Goal: Task Accomplishment & Management: Use online tool/utility

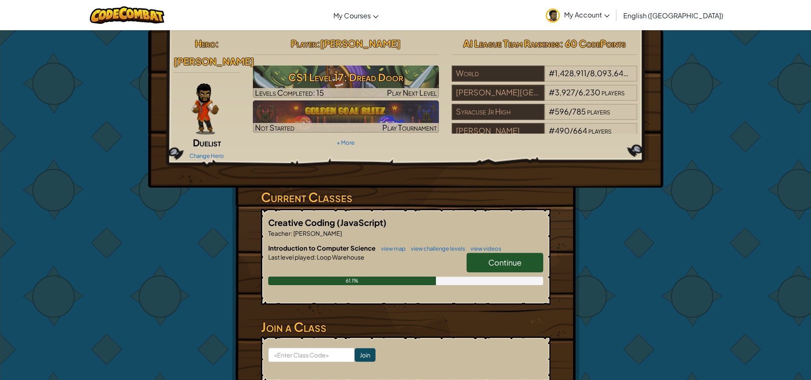
click at [494, 258] on span "Continue" at bounding box center [504, 263] width 33 height 10
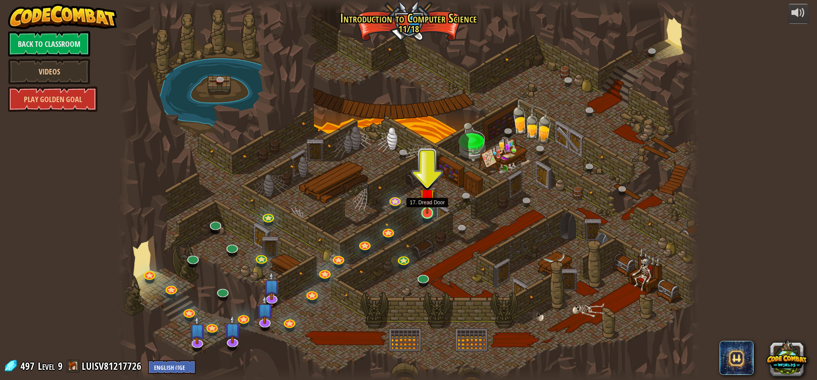
click at [428, 213] on img at bounding box center [427, 196] width 15 height 35
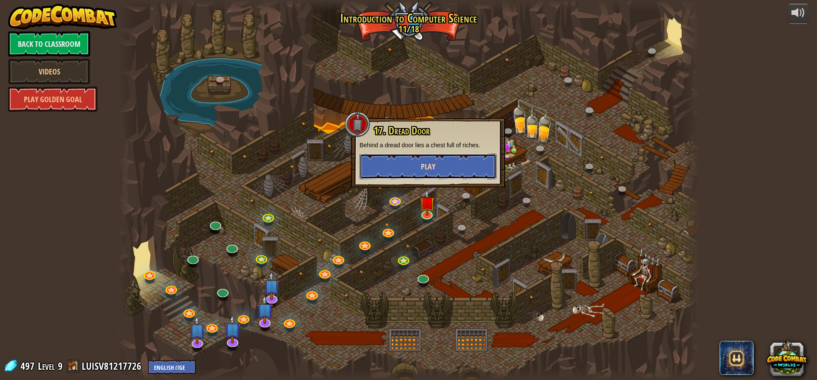
click at [407, 171] on button "Play" at bounding box center [428, 167] width 137 height 26
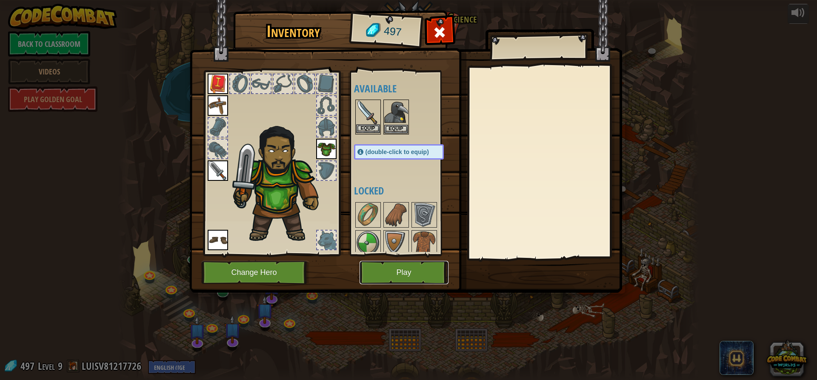
drag, startPoint x: 408, startPoint y: 263, endPoint x: 363, endPoint y: 124, distance: 146.2
click at [363, 124] on div "Inventory 497 Available Equip Equip Equip Equip Equip Equip Equip (double-click…" at bounding box center [408, 153] width 433 height 281
click at [363, 124] on button "Equip" at bounding box center [368, 128] width 24 height 9
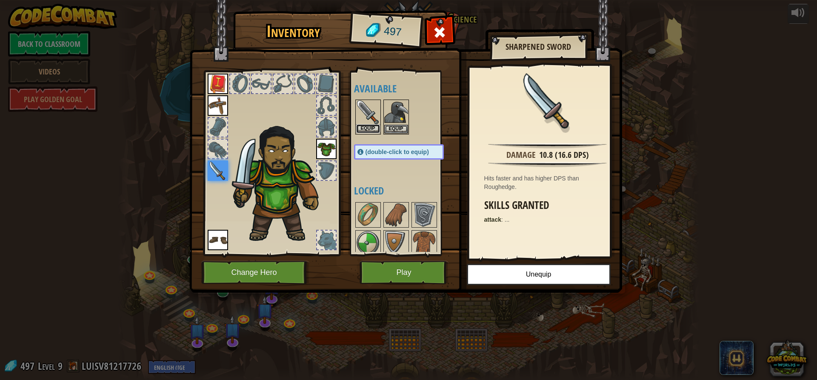
click at [365, 129] on button "Equip" at bounding box center [368, 128] width 24 height 9
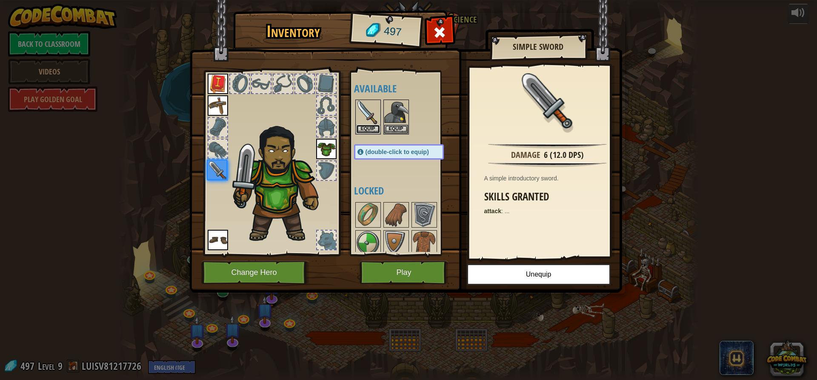
click at [365, 129] on button "Equip" at bounding box center [368, 129] width 24 height 9
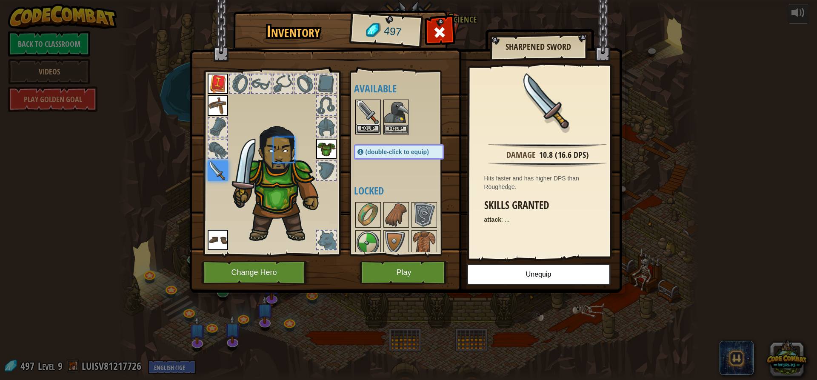
click at [365, 129] on button "Equip" at bounding box center [368, 128] width 24 height 9
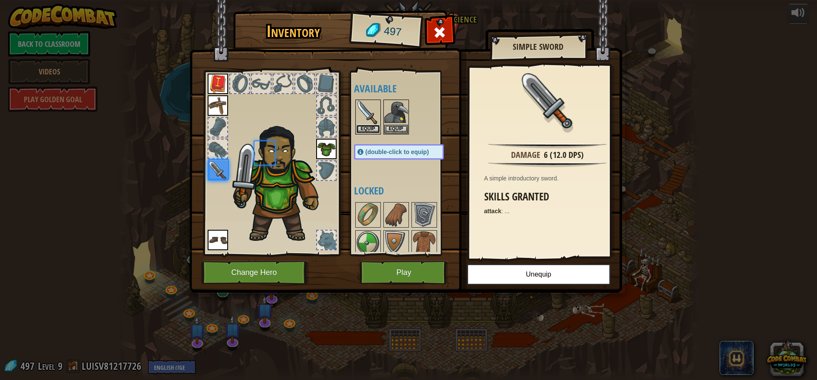
click at [365, 129] on button "Equip" at bounding box center [368, 129] width 24 height 9
click at [0, 0] on button "Equip" at bounding box center [0, 0] width 0 height 0
click at [365, 129] on button "Equip" at bounding box center [368, 129] width 24 height 9
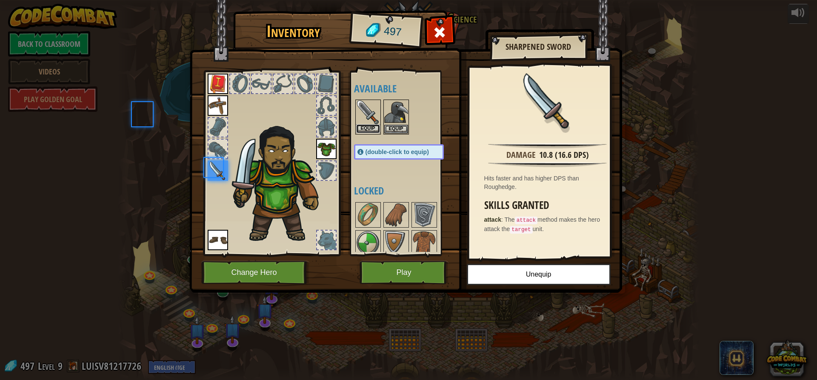
click at [365, 129] on button "Equip" at bounding box center [368, 128] width 24 height 9
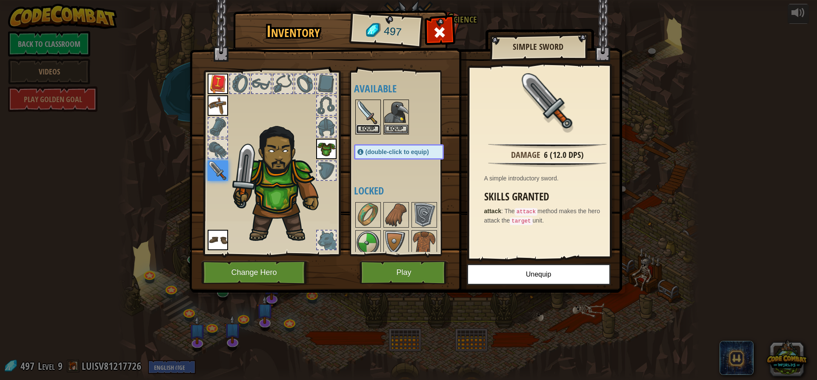
click at [365, 129] on button "Equip" at bounding box center [368, 129] width 24 height 9
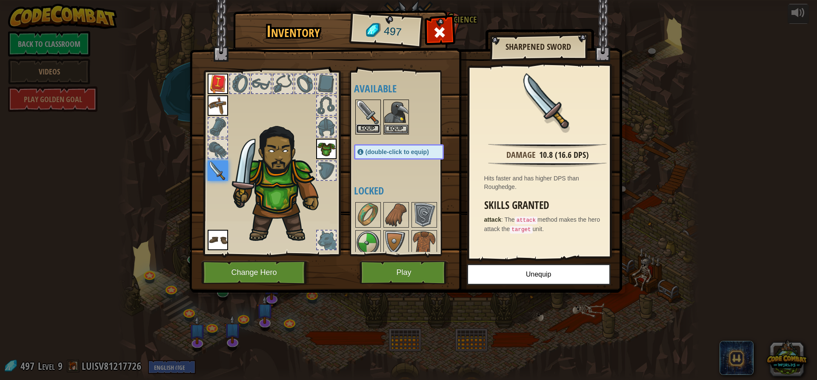
click at [364, 129] on button "Equip" at bounding box center [368, 128] width 24 height 9
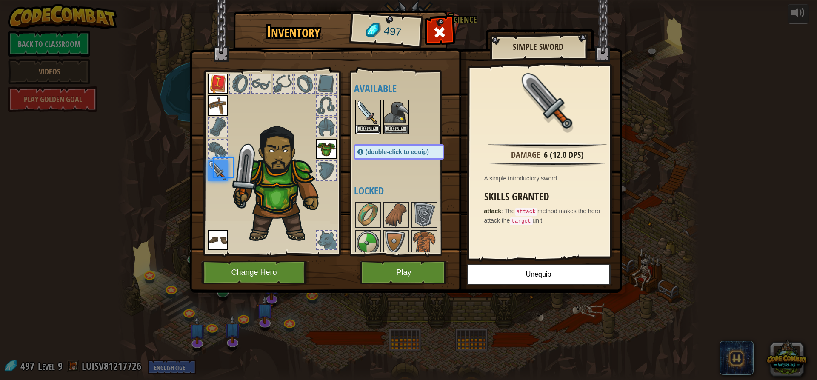
click at [364, 129] on button "Equip" at bounding box center [368, 129] width 24 height 9
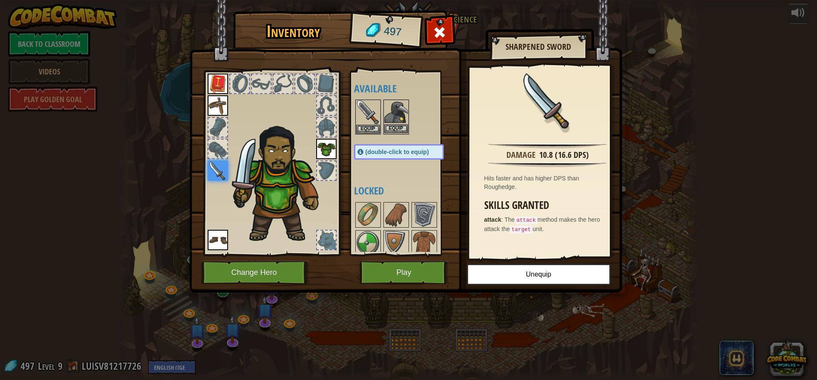
click at [399, 110] on img at bounding box center [396, 112] width 24 height 24
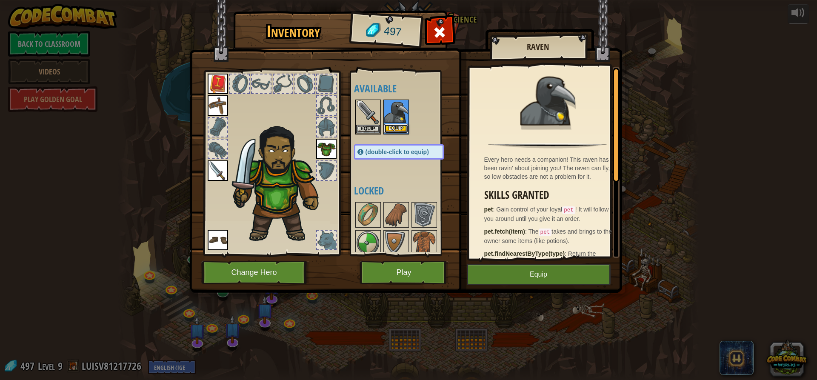
click at [398, 129] on button "Equip" at bounding box center [396, 128] width 24 height 9
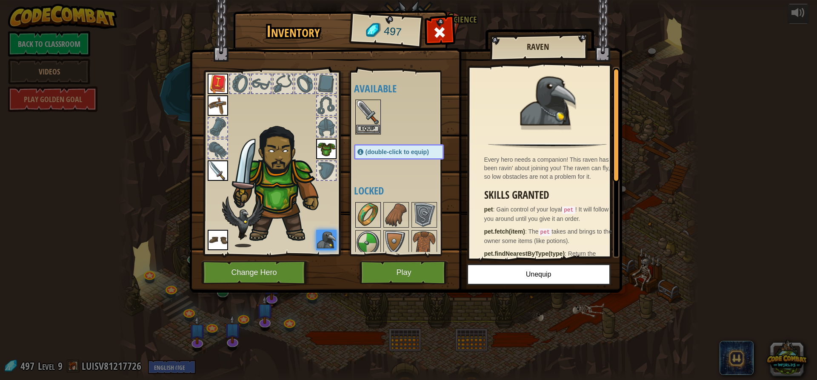
click at [378, 212] on img at bounding box center [368, 215] width 24 height 24
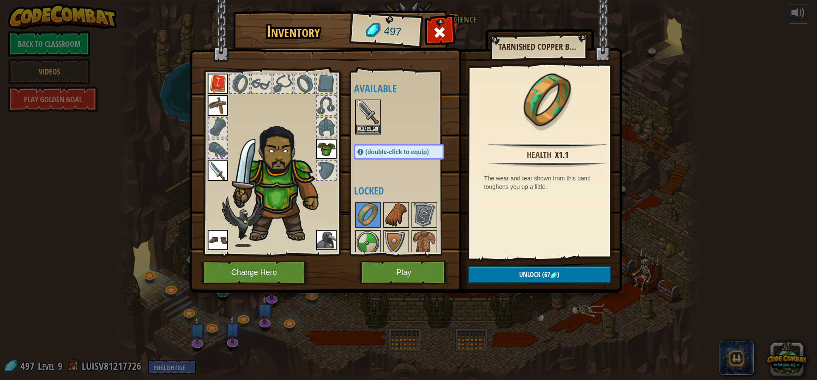
click at [384, 217] on img at bounding box center [396, 215] width 24 height 24
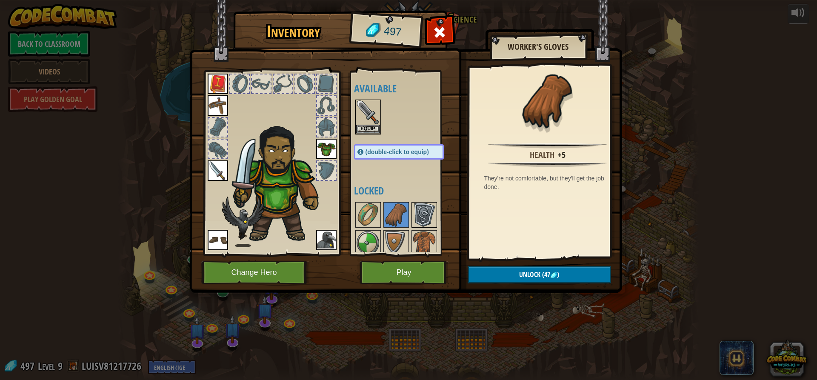
click at [421, 209] on img at bounding box center [424, 215] width 24 height 24
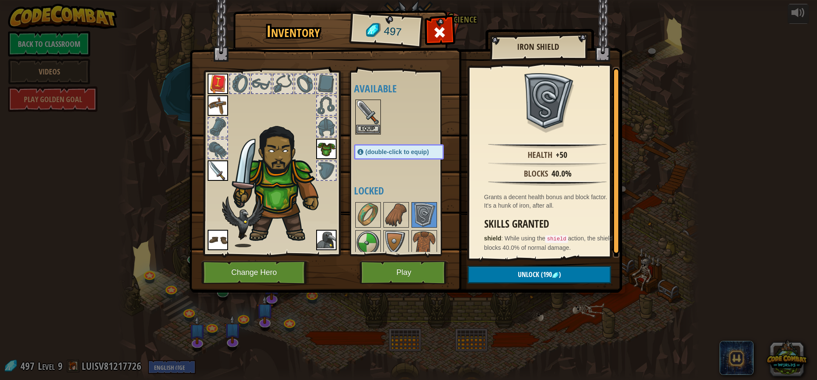
scroll to position [128, 0]
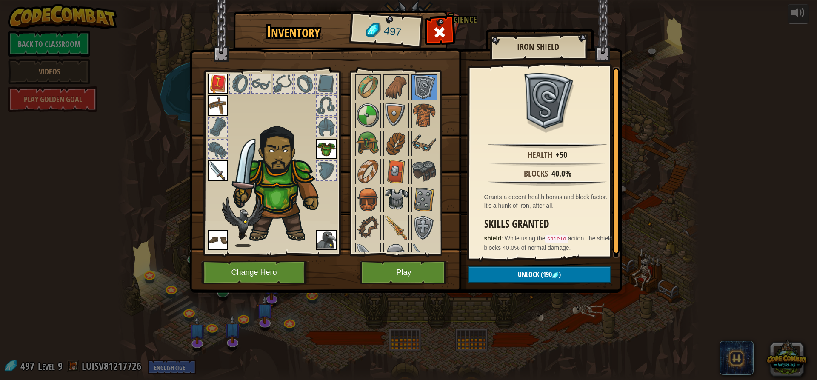
click at [401, 206] on img at bounding box center [396, 200] width 24 height 24
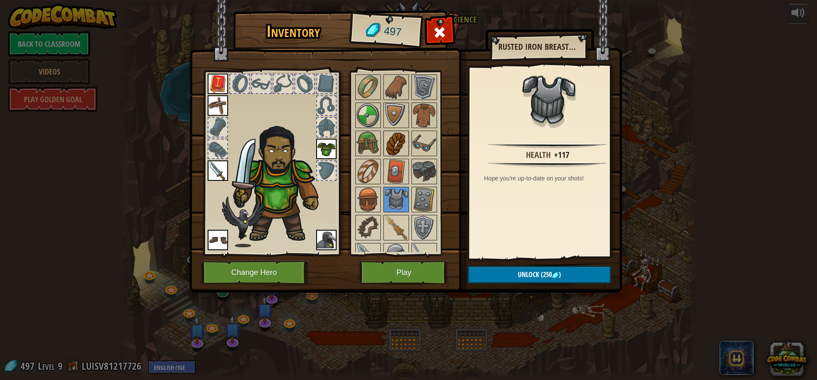
click at [391, 145] on img at bounding box center [396, 144] width 24 height 24
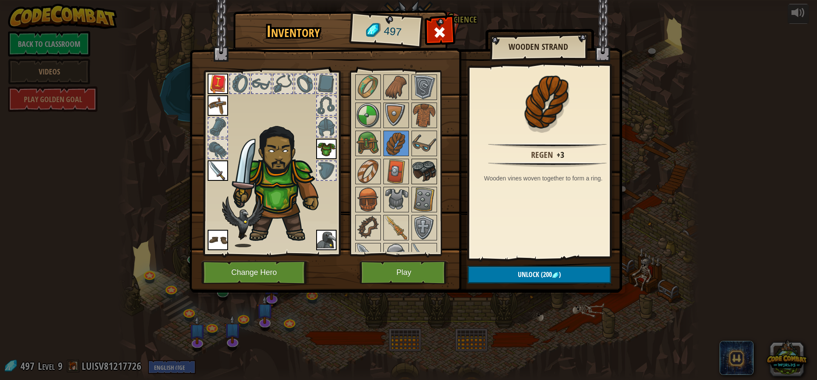
click at [429, 160] on img at bounding box center [424, 172] width 24 height 24
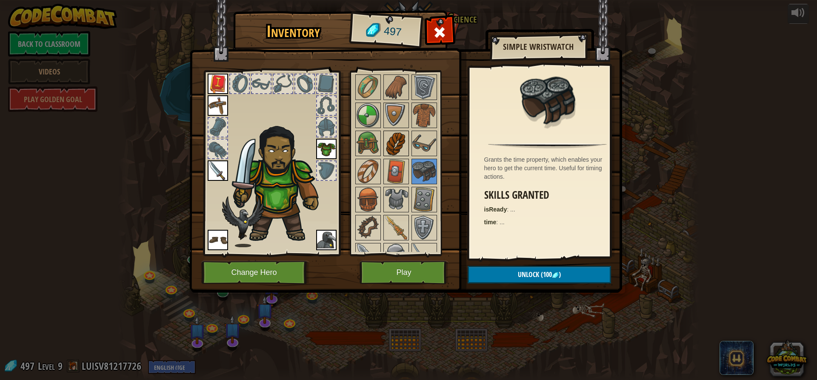
click at [386, 138] on img at bounding box center [396, 144] width 24 height 24
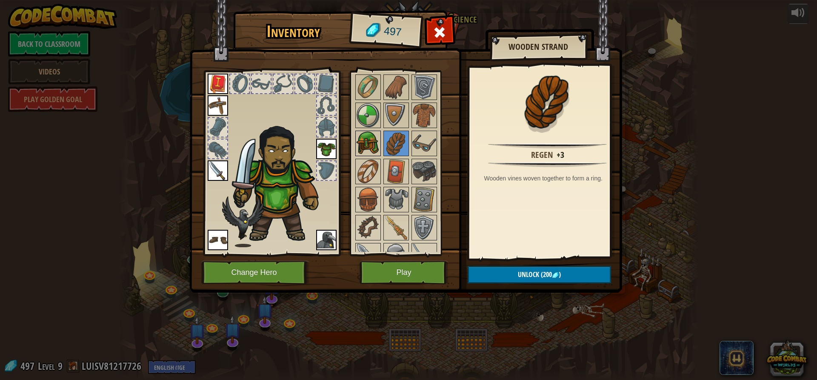
click at [373, 142] on img at bounding box center [368, 144] width 24 height 24
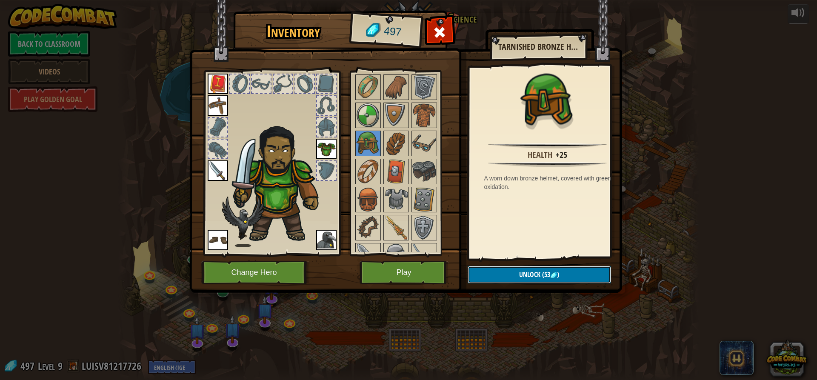
click at [497, 277] on button "Unlock (53 )" at bounding box center [539, 274] width 143 height 17
click at [497, 277] on button "Confirm" at bounding box center [539, 274] width 143 height 17
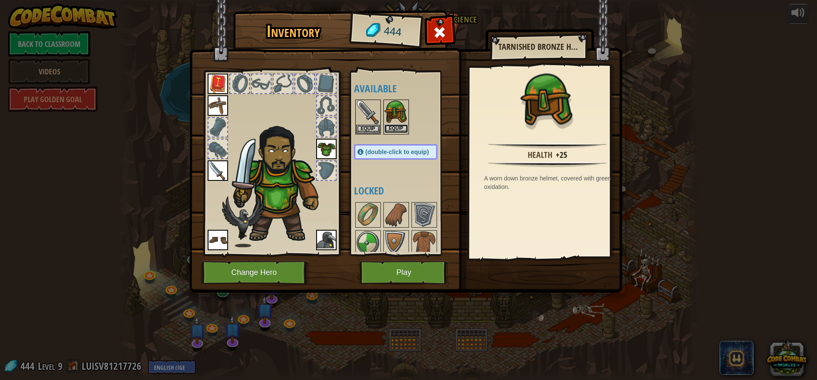
click at [403, 129] on button "Equip" at bounding box center [396, 128] width 24 height 9
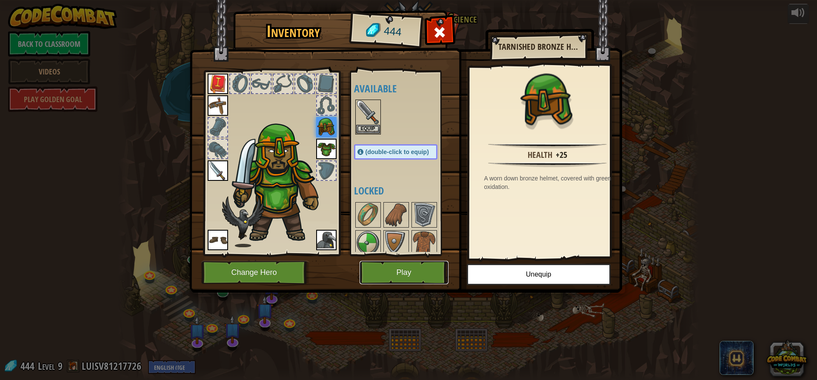
click at [393, 274] on button "Play" at bounding box center [404, 272] width 89 height 23
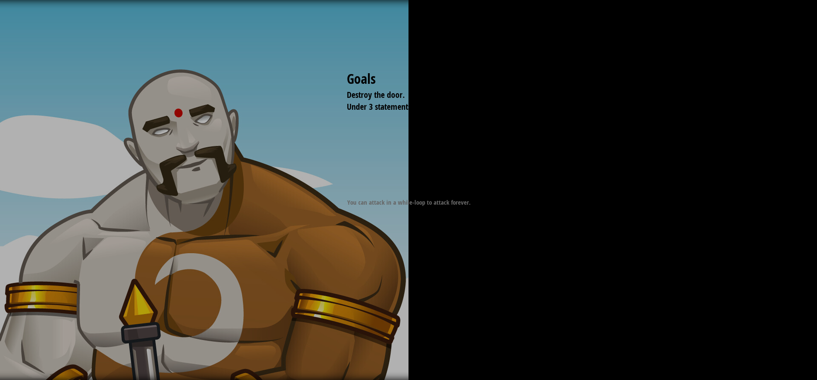
click at [379, 172] on div at bounding box center [407, 171] width 138 height 19
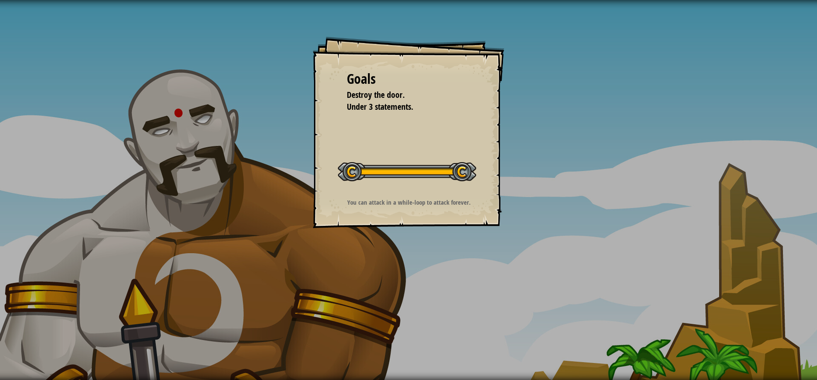
click at [381, 147] on div "Goals Destroy the door. Under 3 statements. Start Level Error loading from serv…" at bounding box center [409, 133] width 192 height 192
drag, startPoint x: 505, startPoint y: 221, endPoint x: 451, endPoint y: 212, distance: 54.8
click at [477, 214] on div "Goals Destroy the door. Under 3 statements. Start Level Error loading from serv…" at bounding box center [408, 190] width 817 height 380
click at [407, 207] on div "You can attack in a while-loop to attack forever." at bounding box center [408, 204] width 171 height 13
click at [408, 207] on div "You can attack in a while-loop to attack forever." at bounding box center [408, 204] width 171 height 13
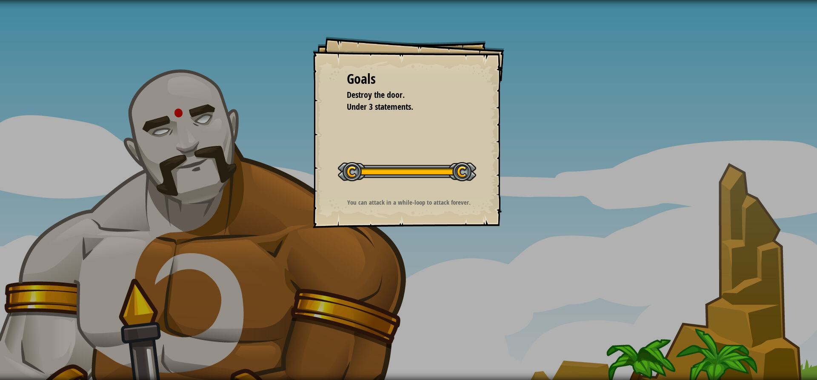
drag, startPoint x: 378, startPoint y: 195, endPoint x: 379, endPoint y: 189, distance: 6.1
drag, startPoint x: 379, startPoint y: 189, endPoint x: 378, endPoint y: 182, distance: 7.3
drag, startPoint x: 378, startPoint y: 182, endPoint x: 364, endPoint y: 175, distance: 15.0
click at [365, 170] on div at bounding box center [407, 171] width 138 height 19
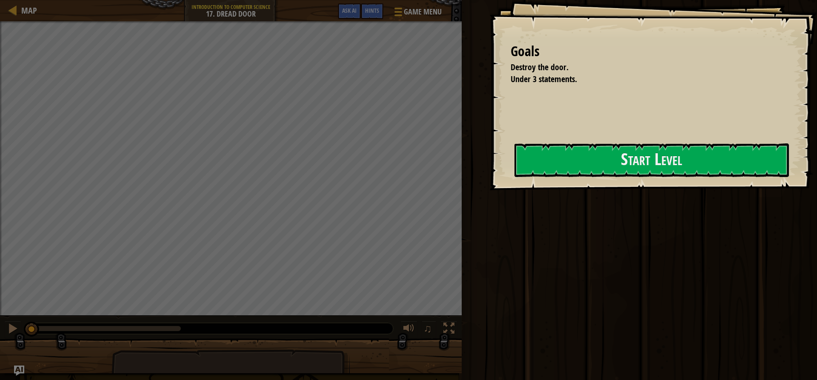
click at [364, 176] on div "Goals Destroy the door. Under 3 statements. Start Level Error loading from serv…" at bounding box center [408, 190] width 817 height 380
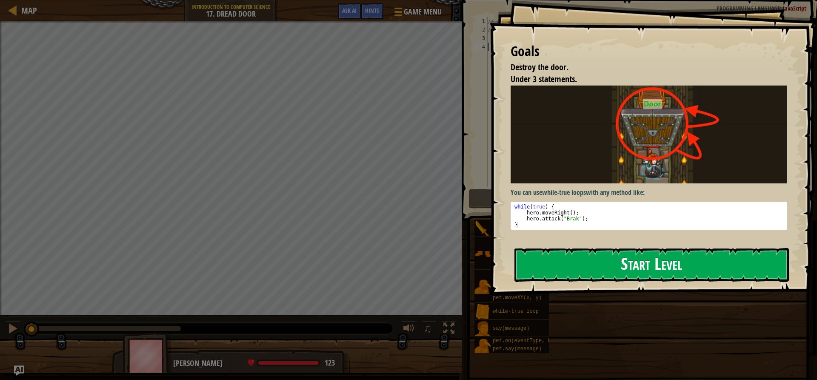
click at [623, 264] on button "Start Level" at bounding box center [652, 265] width 275 height 34
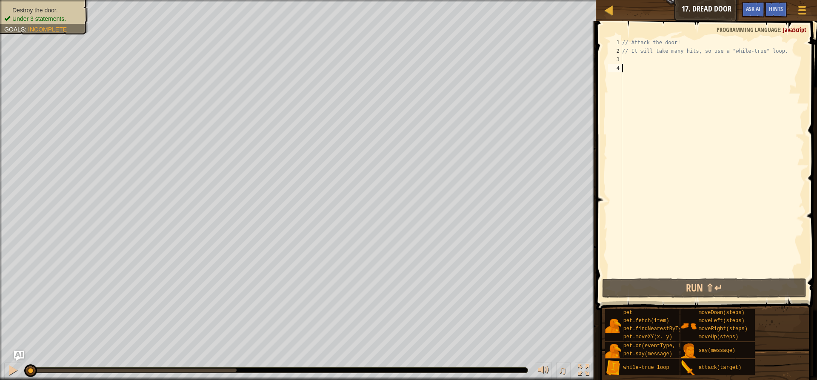
click at [670, 179] on div "// Attack the door! // It will take many hits, so use a "while-true" loop." at bounding box center [713, 165] width 184 height 255
drag, startPoint x: 696, startPoint y: 220, endPoint x: 681, endPoint y: 190, distance: 32.6
click at [695, 220] on div "// Attack the door! // It will take many hits, so use a "while-true" loop." at bounding box center [713, 165] width 184 height 255
click at [644, 61] on div "// Attack the door! // It will take many hits, so use a "while-true" loop." at bounding box center [713, 165] width 184 height 255
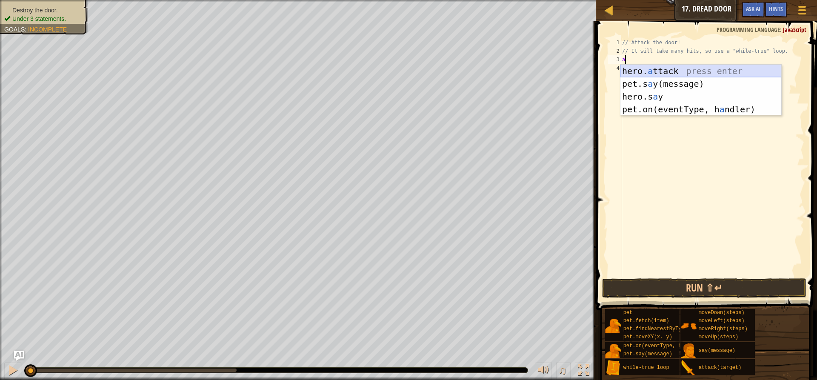
click at [661, 70] on div "hero. a ttack press enter pet.s a y(message) press enter hero.s a y press enter…" at bounding box center [701, 103] width 161 height 77
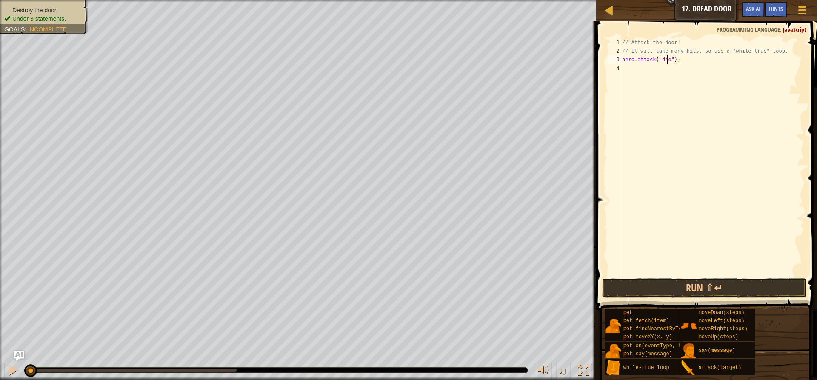
scroll to position [4, 4]
click at [655, 283] on button "Run ⇧↵" at bounding box center [704, 288] width 204 height 20
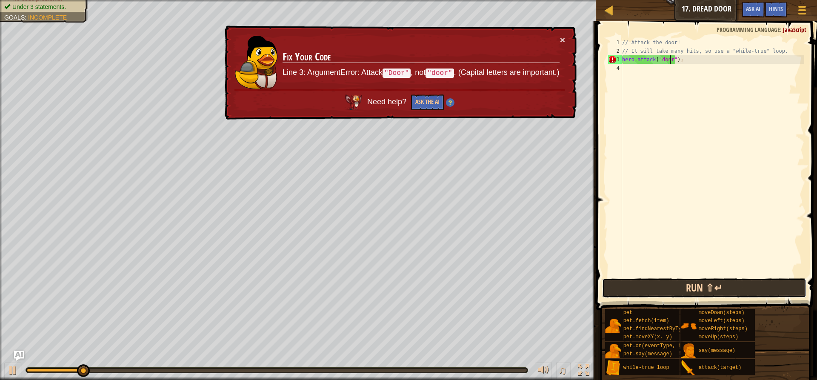
click at [646, 290] on button "Run ⇧↵" at bounding box center [704, 288] width 204 height 20
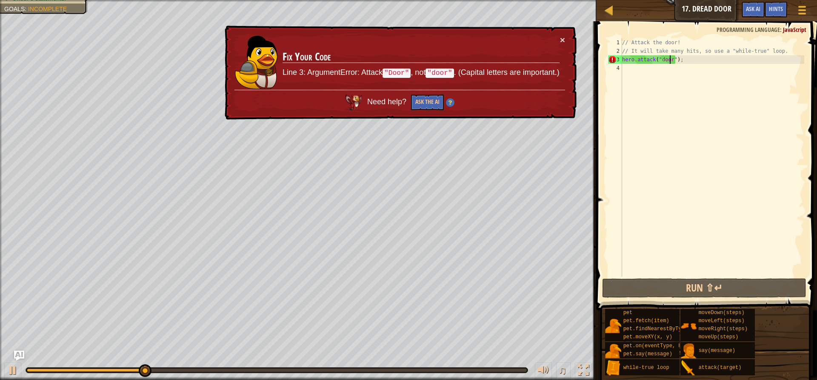
click at [662, 59] on div "// Attack the door! // It will take many hits, so use a "while-true" loop. hero…" at bounding box center [713, 165] width 184 height 255
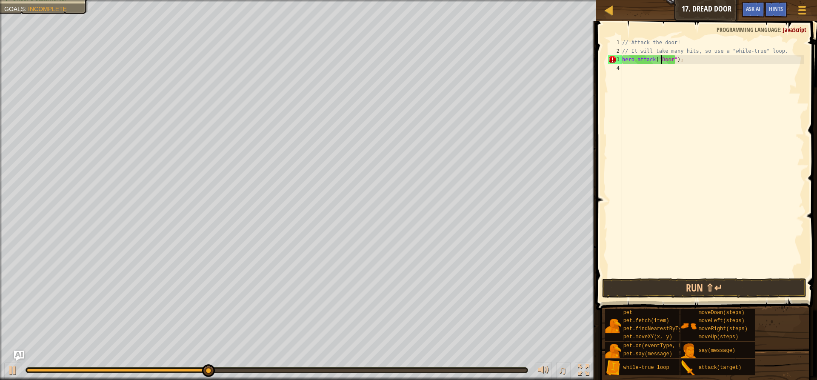
scroll to position [4, 3]
type textarea "hero.attack("Door");"
click at [656, 288] on button "Run ⇧↵" at bounding box center [704, 288] width 204 height 20
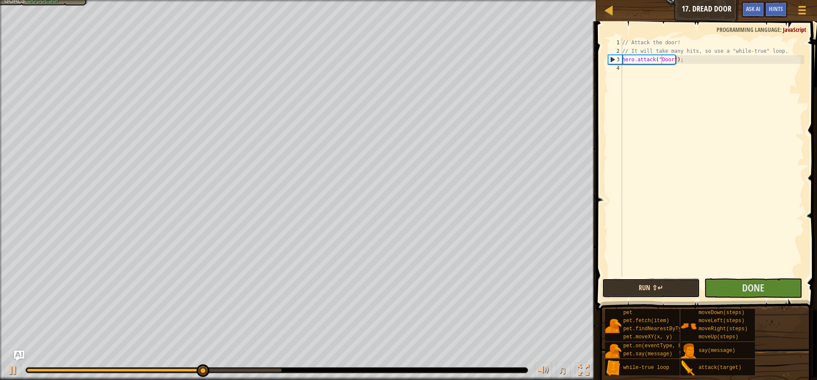
click at [653, 286] on button "Run ⇧↵" at bounding box center [651, 288] width 98 height 20
click at [653, 288] on button "Run ⇧↵" at bounding box center [651, 288] width 98 height 20
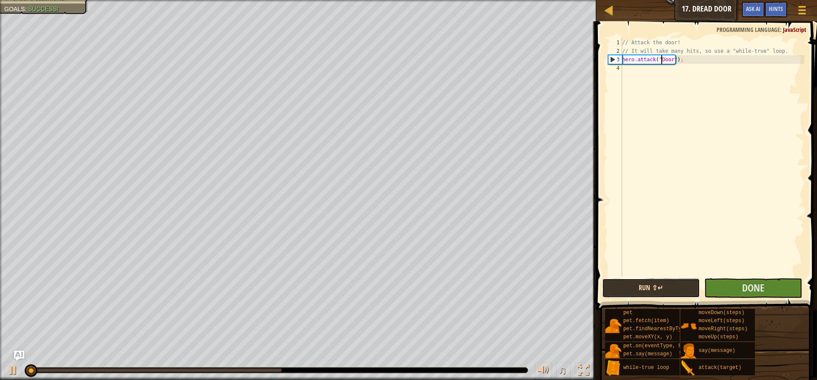
click at [653, 288] on button "Run ⇧↵" at bounding box center [651, 288] width 98 height 20
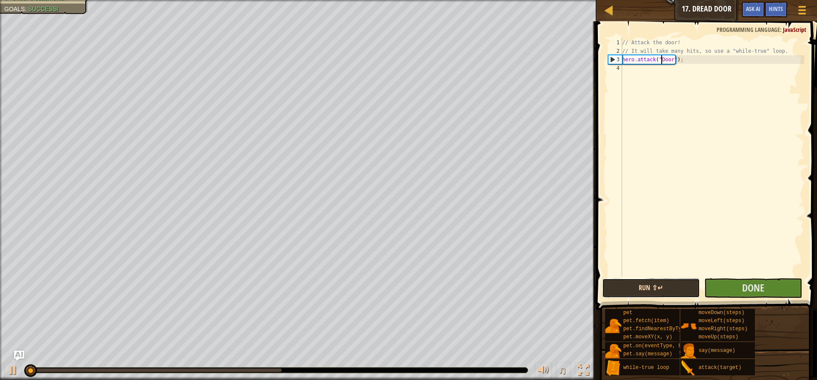
click at [653, 288] on button "Run ⇧↵" at bounding box center [651, 288] width 98 height 20
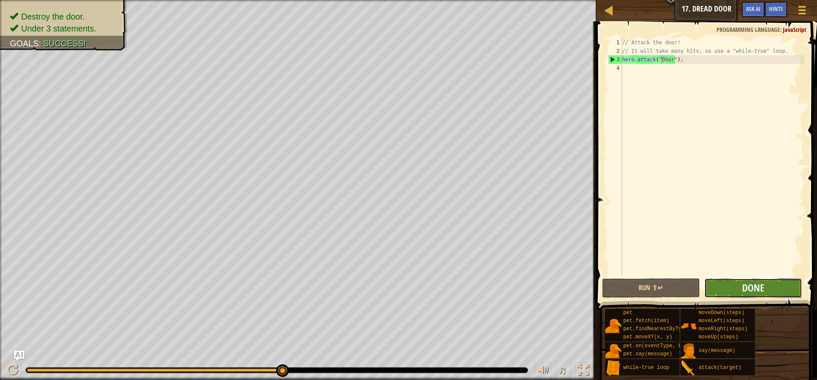
click at [728, 283] on button "Done" at bounding box center [753, 288] width 98 height 20
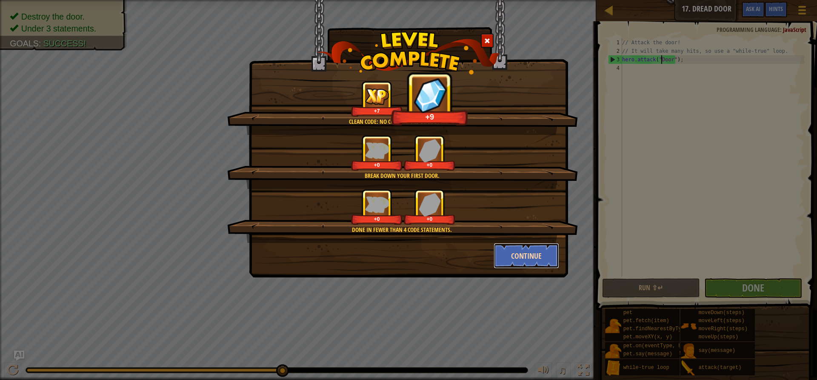
click at [510, 252] on button "Continue" at bounding box center [527, 256] width 66 height 26
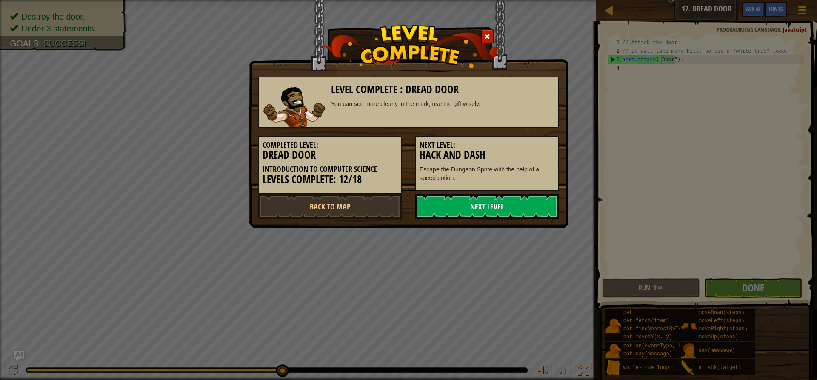
click at [500, 206] on link "Next Level" at bounding box center [487, 207] width 144 height 26
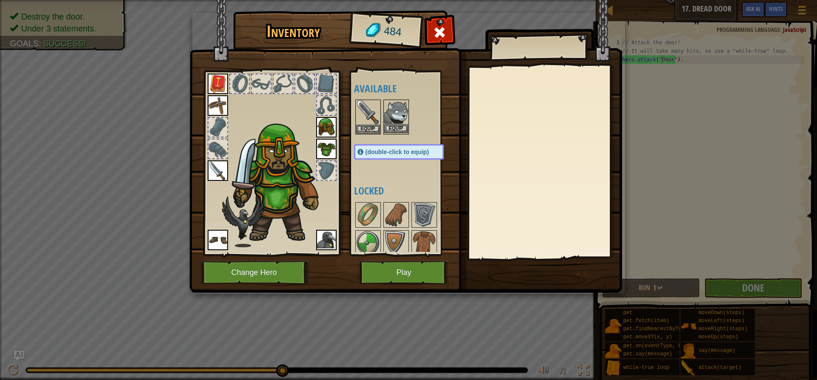
click at [406, 106] on img at bounding box center [396, 112] width 24 height 24
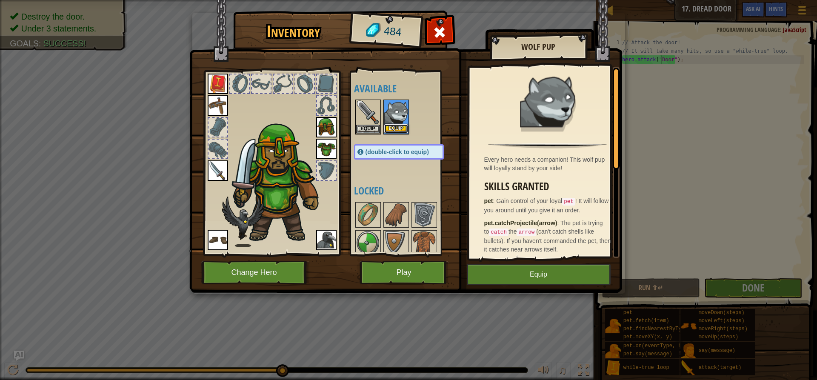
click at [400, 129] on button "Equip" at bounding box center [396, 128] width 24 height 9
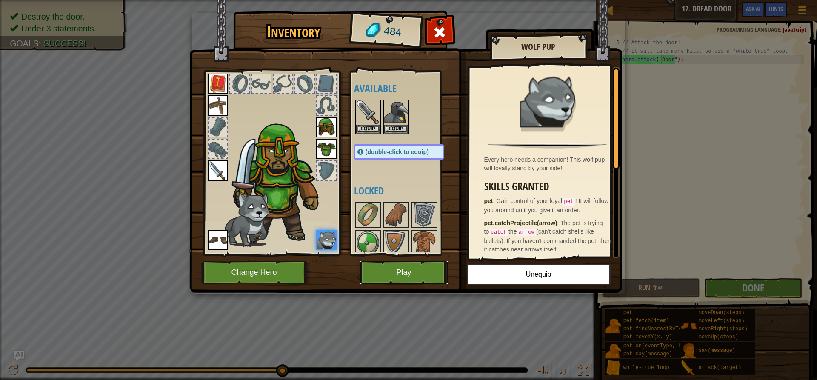
click at [382, 265] on button "Play" at bounding box center [404, 272] width 89 height 23
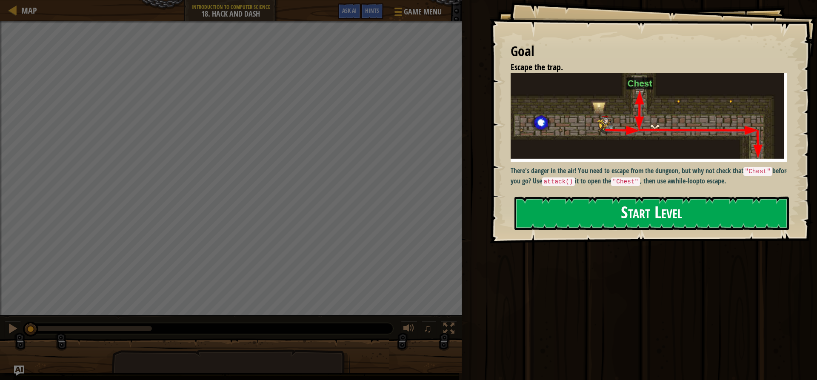
click at [609, 215] on button "Start Level" at bounding box center [652, 214] width 275 height 34
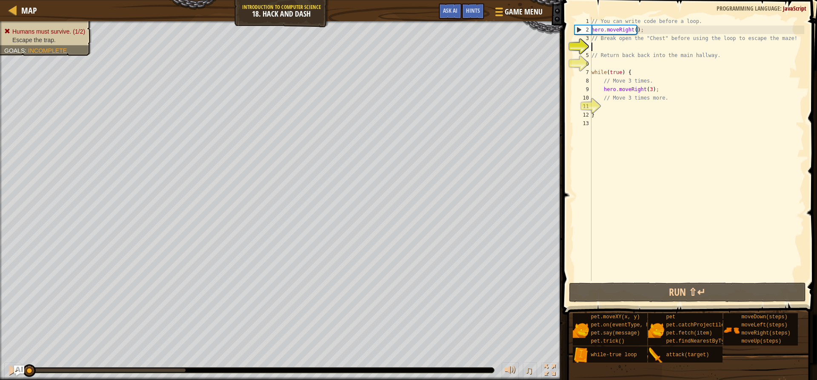
scroll to position [4, 0]
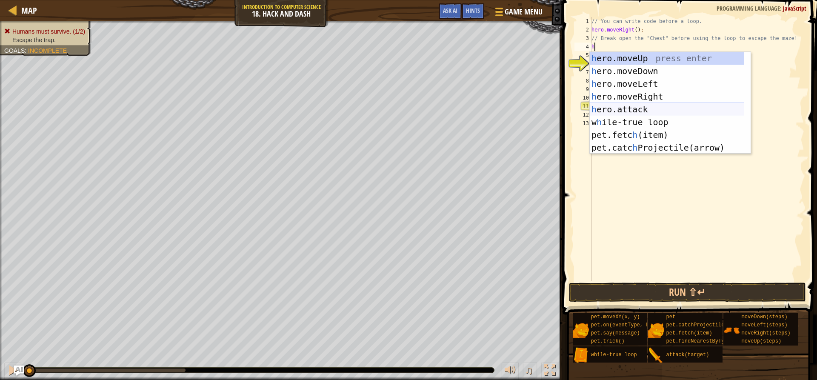
click at [636, 112] on div "h ero.moveUp press enter h ero.moveDown press enter h ero.moveLeft press enter …" at bounding box center [667, 116] width 155 height 128
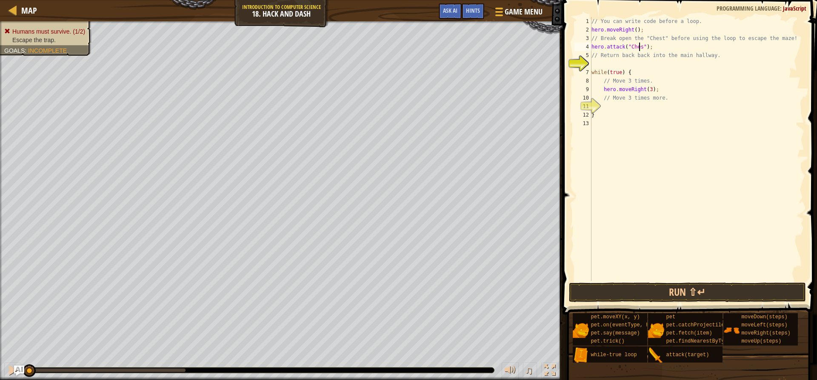
scroll to position [4, 4]
type textarea "hero.attack("Chest");"
click at [644, 301] on button "Run ⇧↵" at bounding box center [687, 293] width 237 height 20
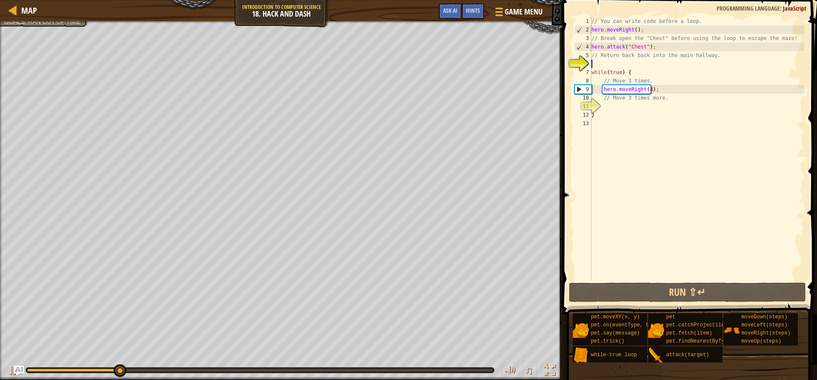
click at [619, 60] on div "// You can write code before a loop. hero . moveRight ( ) ; // Break open the "…" at bounding box center [697, 157] width 215 height 281
type textarea "h"
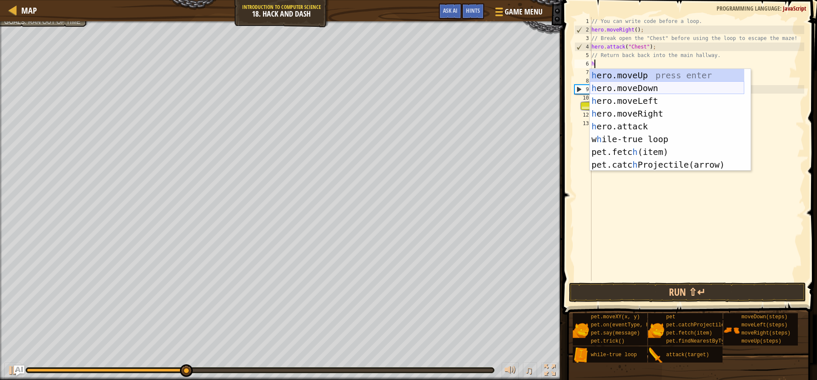
click at [645, 89] on div "h ero.moveUp press enter h ero.moveDown press enter h ero.moveLeft press enter …" at bounding box center [667, 133] width 155 height 128
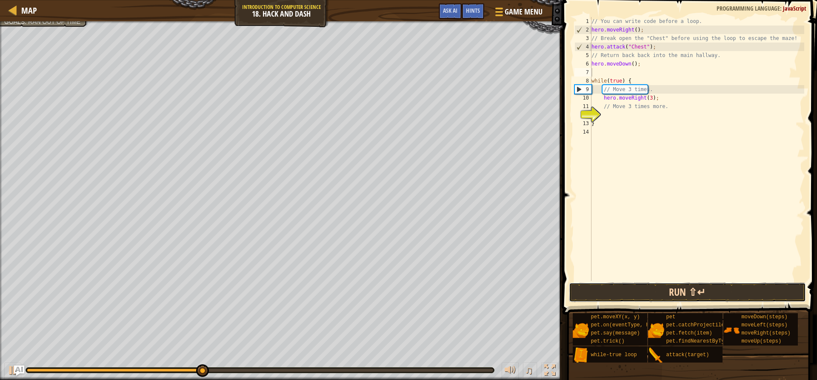
click at [639, 289] on button "Run ⇧↵" at bounding box center [687, 293] width 237 height 20
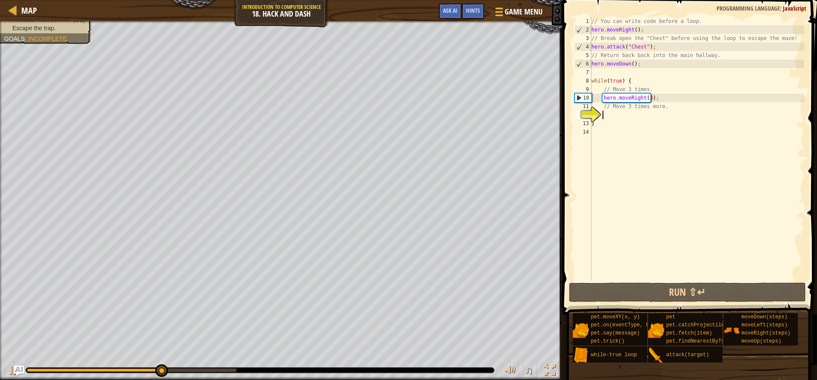
click at [613, 116] on div "// You can write code before a loop. hero . moveRight ( ) ; // Break open the "…" at bounding box center [697, 157] width 215 height 281
type textarea "h"
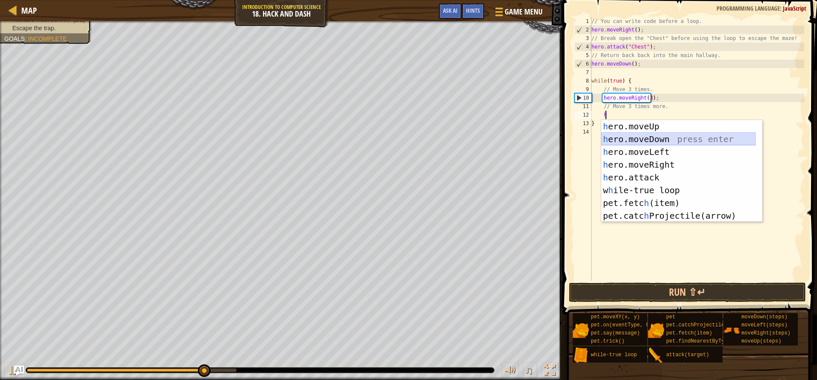
click at [643, 140] on div "h ero.moveUp press enter h ero.moveDown press enter h ero.moveLeft press enter …" at bounding box center [678, 184] width 155 height 128
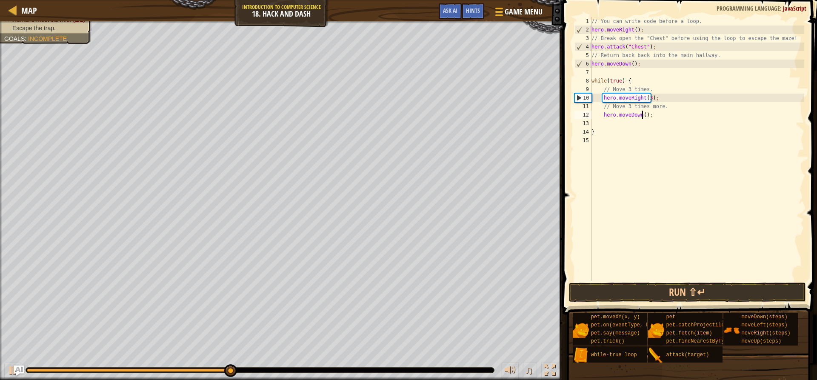
click at [641, 117] on div "// You can write code before a loop. hero . moveRight ( ) ; // Break open the "…" at bounding box center [697, 157] width 215 height 281
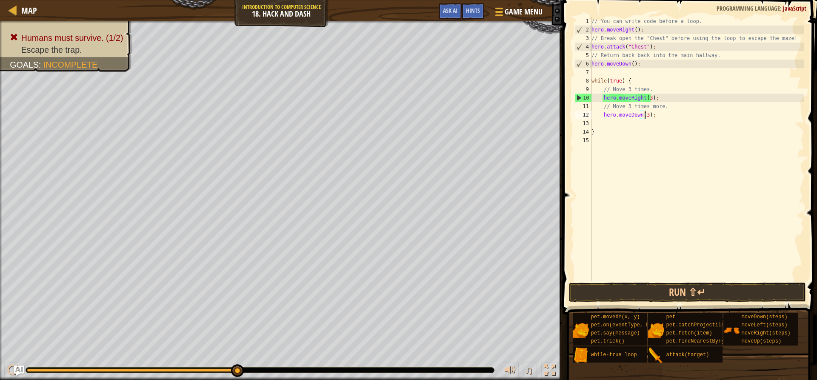
scroll to position [4, 5]
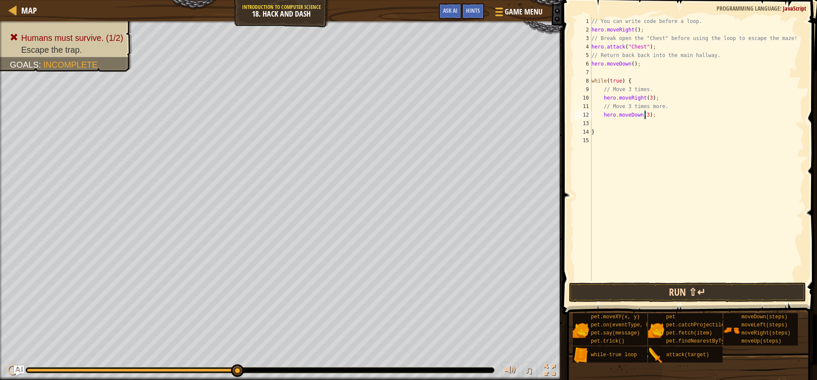
type textarea "hero.moveDown(3);"
click at [647, 286] on button "Run ⇧↵" at bounding box center [687, 293] width 237 height 20
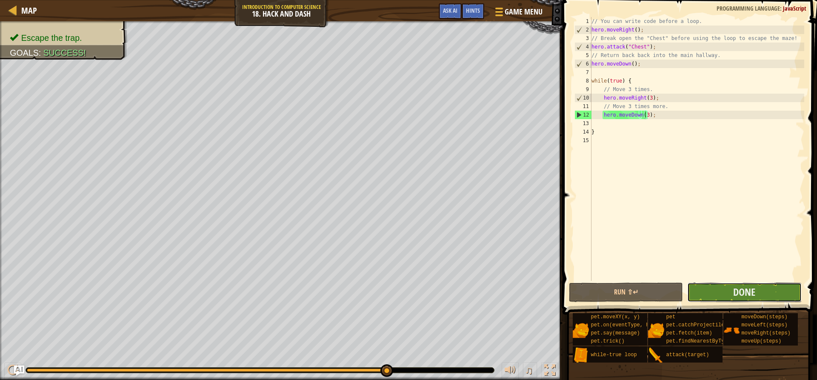
click at [776, 297] on button "Done" at bounding box center [744, 293] width 114 height 20
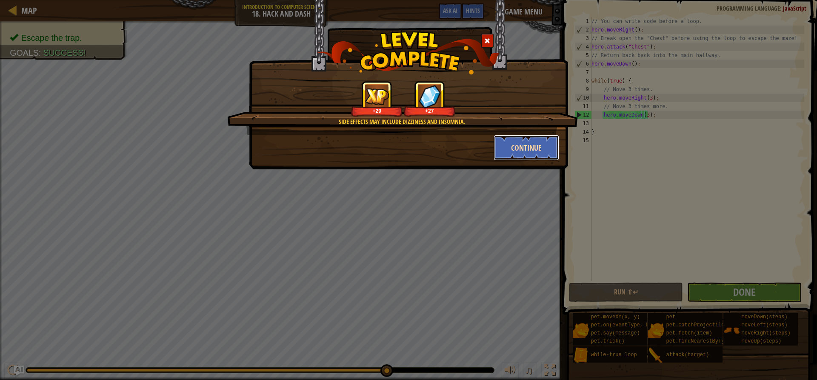
click at [507, 146] on button "Continue" at bounding box center [527, 148] width 66 height 26
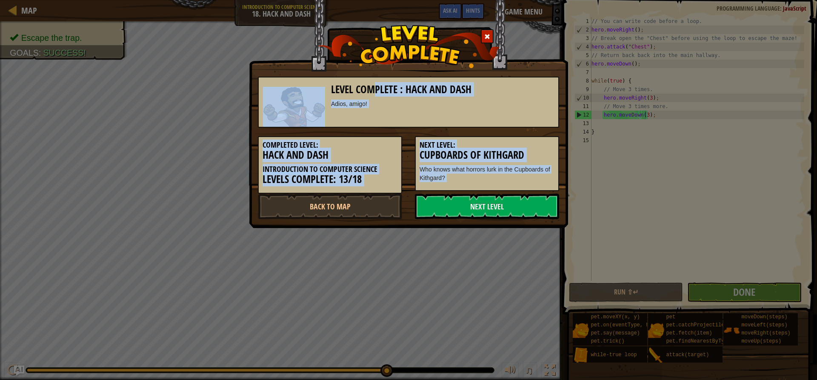
drag, startPoint x: 377, startPoint y: 89, endPoint x: 330, endPoint y: 179, distance: 100.9
click at [330, 202] on div "Level Complete : Hack and [PERSON_NAME], amigo! Completed Level: Hack and Dash …" at bounding box center [408, 143] width 301 height 151
click at [307, 109] on img at bounding box center [294, 107] width 62 height 40
click at [362, 124] on div "Level Complete : Hack and [PERSON_NAME], amigo!" at bounding box center [408, 102] width 301 height 51
click at [355, 121] on div "Level Complete : Hack and [PERSON_NAME], amigo!" at bounding box center [408, 102] width 301 height 51
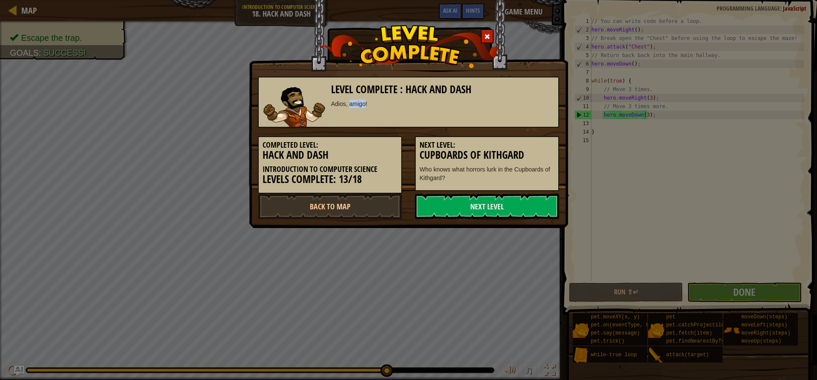
click at [355, 121] on div "Level Complete : Hack and [PERSON_NAME], amigo!" at bounding box center [408, 102] width 301 height 51
click at [465, 206] on link "Next Level" at bounding box center [487, 207] width 144 height 26
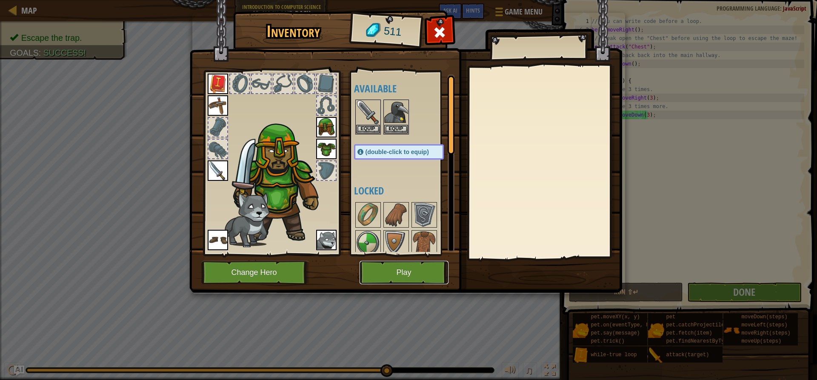
click at [395, 274] on button "Play" at bounding box center [404, 272] width 89 height 23
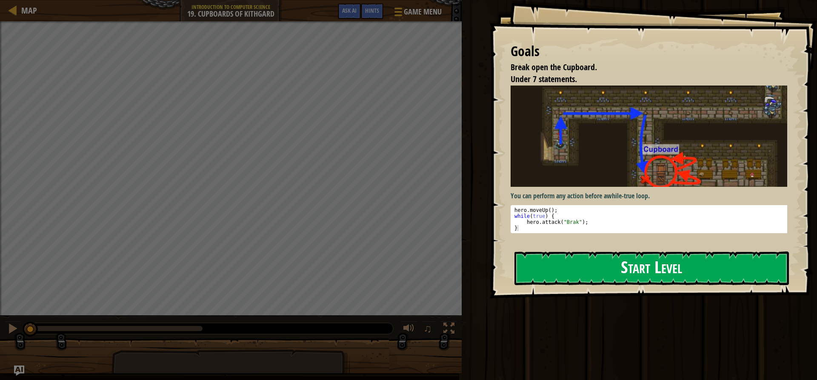
click at [627, 268] on button "Start Level" at bounding box center [652, 269] width 275 height 34
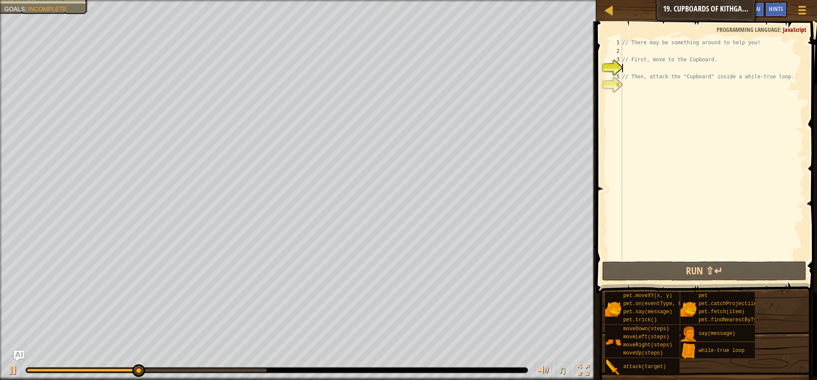
type textarea "h"
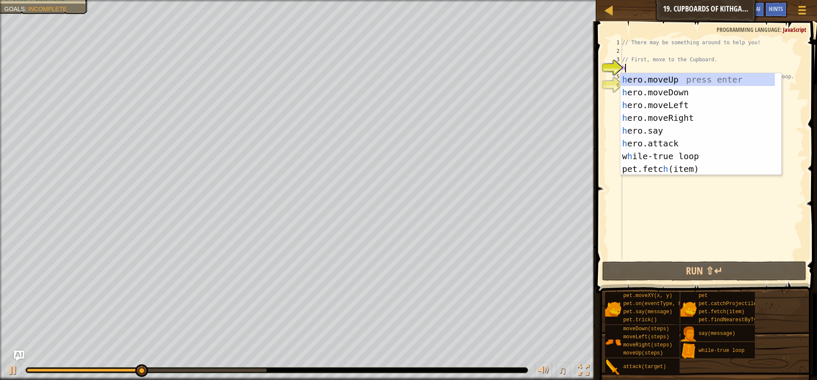
scroll to position [4, 0]
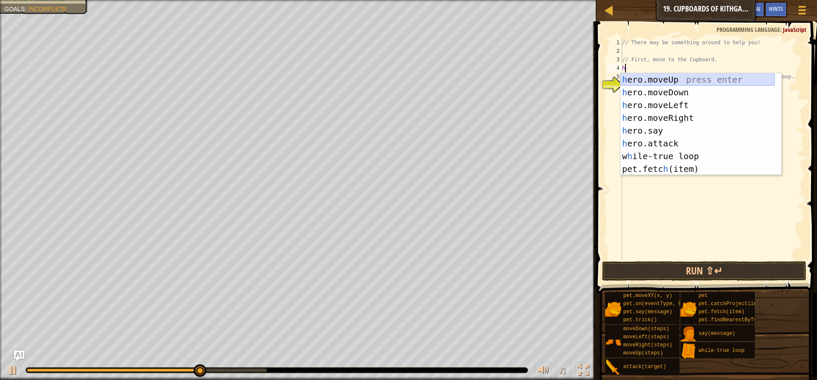
click at [652, 79] on div "h ero.moveUp press enter h ero.moveDown press enter h ero.moveLeft press enter …" at bounding box center [698, 137] width 155 height 128
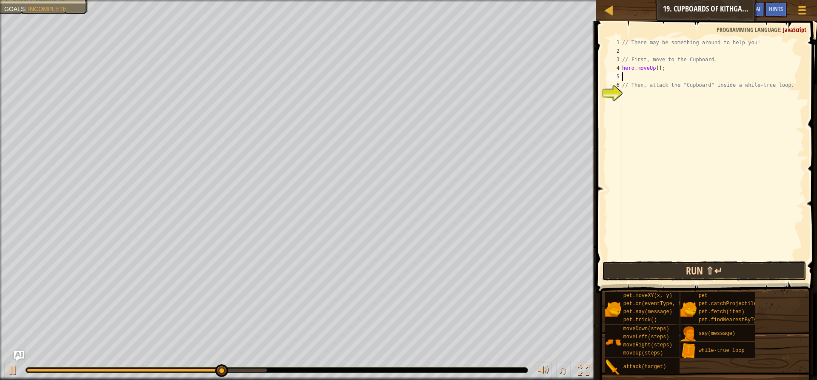
click at [678, 274] on button "Run ⇧↵" at bounding box center [704, 271] width 204 height 20
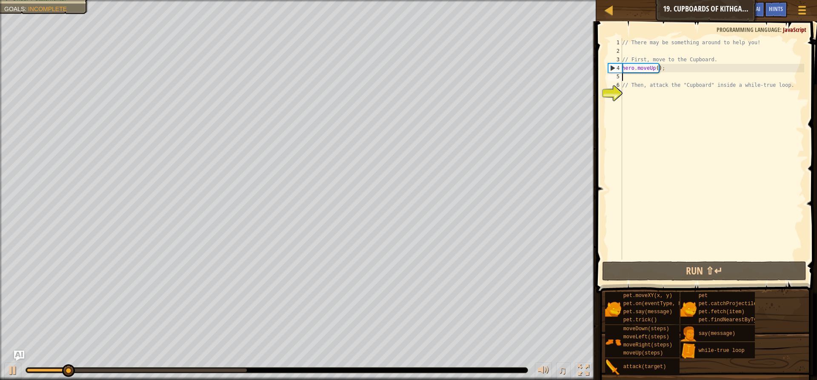
type textarea "h"
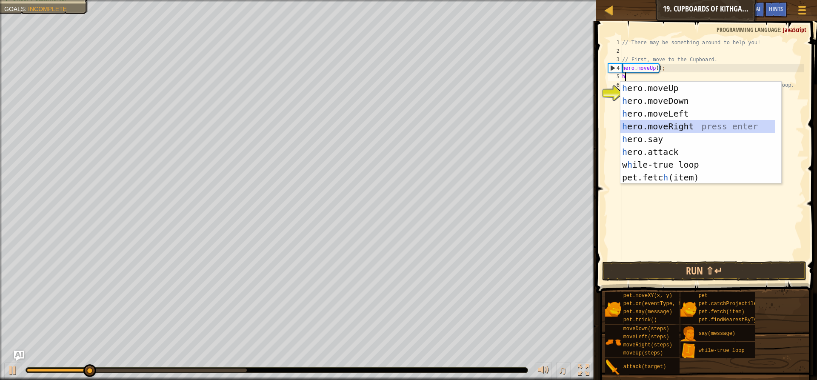
click at [692, 126] on div "h ero.moveUp press enter h ero.moveDown press enter h ero.moveLeft press enter …" at bounding box center [698, 146] width 155 height 128
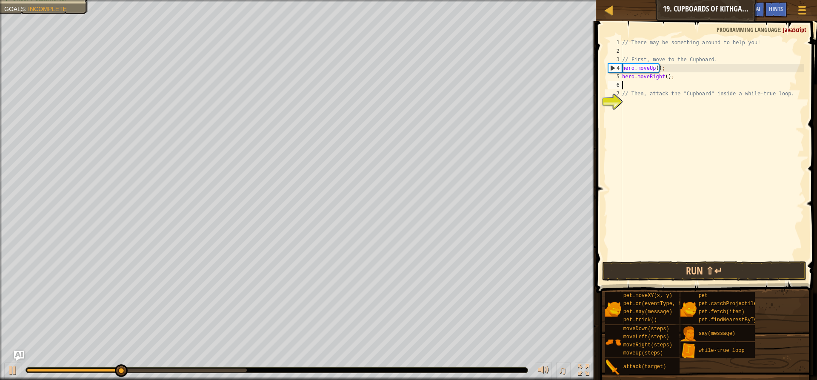
click at [665, 77] on div "// There may be something around to help you! // First, move to the Cupboard. h…" at bounding box center [713, 157] width 184 height 238
type textarea "hero.moveRight(2);"
click at [638, 84] on div "// There may be something around to help you! // First, move to the Cupboard. h…" at bounding box center [713, 157] width 184 height 238
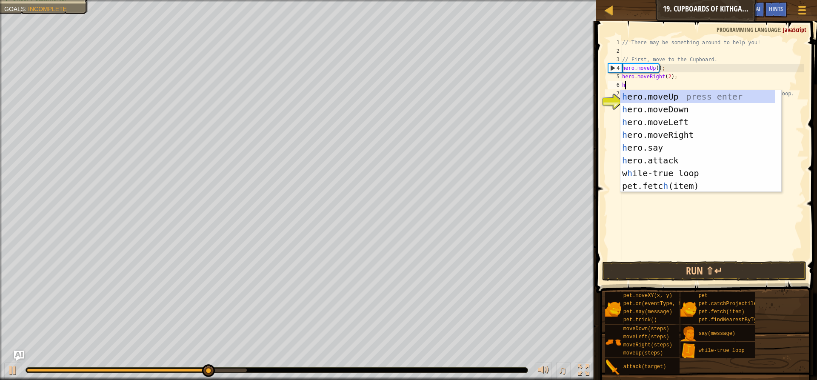
type textarea "h"
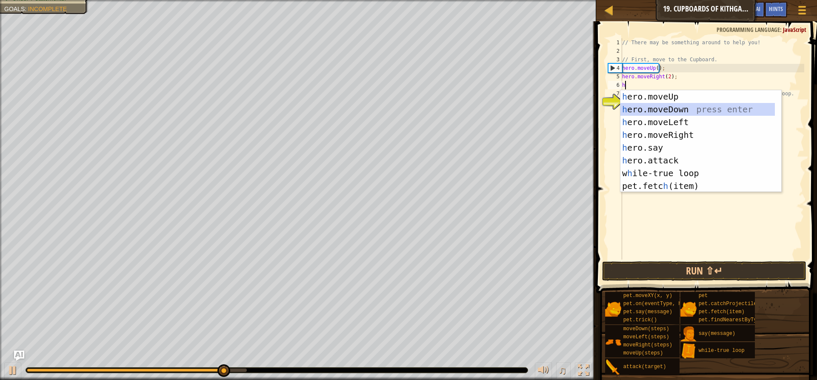
click at [672, 106] on div "h ero.moveUp press enter h ero.moveDown press enter h ero.moveLeft press enter …" at bounding box center [698, 154] width 155 height 128
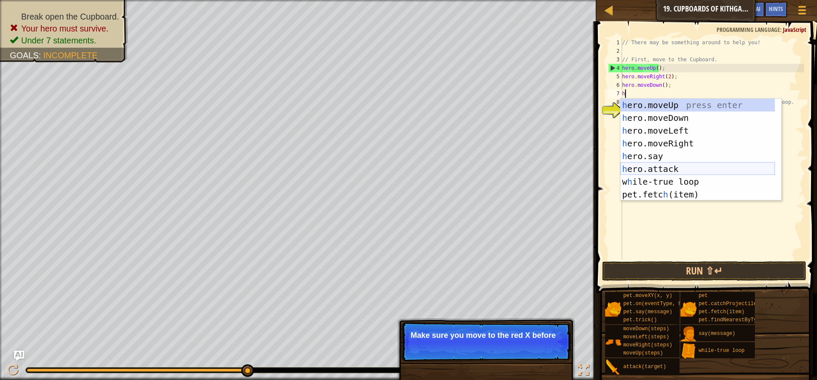
click at [676, 166] on div "h ero.moveUp press enter h ero.moveDown press enter h ero.moveLeft press enter …" at bounding box center [698, 163] width 155 height 128
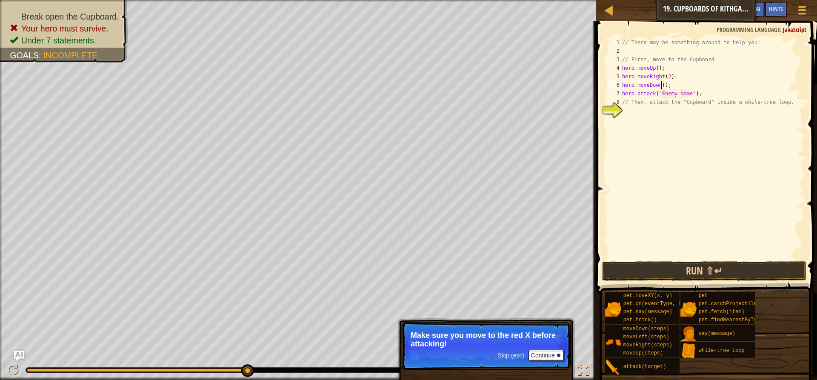
click at [660, 85] on div "// There may be something around to help you! // First, move to the Cupboard. h…" at bounding box center [713, 157] width 184 height 238
click at [686, 94] on div "// There may be something around to help you! // First, move to the Cupboard. h…" at bounding box center [713, 157] width 184 height 238
type textarea "hero.attack("Cupboard");"
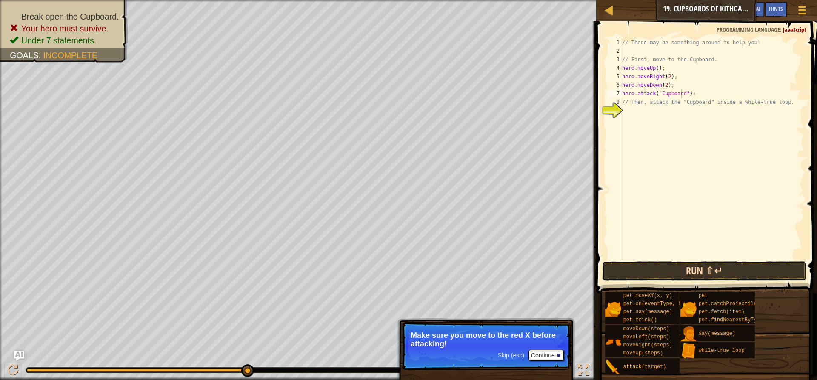
click at [634, 273] on button "Run ⇧↵" at bounding box center [704, 271] width 204 height 20
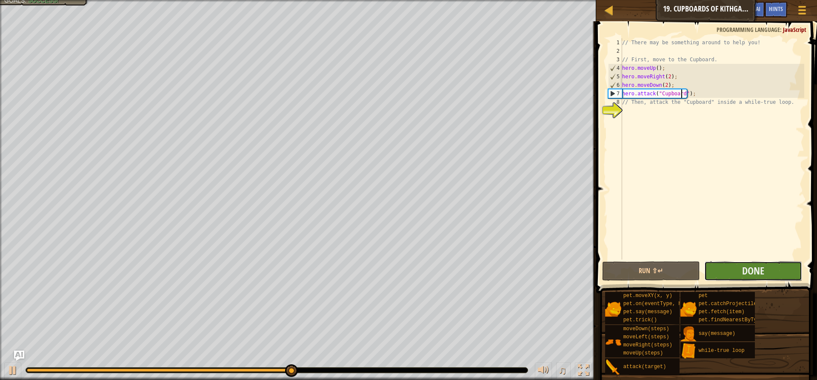
click at [764, 278] on button "Done" at bounding box center [753, 271] width 98 height 20
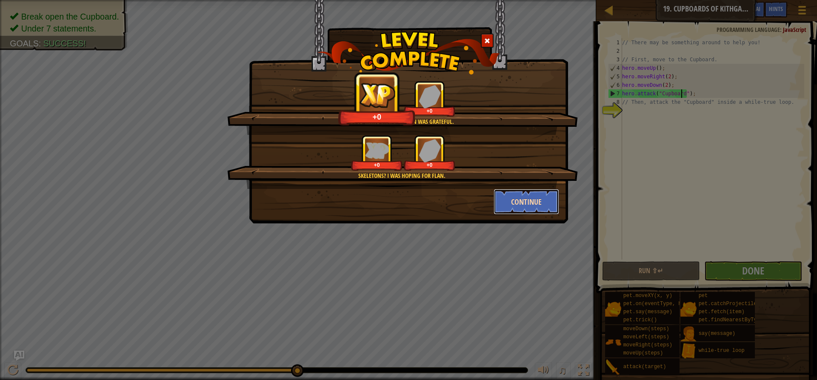
click at [528, 202] on button "Continue" at bounding box center [527, 202] width 66 height 26
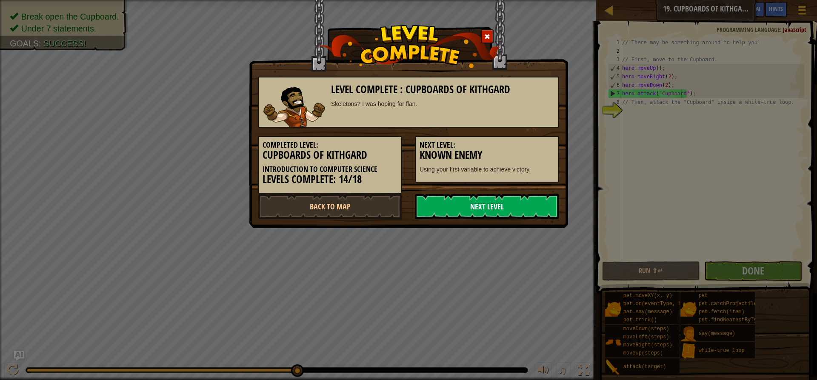
click at [523, 207] on link "Next Level" at bounding box center [487, 207] width 144 height 26
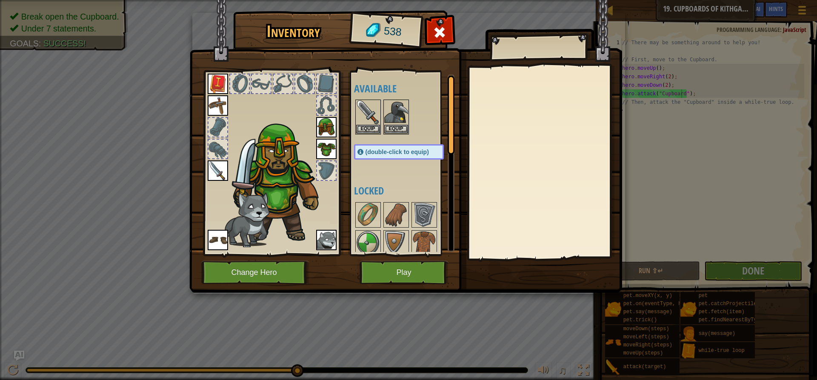
click at [407, 155] on span "(double-click to equip)" at bounding box center [397, 152] width 63 height 7
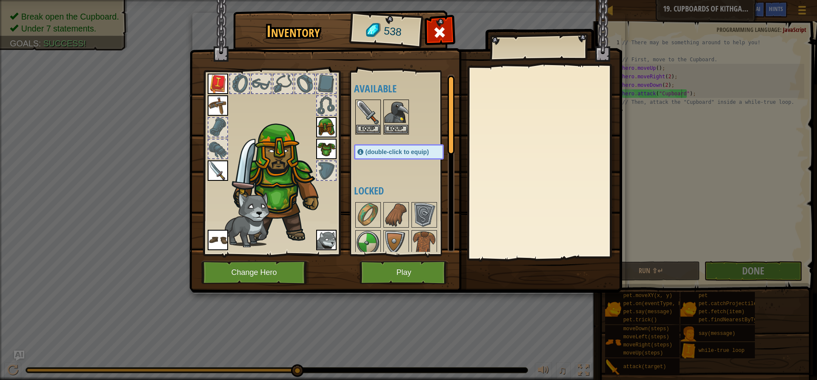
click at [407, 155] on span "(double-click to equip)" at bounding box center [397, 152] width 63 height 7
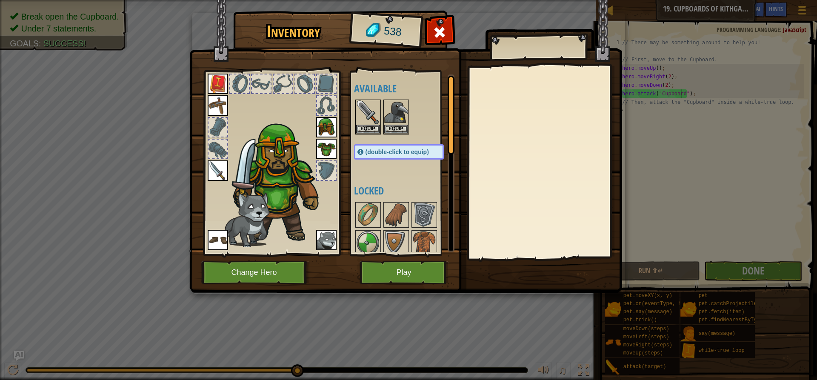
click at [407, 155] on span "(double-click to equip)" at bounding box center [397, 152] width 63 height 7
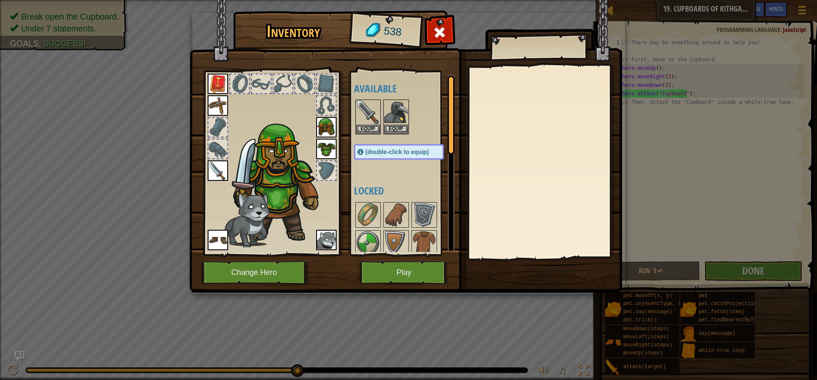
click at [407, 155] on span "(double-click to equip)" at bounding box center [397, 152] width 63 height 7
click at [409, 159] on div "(double-click to equip)" at bounding box center [399, 151] width 90 height 15
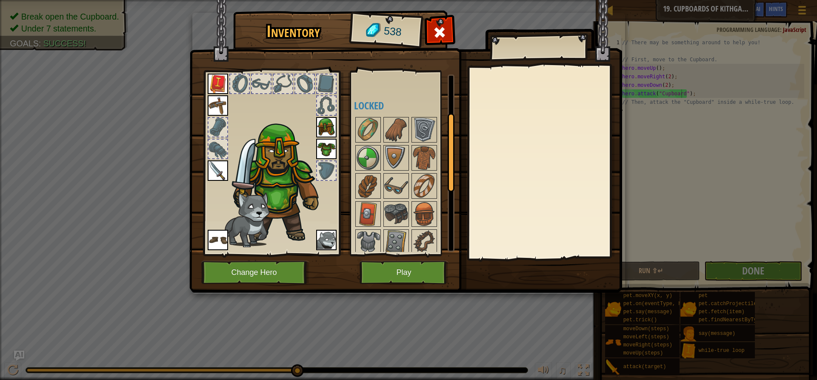
scroll to position [230, 0]
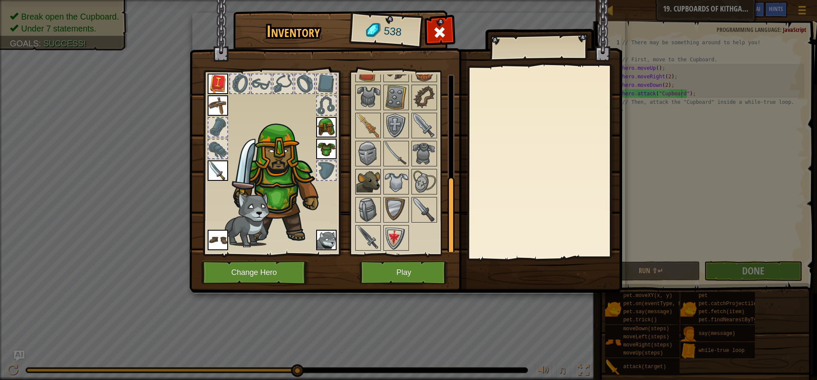
click at [369, 186] on img at bounding box center [368, 182] width 24 height 24
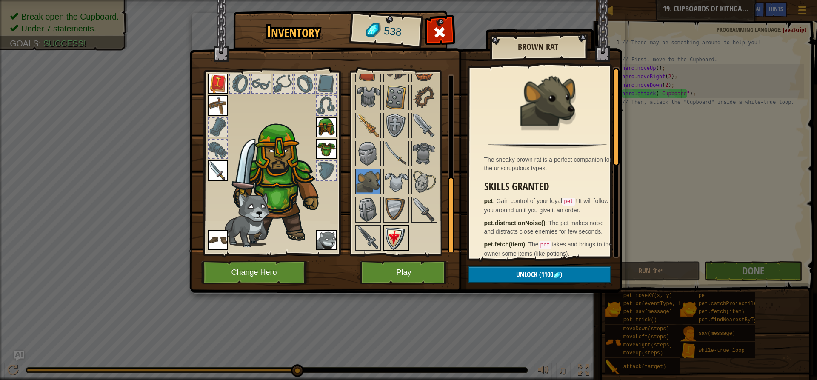
click at [393, 233] on img at bounding box center [396, 238] width 24 height 24
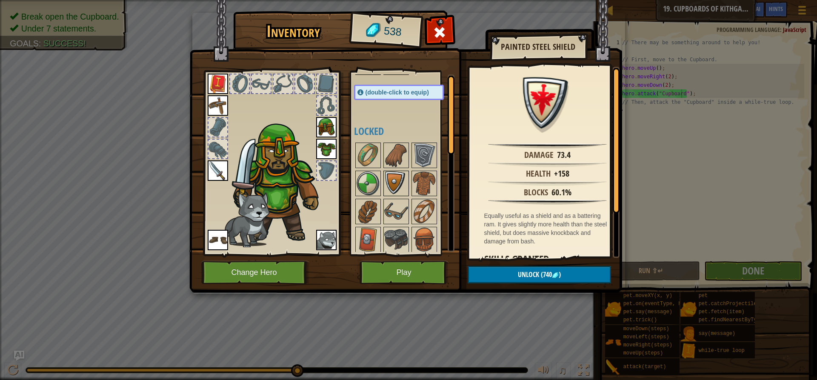
scroll to position [0, 0]
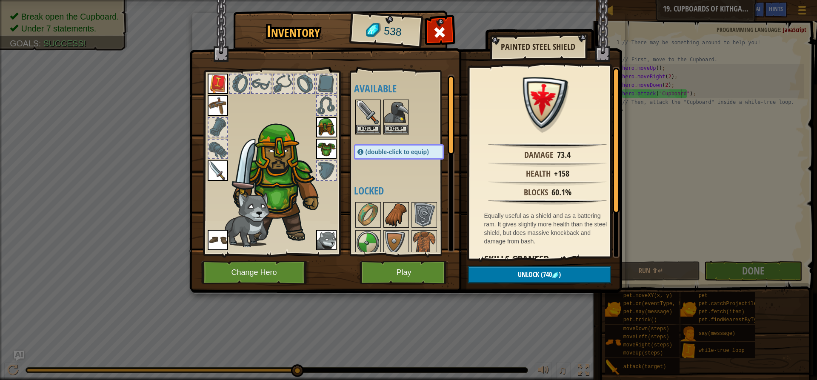
click at [403, 218] on img at bounding box center [396, 215] width 24 height 24
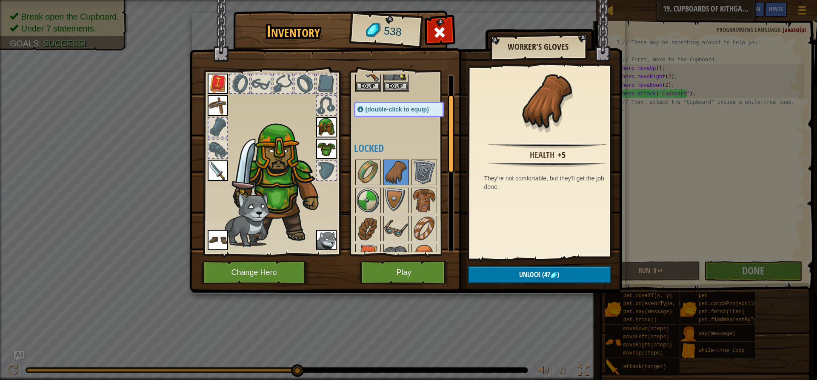
scroll to position [170, 0]
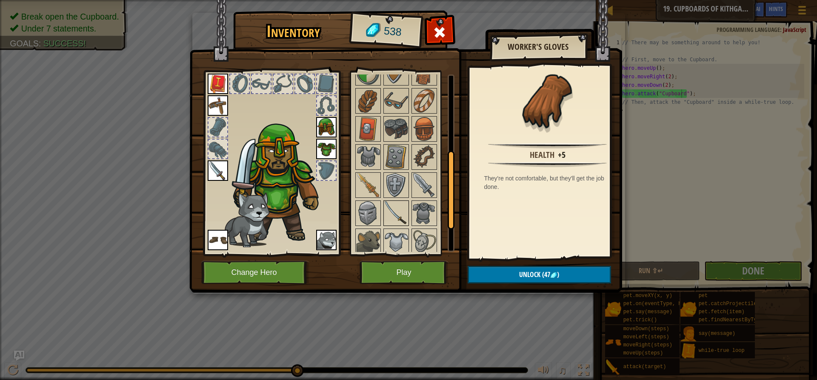
click at [406, 215] on img at bounding box center [396, 213] width 24 height 24
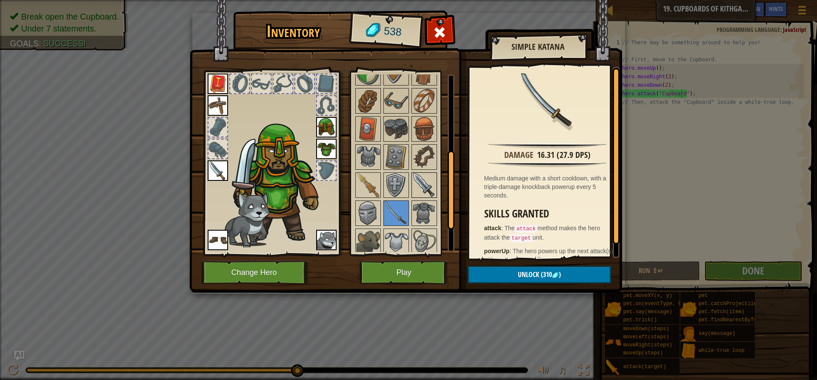
click at [421, 180] on img at bounding box center [424, 185] width 24 height 24
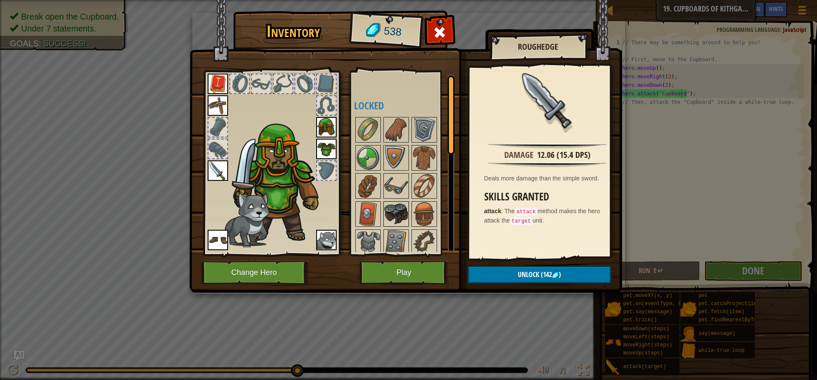
scroll to position [0, 0]
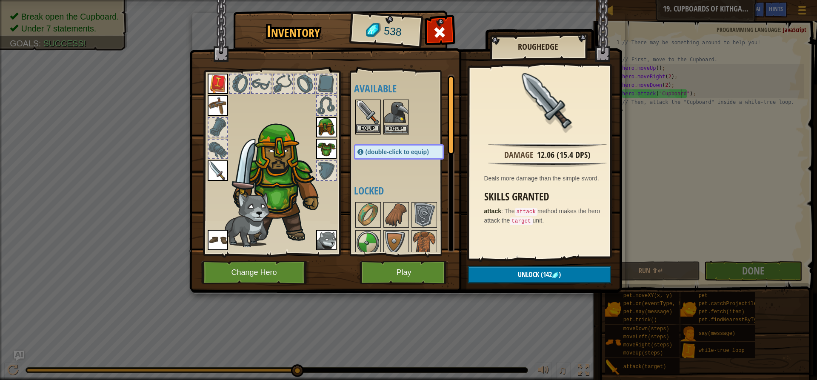
click at [375, 115] on img at bounding box center [368, 112] width 24 height 24
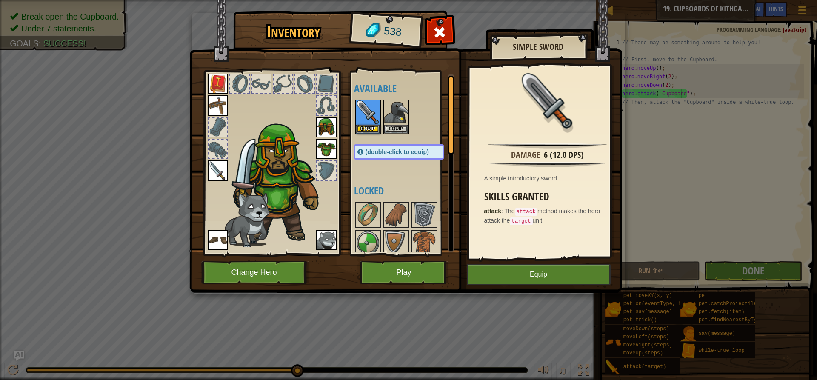
click at [217, 170] on img at bounding box center [218, 170] width 20 height 20
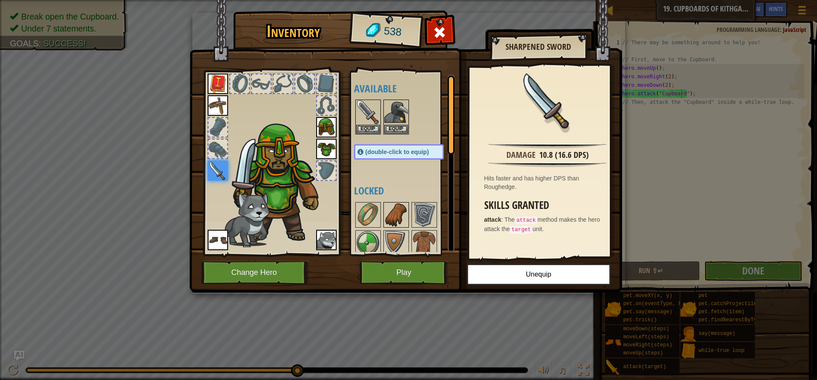
click at [398, 220] on img at bounding box center [396, 215] width 24 height 24
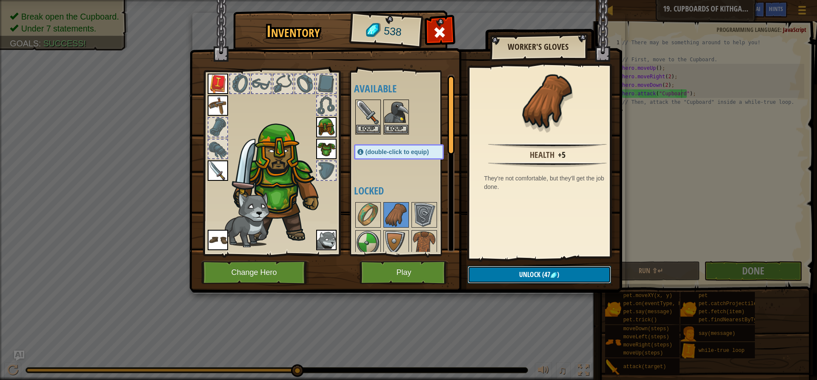
click at [533, 272] on span "Unlock" at bounding box center [529, 274] width 21 height 9
click at [519, 275] on button "Confirm" at bounding box center [539, 274] width 143 height 17
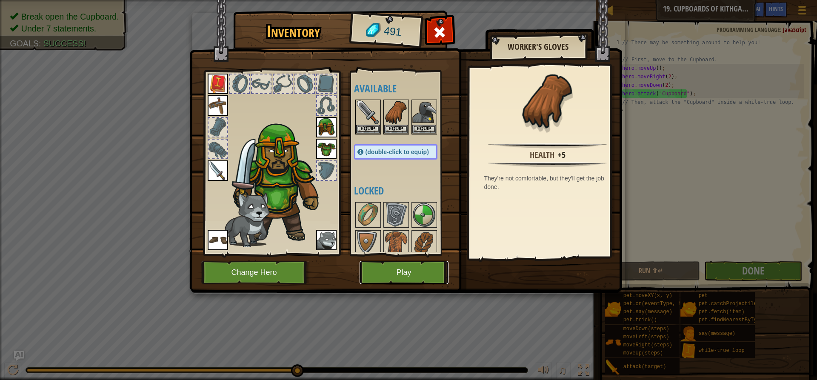
click at [422, 270] on button "Play" at bounding box center [404, 272] width 89 height 23
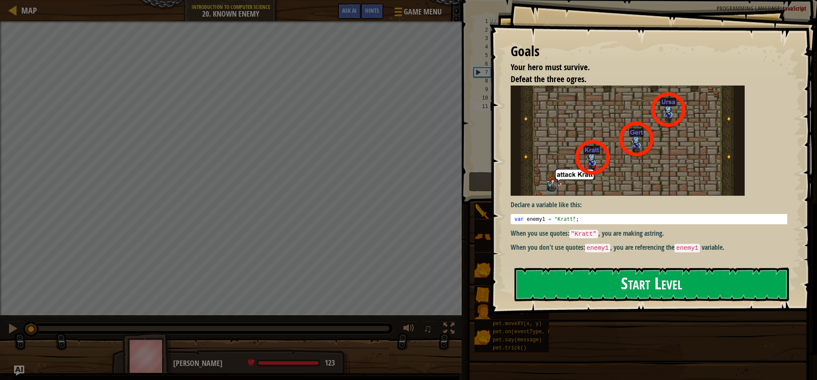
click at [638, 278] on button "Start Level" at bounding box center [652, 285] width 275 height 34
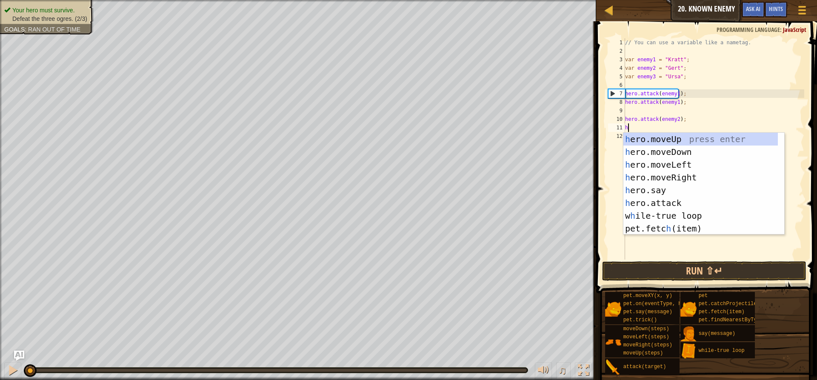
scroll to position [4, 0]
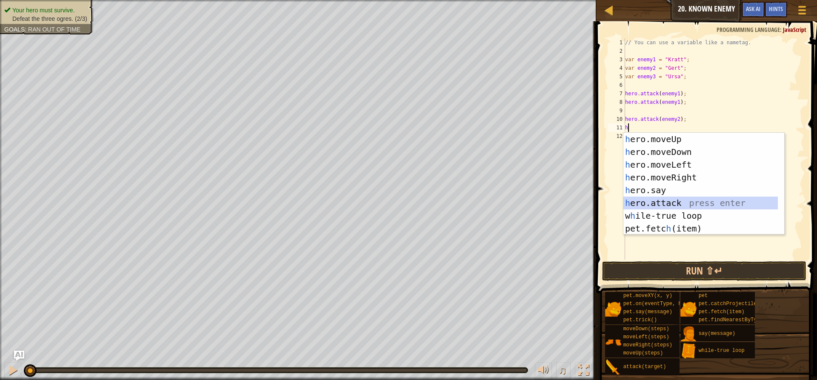
click at [678, 200] on div "h ero.moveUp press enter h ero.moveDown press enter h ero.moveLeft press enter …" at bounding box center [701, 197] width 155 height 128
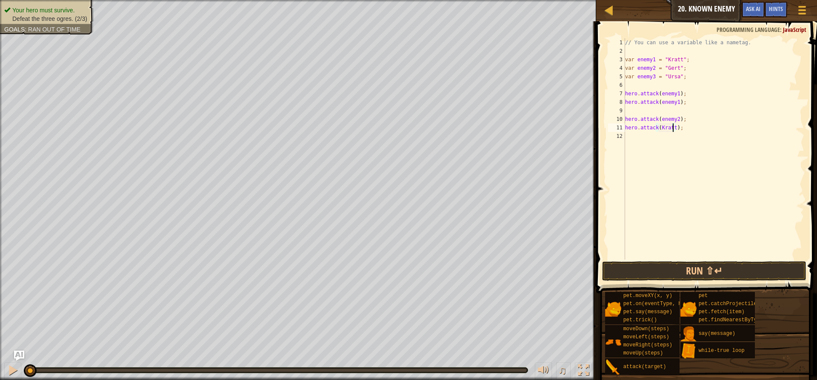
scroll to position [4, 4]
click at [634, 263] on button "Run ⇧↵" at bounding box center [704, 271] width 204 height 20
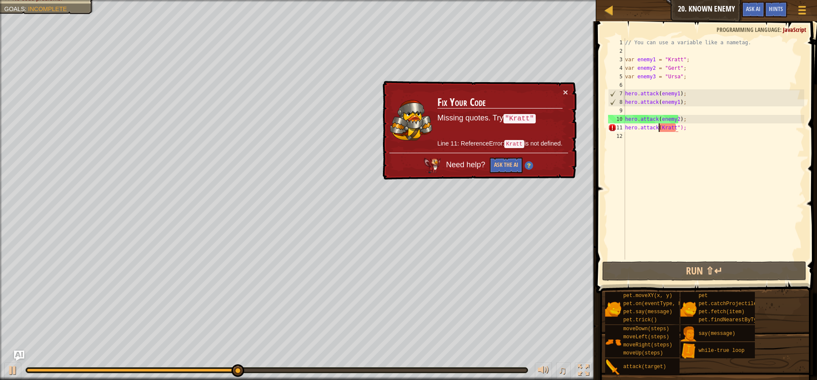
click at [659, 128] on div "// You can use a variable like a nametag. var enemy1 = "[PERSON_NAME]" ; var en…" at bounding box center [714, 157] width 181 height 238
type textarea "hero.attack("[PERSON_NAME]");"
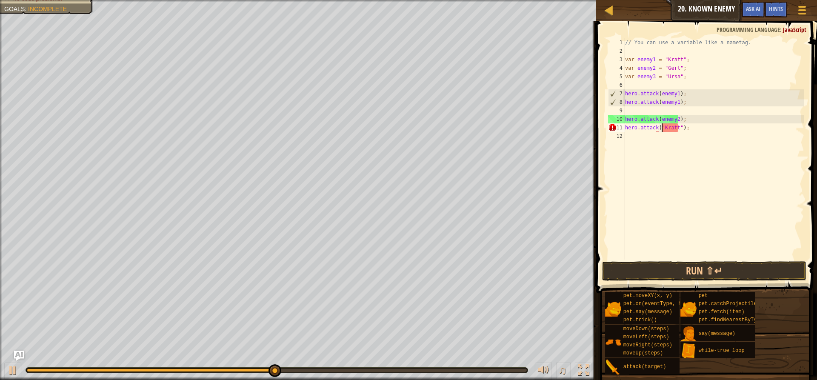
scroll to position [4, 3]
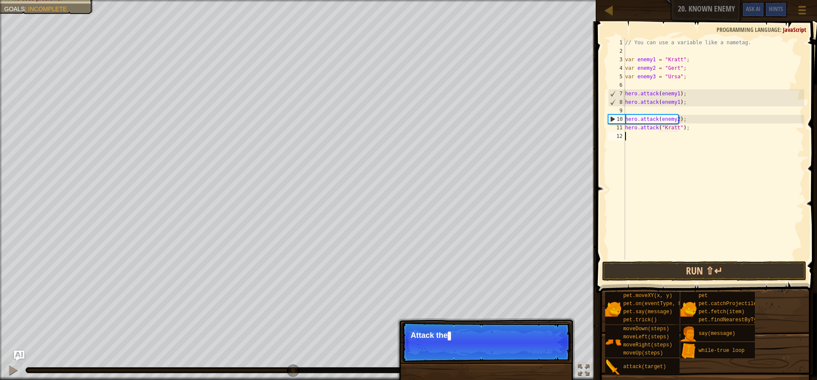
click at [627, 139] on div "// You can use a variable like a nametag. var enemy1 = "[PERSON_NAME]" ; var en…" at bounding box center [714, 157] width 181 height 238
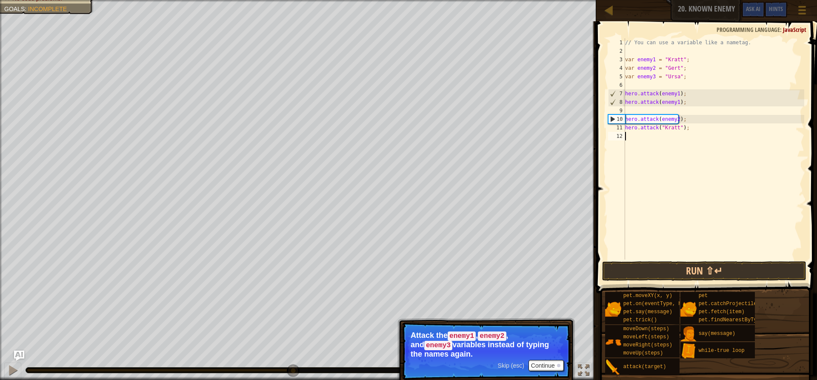
click at [678, 128] on div "// You can use a variable like a nametag. var enemy1 = "[PERSON_NAME]" ; var en…" at bounding box center [714, 157] width 181 height 238
click at [675, 128] on div "// You can use a variable like a nametag. var enemy1 = "[PERSON_NAME]" ; var en…" at bounding box center [714, 157] width 181 height 238
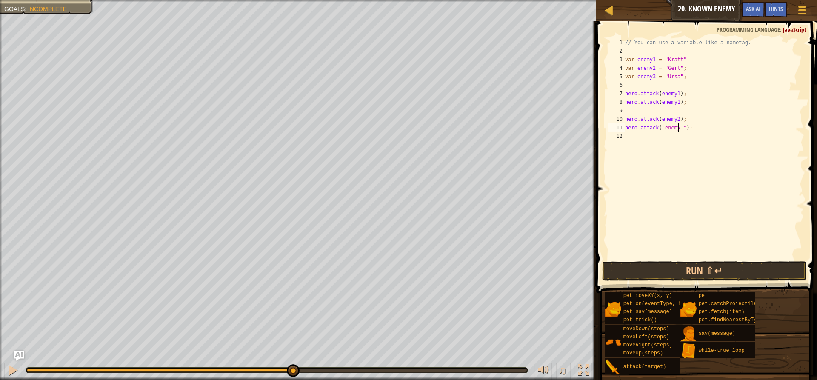
scroll to position [4, 5]
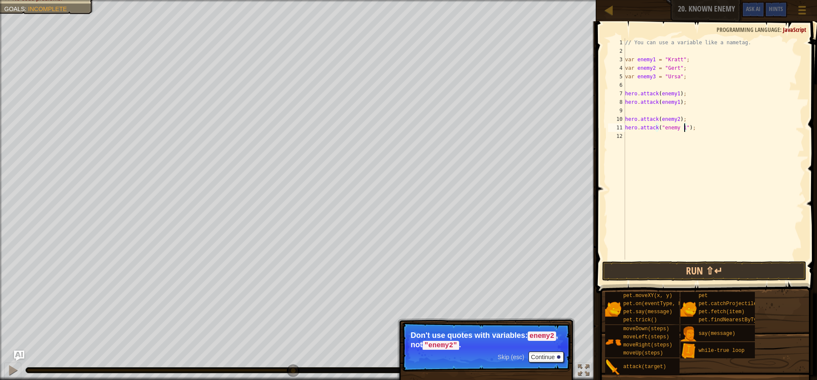
click at [683, 127] on div "// You can use a variable like a nametag. var enemy1 = "[PERSON_NAME]" ; var en…" at bounding box center [714, 157] width 181 height 238
click at [661, 126] on div "// You can use a variable like a nametag. var enemy1 = "[PERSON_NAME]" ; var en…" at bounding box center [714, 157] width 181 height 238
type textarea "hero.attack(enemy 1);"
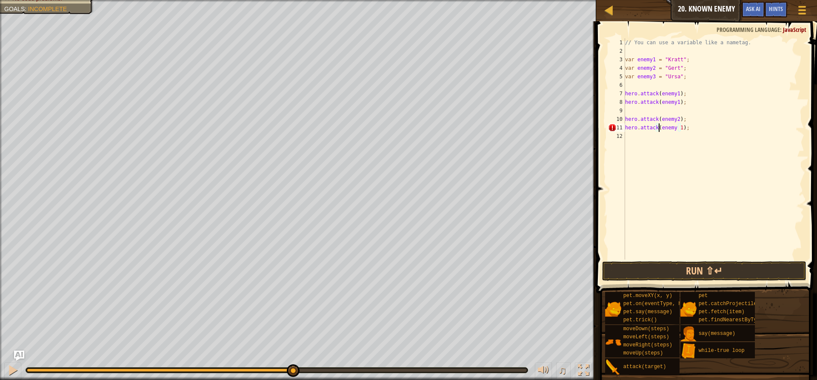
click at [633, 140] on div "// You can use a variable like a nametag. var enemy1 = "[PERSON_NAME]" ; var en…" at bounding box center [714, 157] width 181 height 238
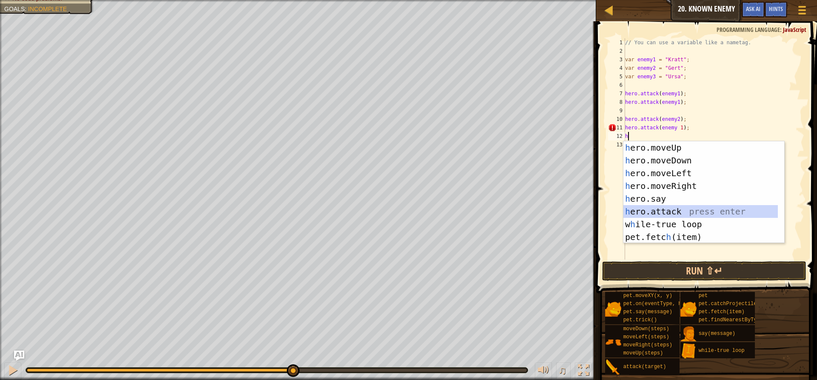
click at [674, 212] on div "h ero.moveUp press enter h ero.moveDown press enter h ero.moveLeft press enter …" at bounding box center [701, 205] width 155 height 128
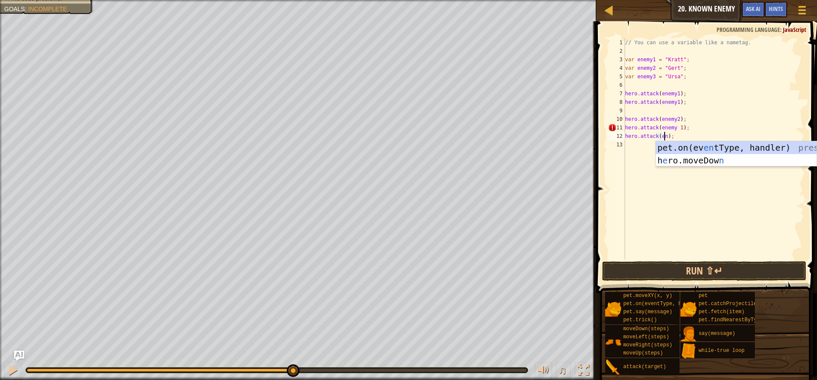
scroll to position [4, 3]
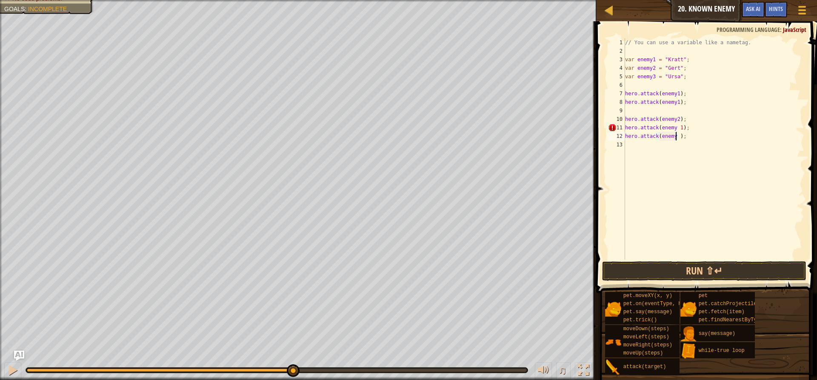
type textarea "hero.attack(enemy 2);"
click at [628, 149] on div "// You can use a variable like a nametag. var enemy1 = "[PERSON_NAME]" ; var en…" at bounding box center [714, 157] width 181 height 238
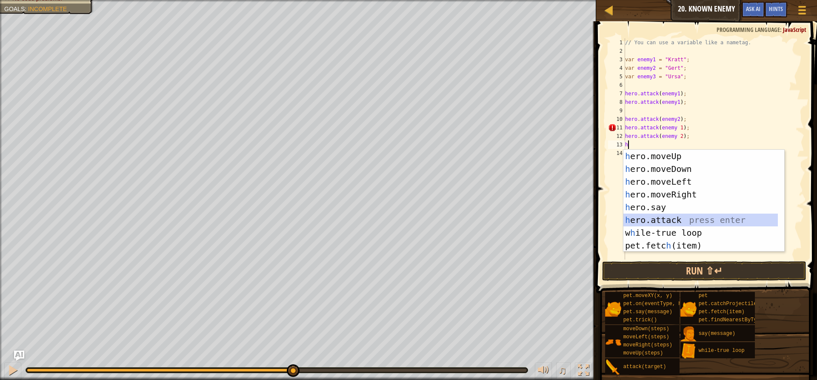
click at [677, 220] on div "h ero.moveUp press enter h ero.moveDown press enter h ero.moveLeft press enter …" at bounding box center [701, 214] width 155 height 128
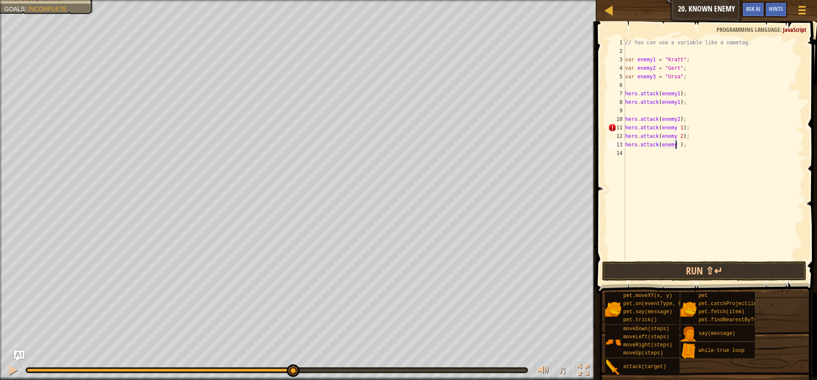
scroll to position [4, 4]
click at [711, 270] on button "Run ⇧↵" at bounding box center [704, 271] width 204 height 20
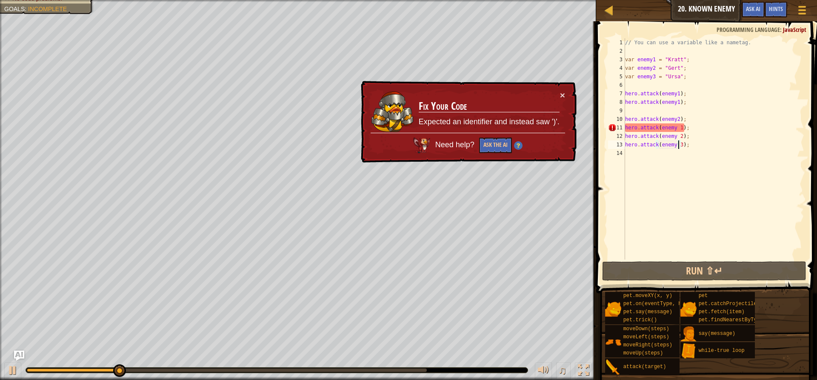
click at [685, 129] on div "// You can use a variable like a nametag. var enemy1 = "[PERSON_NAME]" ; var en…" at bounding box center [714, 157] width 181 height 238
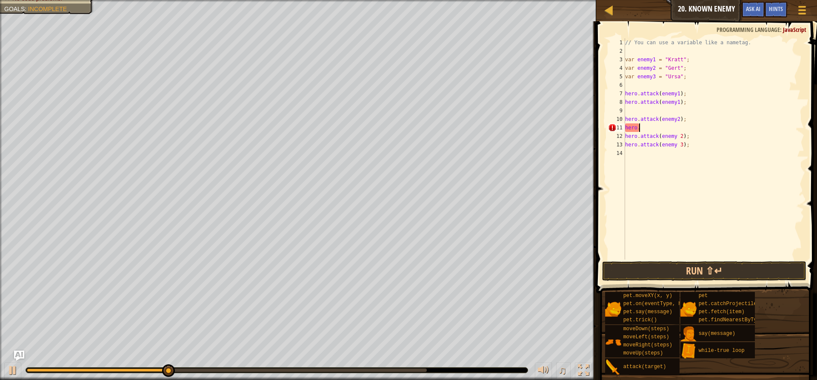
scroll to position [4, 0]
type textarea "h"
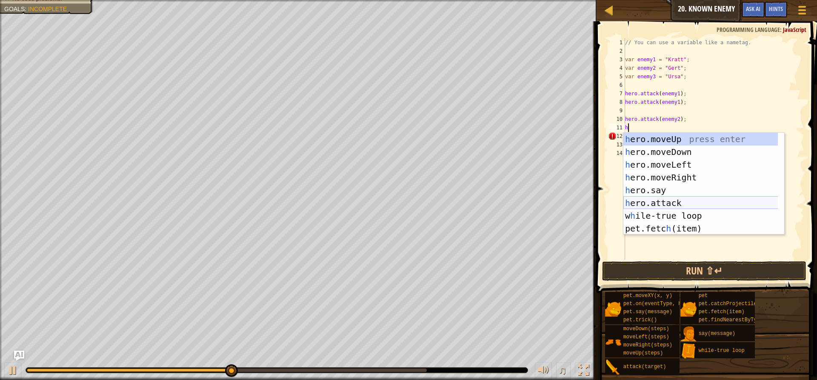
click at [681, 204] on div "h ero.moveUp press enter h ero.moveDown press enter h ero.moveLeft press enter …" at bounding box center [704, 197] width 161 height 128
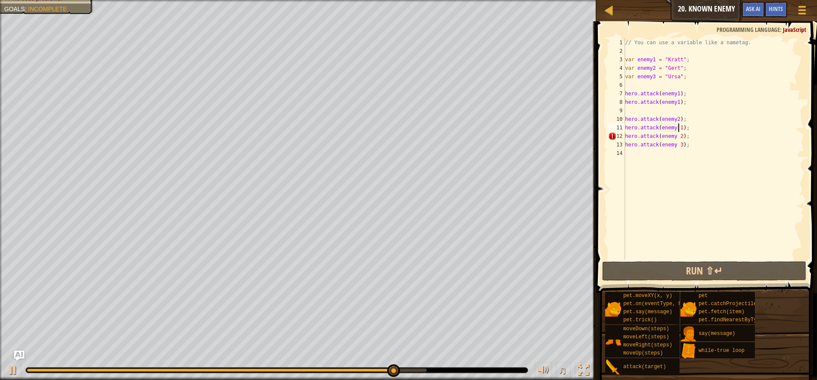
scroll to position [4, 4]
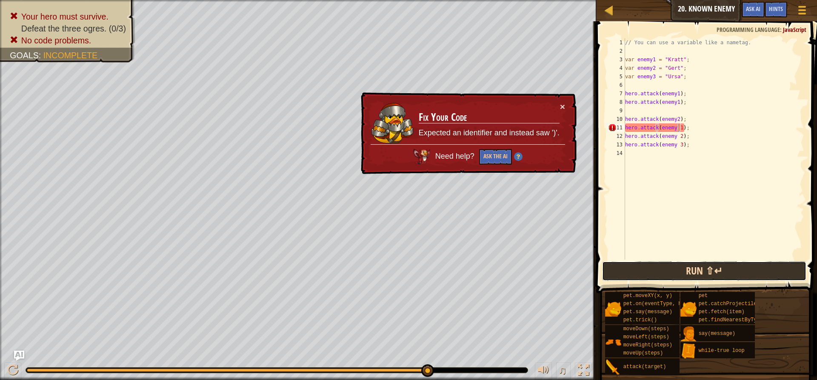
click at [687, 268] on button "Run ⇧↵" at bounding box center [704, 271] width 204 height 20
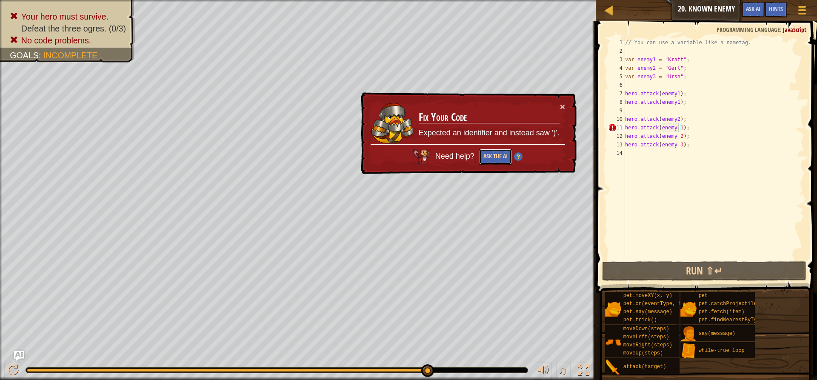
click at [489, 157] on button "Ask the AI" at bounding box center [495, 157] width 33 height 16
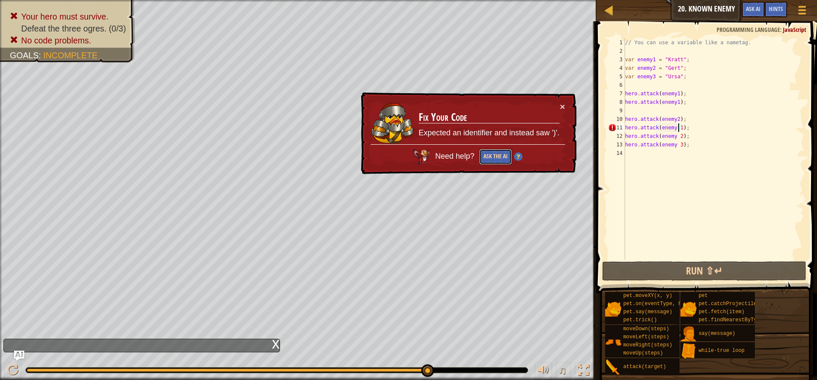
click at [490, 157] on button "Ask the AI" at bounding box center [495, 157] width 33 height 16
click at [491, 157] on button "Ask the AI" at bounding box center [495, 157] width 33 height 16
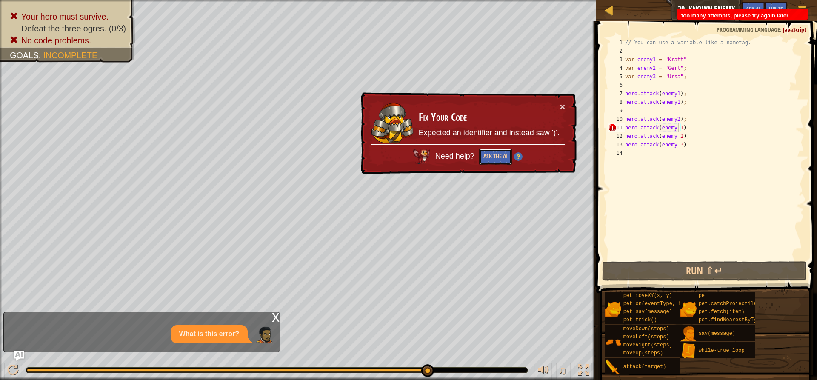
click at [491, 156] on button "Ask the AI" at bounding box center [495, 157] width 33 height 16
click at [492, 156] on button "Ask the AI" at bounding box center [495, 157] width 33 height 16
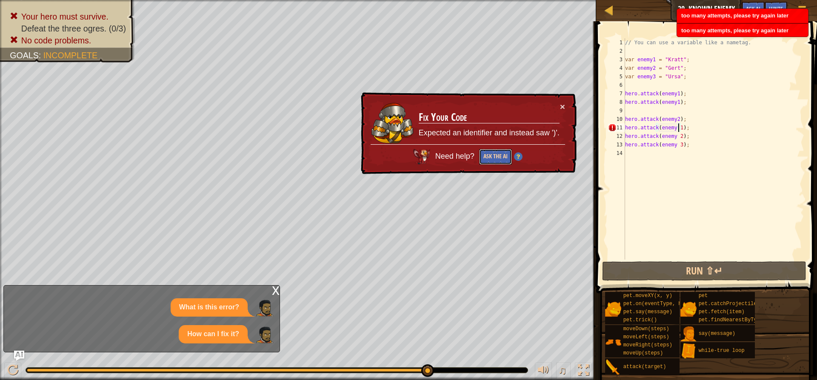
click at [493, 155] on button "Ask the AI" at bounding box center [495, 157] width 33 height 16
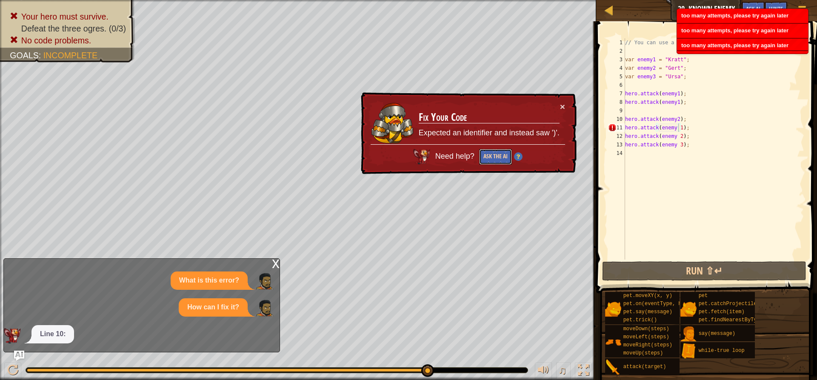
click at [493, 154] on button "Ask the AI" at bounding box center [495, 157] width 33 height 16
click at [493, 153] on button "Ask the AI" at bounding box center [495, 157] width 33 height 16
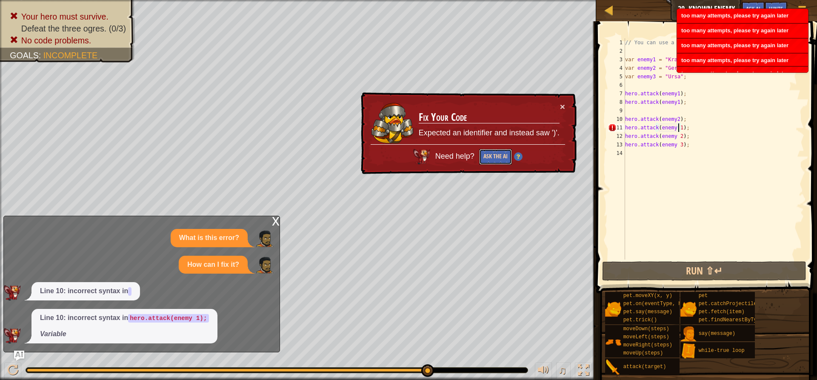
click at [493, 153] on button "Ask the AI" at bounding box center [495, 157] width 33 height 16
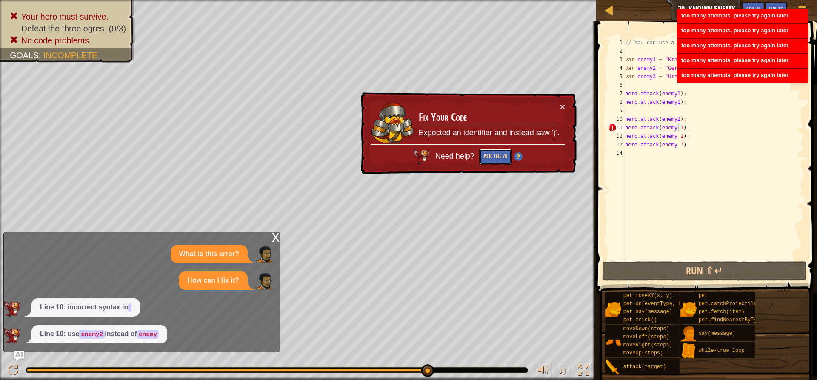
click at [493, 153] on button "Ask the AI" at bounding box center [495, 157] width 33 height 16
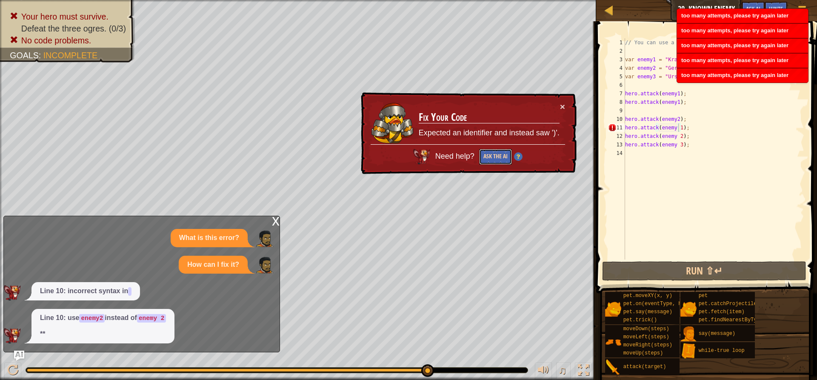
click at [493, 153] on button "Ask the AI" at bounding box center [495, 157] width 33 height 16
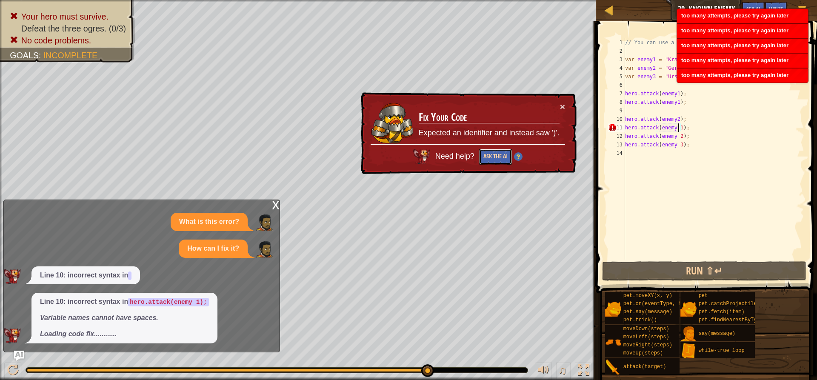
click at [494, 153] on button "Ask the AI" at bounding box center [495, 157] width 33 height 16
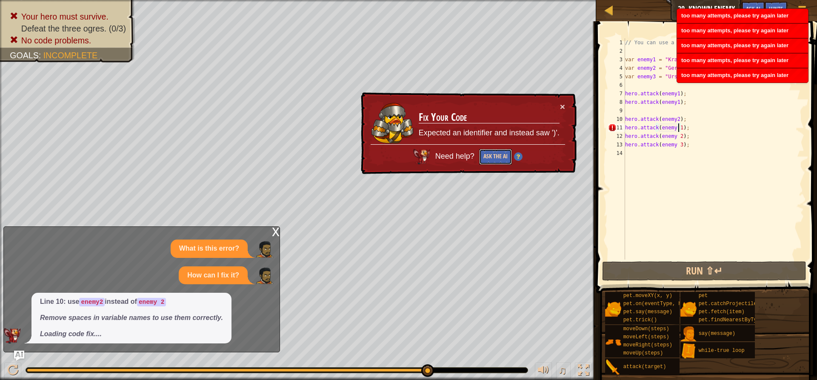
click at [494, 153] on button "Ask the AI" at bounding box center [495, 157] width 33 height 16
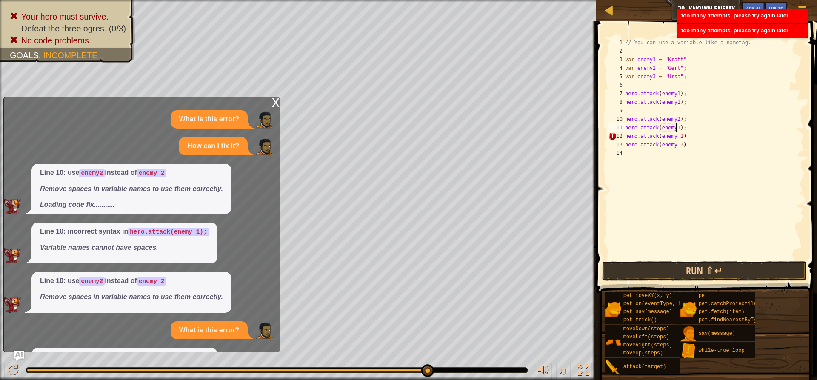
scroll to position [61, 0]
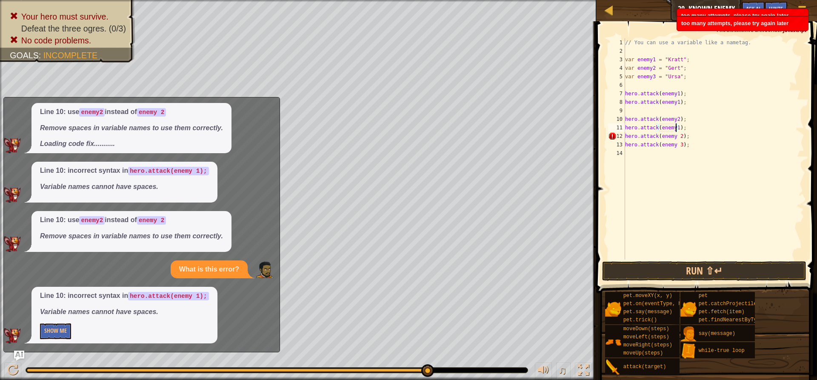
click at [678, 137] on div "// You can use a variable like a nametag. var enemy1 = "[PERSON_NAME]" ; var en…" at bounding box center [714, 157] width 181 height 238
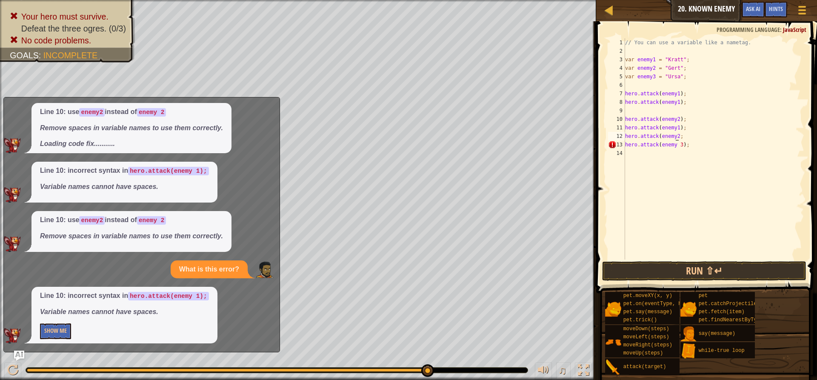
click at [677, 145] on div "// You can use a variable like a nametag. var enemy1 = "[PERSON_NAME]" ; var en…" at bounding box center [714, 157] width 181 height 238
click at [678, 145] on div "// You can use a variable like a nametag. var enemy1 = "[PERSON_NAME]" ; var en…" at bounding box center [714, 157] width 181 height 238
click at [661, 275] on button "Run ⇧↵" at bounding box center [704, 271] width 204 height 20
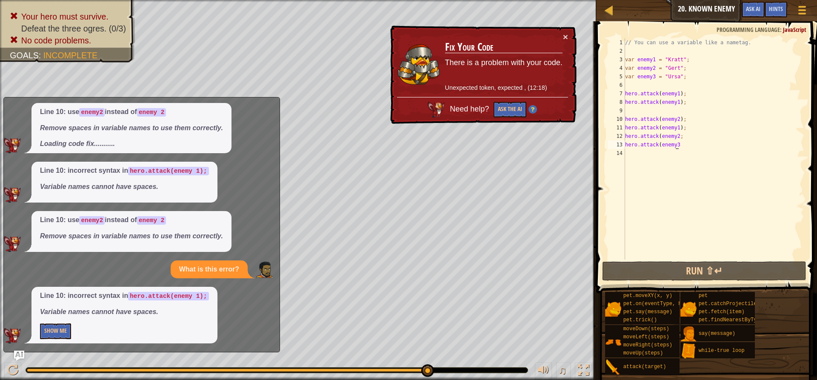
click at [670, 103] on div "// You can use a variable like a nametag. var enemy1 = "[PERSON_NAME]" ; var en…" at bounding box center [714, 157] width 181 height 238
drag, startPoint x: 670, startPoint y: 103, endPoint x: 664, endPoint y: 102, distance: 6.0
click at [664, 102] on div "// You can use a variable like a nametag. var enemy1 = "[PERSON_NAME]" ; var en…" at bounding box center [714, 157] width 181 height 238
click at [664, 102] on div "// You can use a variable like a nametag. var enemy1 = "[PERSON_NAME]" ; var en…" at bounding box center [714, 148] width 181 height 221
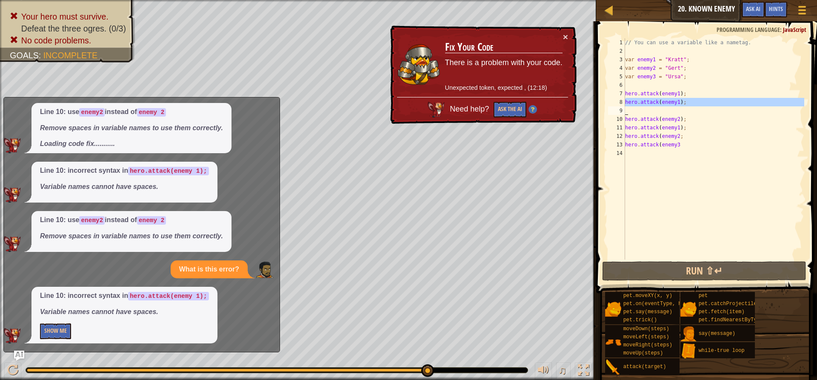
type textarea "hero.attack(enemy1);"
click at [664, 102] on div "// You can use a variable like a nametag. var enemy1 = "[PERSON_NAME]" ; var en…" at bounding box center [714, 157] width 181 height 238
click at [512, 109] on button "Ask the AI" at bounding box center [510, 110] width 33 height 16
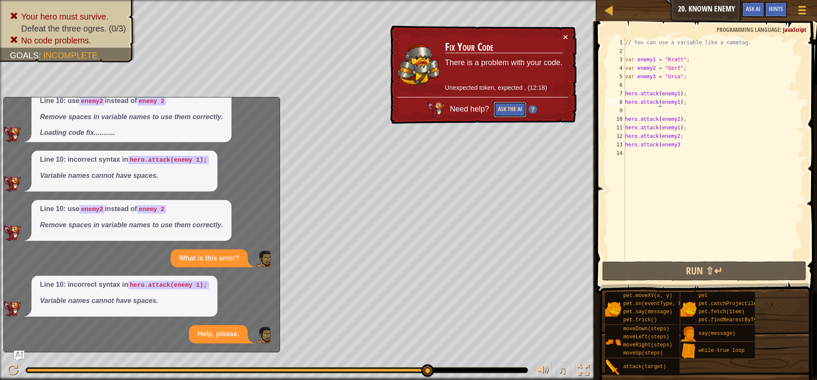
click at [512, 109] on button "Ask the AI" at bounding box center [510, 110] width 33 height 16
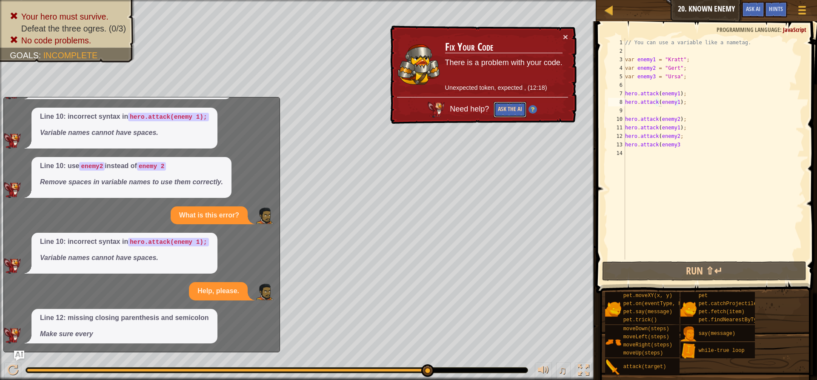
click at [512, 109] on button "Ask the AI" at bounding box center [510, 110] width 33 height 16
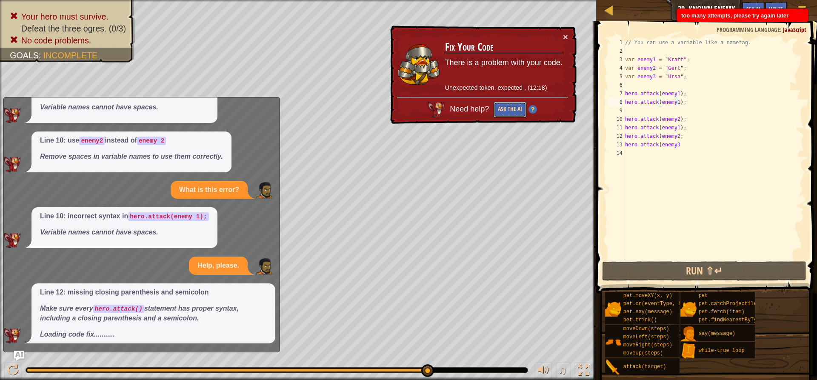
click at [512, 109] on button "Ask the AI" at bounding box center [510, 110] width 33 height 16
click at [513, 109] on button "Ask the AI" at bounding box center [510, 110] width 33 height 16
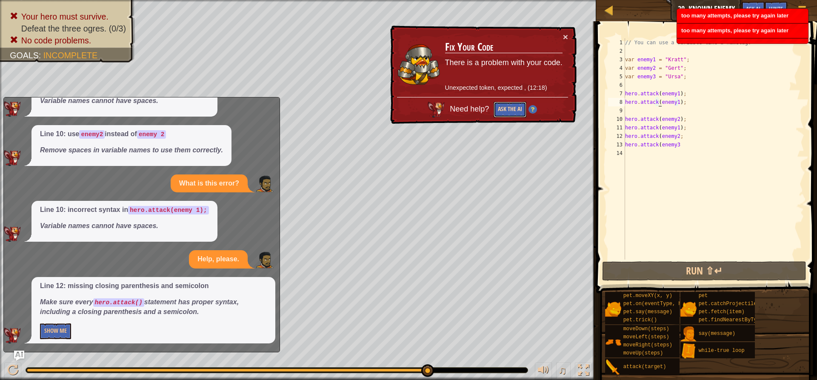
click at [515, 109] on button "Ask the AI" at bounding box center [510, 110] width 33 height 16
click at [516, 109] on button "Ask the AI" at bounding box center [510, 110] width 33 height 16
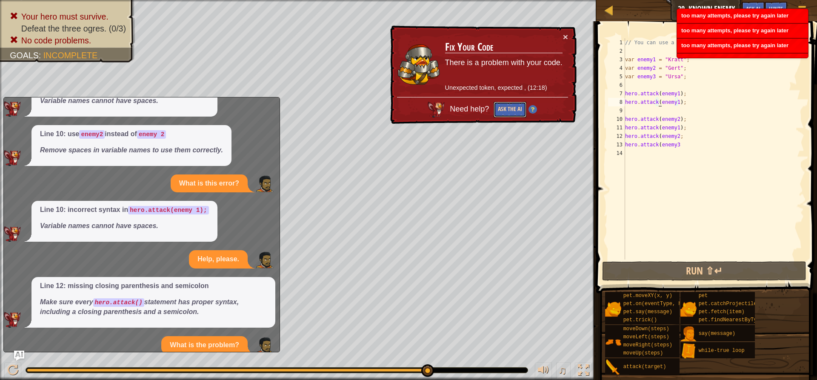
scroll to position [157, 0]
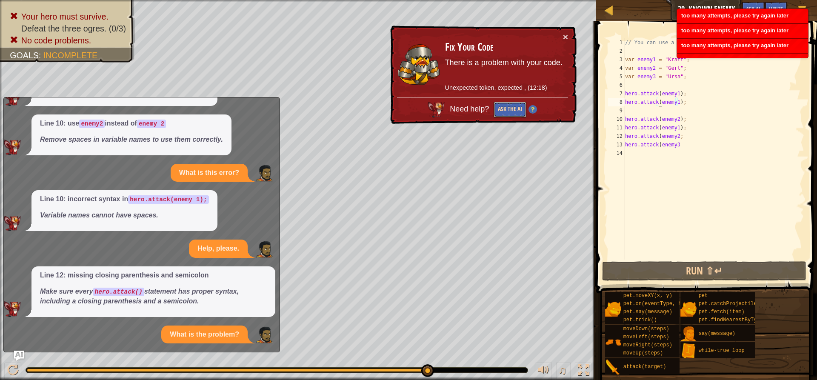
click at [516, 109] on button "Ask the AI" at bounding box center [510, 110] width 33 height 16
click at [516, 109] on button "Ask the AI" at bounding box center [509, 110] width 33 height 16
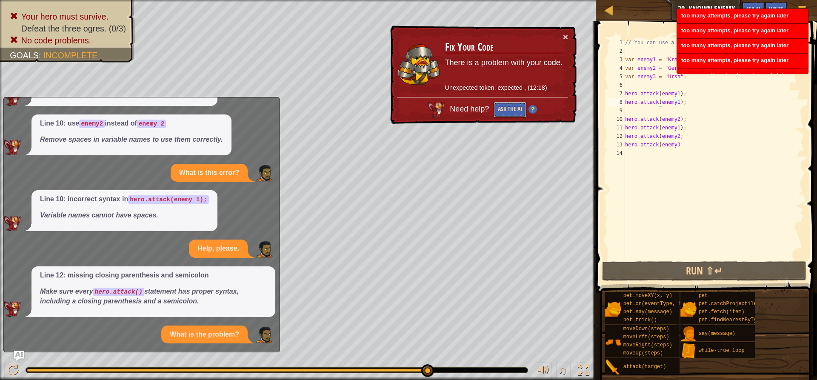
click at [516, 107] on button "Ask the AI" at bounding box center [510, 110] width 33 height 16
click at [516, 106] on button "Ask the AI" at bounding box center [510, 110] width 33 height 16
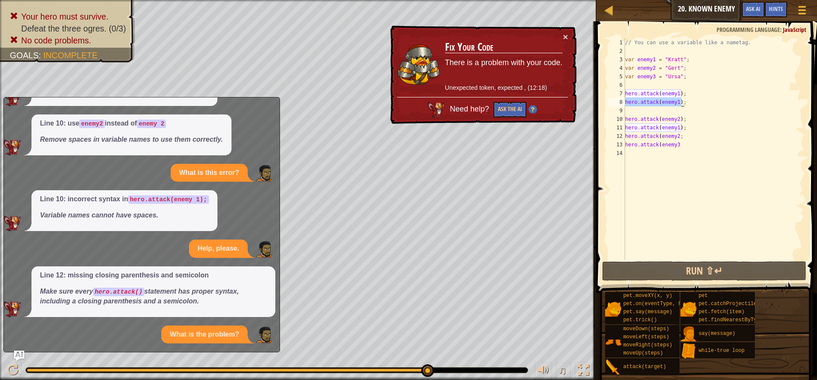
drag, startPoint x: 625, startPoint y: 104, endPoint x: 690, endPoint y: 104, distance: 64.3
click at [689, 104] on div "// You can use a variable like a nametag. var enemy1 = "[PERSON_NAME]" ; var en…" at bounding box center [714, 157] width 181 height 238
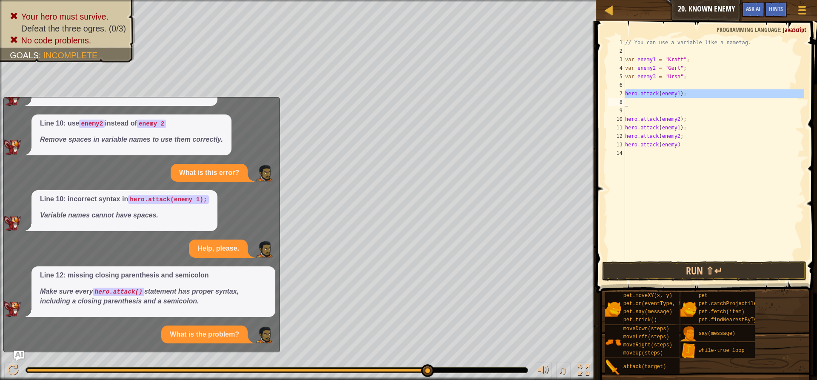
drag, startPoint x: 626, startPoint y: 92, endPoint x: 734, endPoint y: 117, distance: 110.8
click at [734, 117] on div "// You can use a variable like a nametag. var enemy1 = "[PERSON_NAME]" ; var en…" at bounding box center [714, 157] width 181 height 238
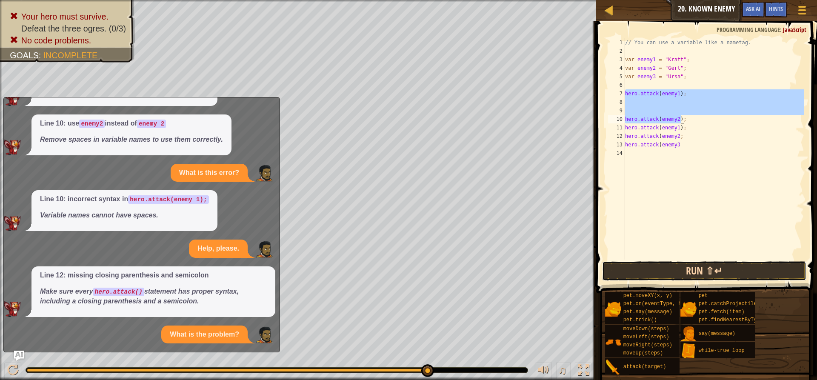
click at [740, 271] on button "Run ⇧↵" at bounding box center [704, 271] width 204 height 20
type textarea "hero.attack(enemy2);"
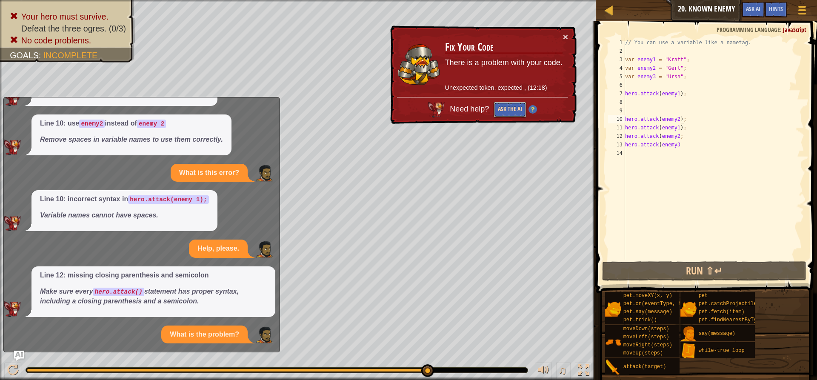
click at [515, 113] on button "Ask the AI" at bounding box center [509, 110] width 33 height 16
click at [499, 112] on button "Ask the AI" at bounding box center [510, 110] width 33 height 16
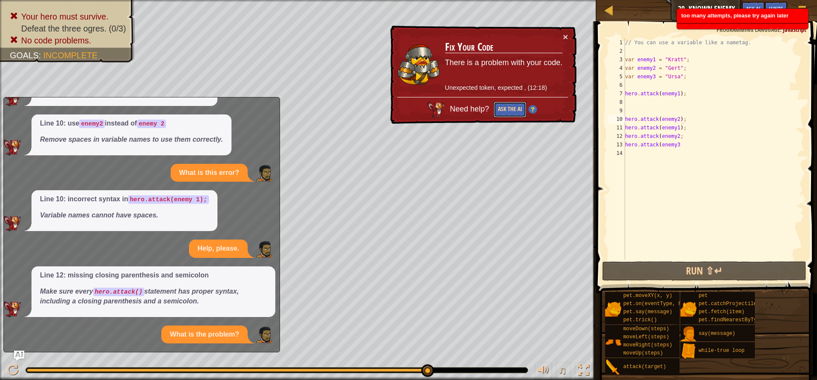
click at [499, 112] on button "Ask the AI" at bounding box center [509, 110] width 33 height 16
click at [499, 112] on button "Ask the AI" at bounding box center [510, 110] width 33 height 16
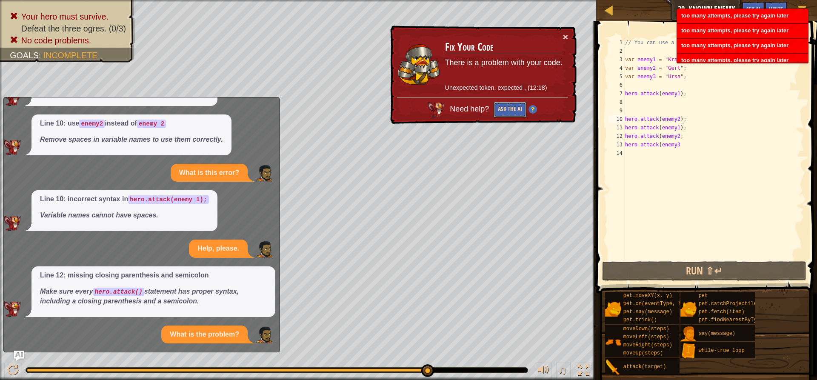
click at [499, 112] on button "Ask the AI" at bounding box center [510, 110] width 33 height 16
click at [502, 106] on button "Ask the AI" at bounding box center [510, 110] width 33 height 16
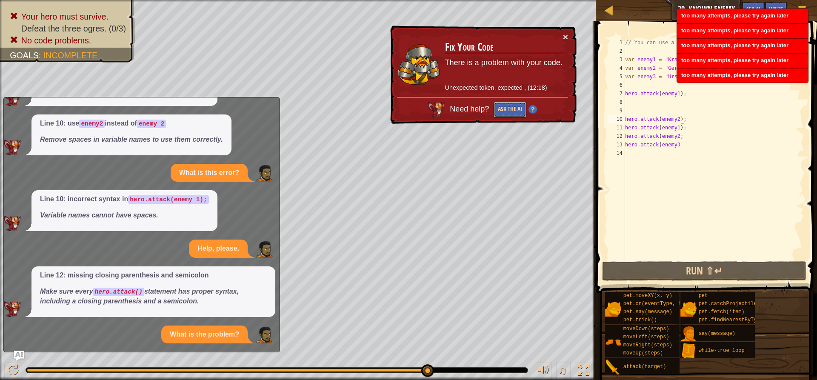
click at [503, 105] on button "Ask the AI" at bounding box center [510, 110] width 33 height 16
click at [503, 104] on button "Ask the AI" at bounding box center [509, 110] width 33 height 16
click at [503, 104] on button "Ask the AI" at bounding box center [510, 110] width 33 height 16
click at [503, 104] on button "Ask the AI" at bounding box center [509, 110] width 33 height 16
click at [503, 104] on button "Ask the AI" at bounding box center [510, 110] width 33 height 16
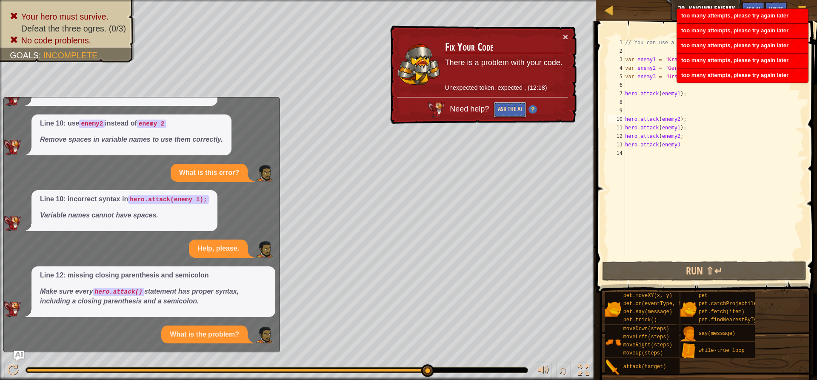
click at [503, 104] on button "Ask the AI" at bounding box center [510, 110] width 33 height 16
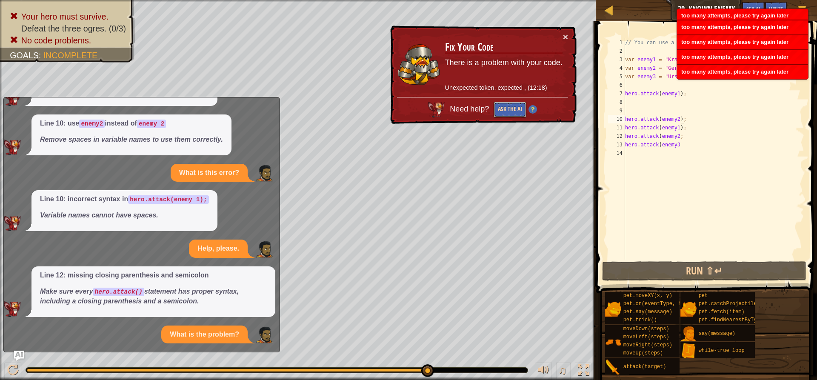
click at [503, 104] on button "Ask the AI" at bounding box center [510, 110] width 33 height 16
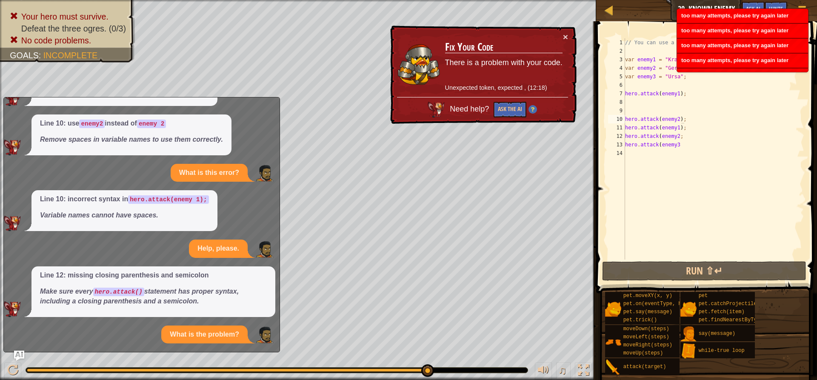
click at [468, 108] on span "Need help?" at bounding box center [469, 108] width 41 height 9
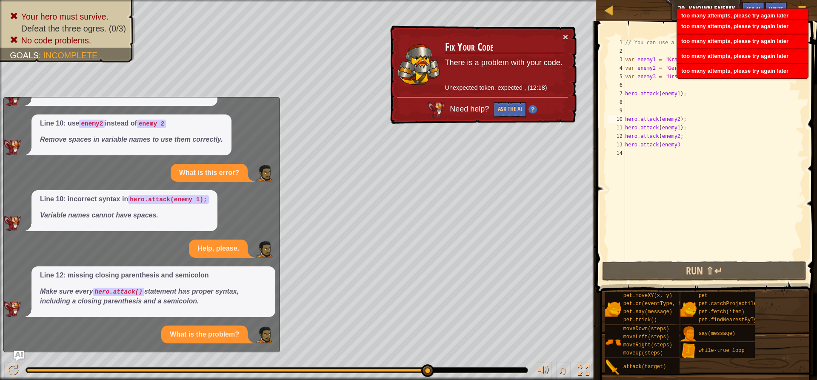
click at [535, 113] on img at bounding box center [533, 110] width 9 height 9
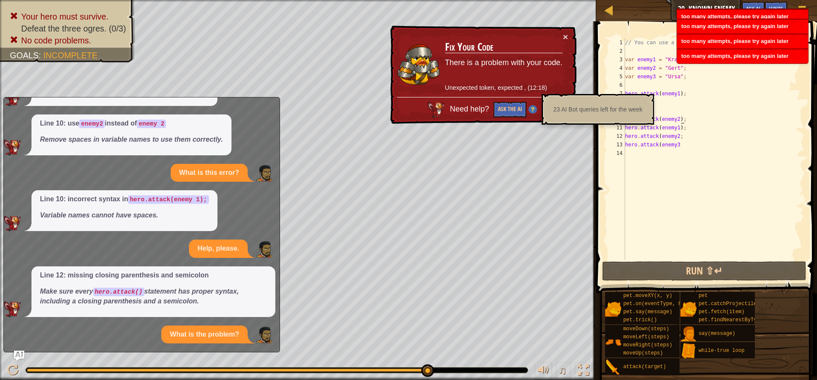
click at [534, 111] on img at bounding box center [533, 109] width 9 height 9
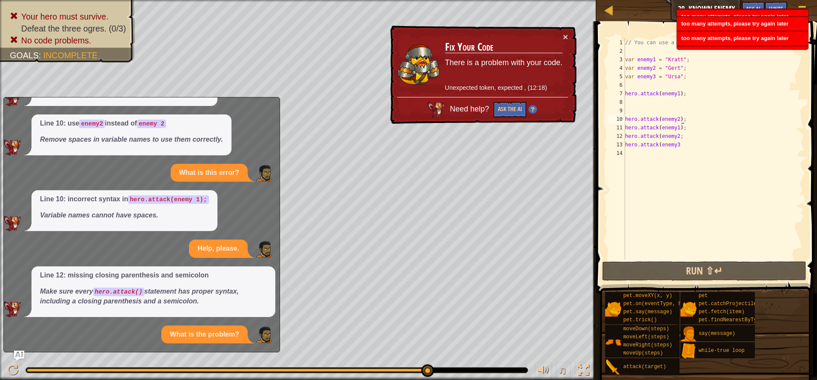
click at [534, 111] on img at bounding box center [533, 109] width 9 height 9
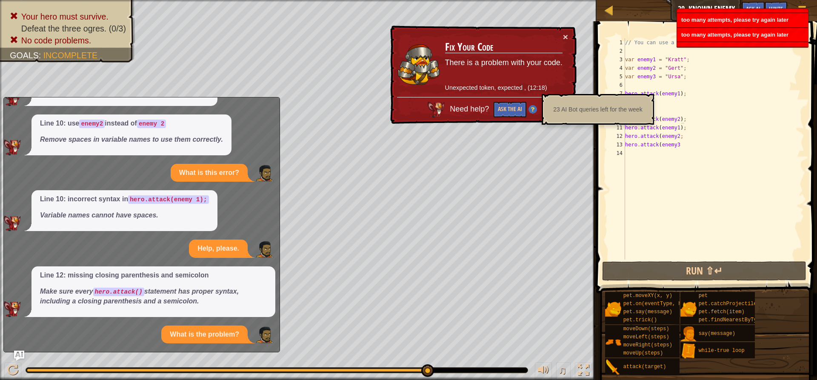
click at [534, 111] on img at bounding box center [533, 109] width 9 height 9
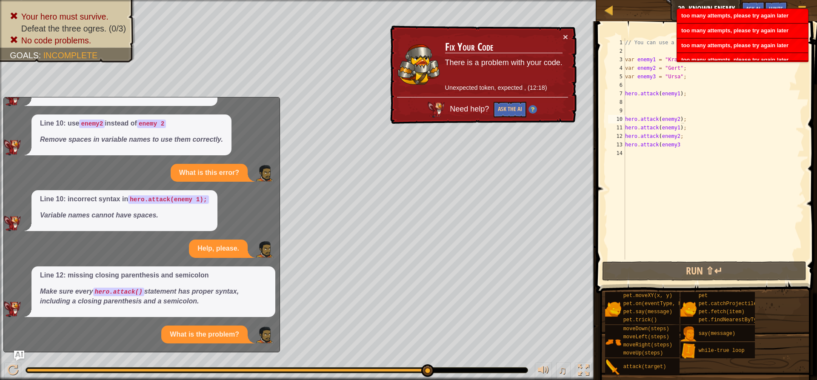
click at [534, 111] on img at bounding box center [532, 110] width 9 height 9
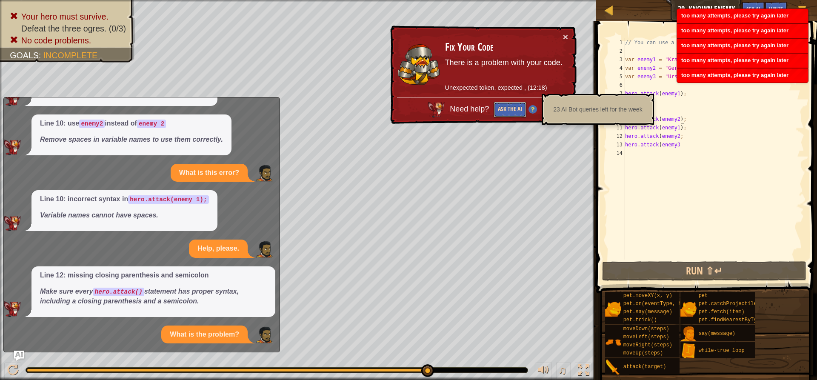
click at [518, 110] on button "Ask the AI" at bounding box center [510, 110] width 33 height 16
drag, startPoint x: 518, startPoint y: 110, endPoint x: 515, endPoint y: 119, distance: 10.0
click at [517, 112] on button "Ask the AI" at bounding box center [510, 110] width 33 height 16
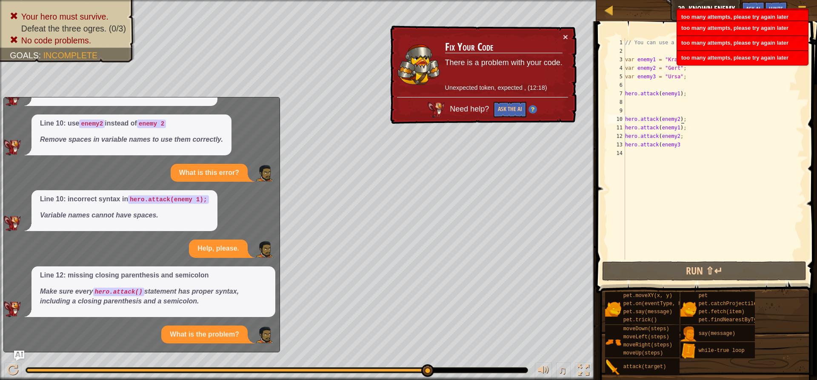
click at [660, 102] on div "// You can use a variable like a nametag. var enemy1 = "[PERSON_NAME]" ; var en…" at bounding box center [714, 157] width 181 height 238
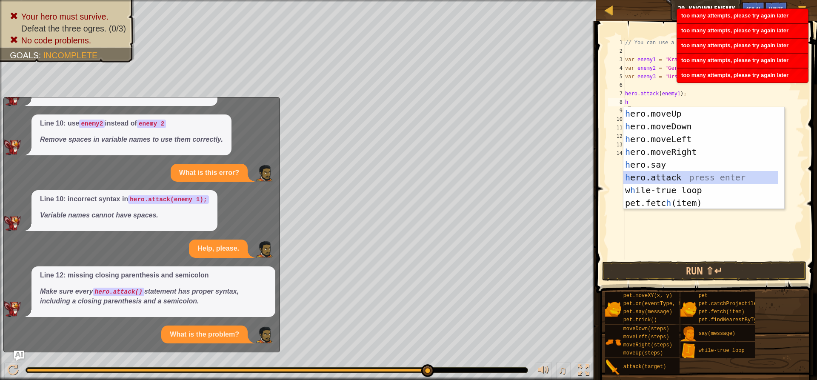
click at [672, 179] on div "h ero.moveUp press enter h ero.moveDown press enter h ero.moveLeft press enter …" at bounding box center [704, 171] width 161 height 128
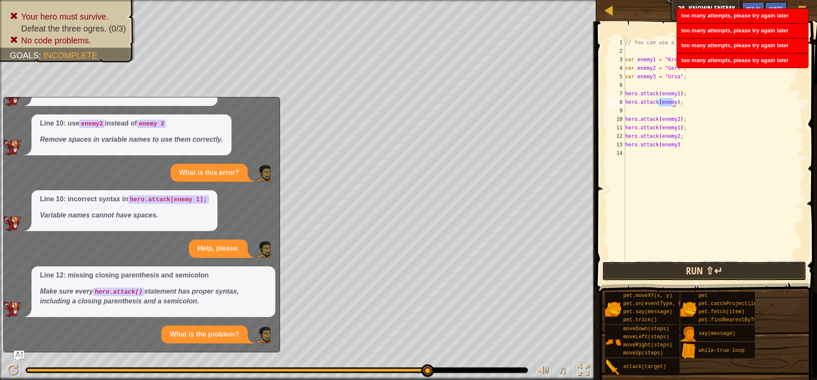
click at [684, 269] on button "Run ⇧↵" at bounding box center [704, 271] width 204 height 20
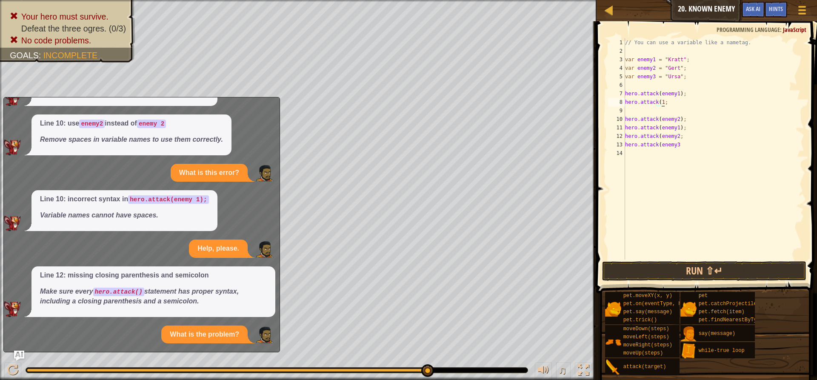
scroll to position [4, 3]
click at [690, 270] on button "Run ⇧↵" at bounding box center [704, 271] width 204 height 20
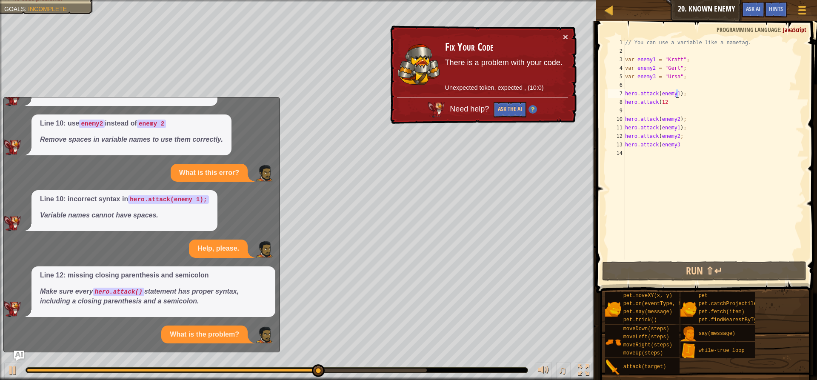
click at [676, 95] on div "// You can use a variable like a nametag. var enemy1 = "[PERSON_NAME]" ; var en…" at bounding box center [714, 157] width 181 height 238
click at [676, 104] on div "// You can use a variable like a nametag. var enemy1 = "[PERSON_NAME]" ; var en…" at bounding box center [714, 157] width 181 height 238
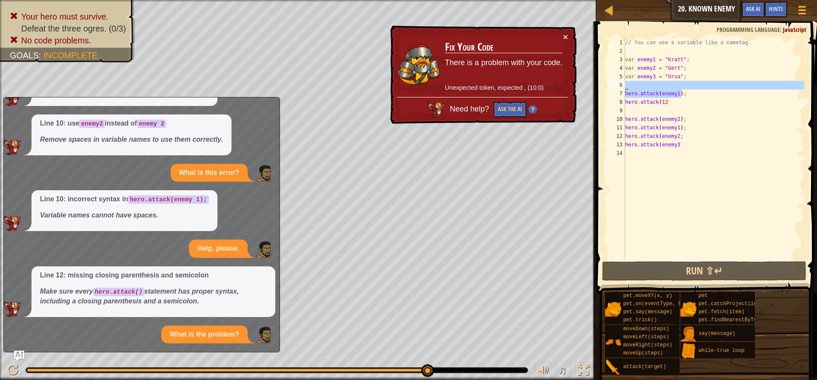
drag, startPoint x: 683, startPoint y: 92, endPoint x: 631, endPoint y: 87, distance: 52.1
click at [631, 87] on div "// You can use a variable like a nametag. var enemy1 = "[PERSON_NAME]" ; var en…" at bounding box center [714, 157] width 181 height 238
type textarea "hero.attack(enemy1);"
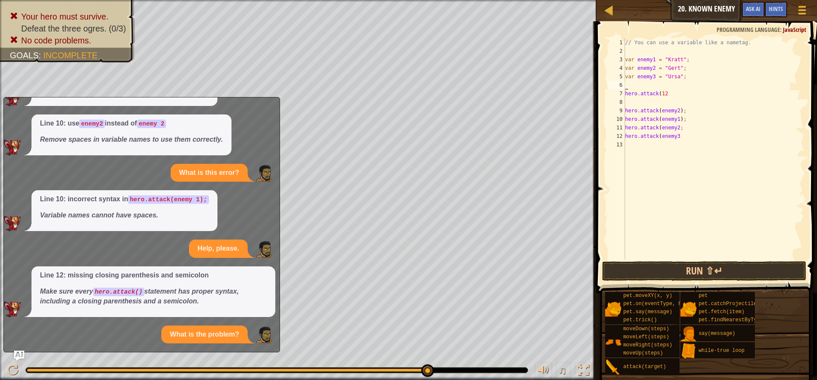
scroll to position [4, 0]
drag, startPoint x: 667, startPoint y: 92, endPoint x: 631, endPoint y: 84, distance: 36.5
click at [631, 84] on div "// You can use a variable like a nametag. var enemy1 = "[PERSON_NAME]" ; var en…" at bounding box center [714, 157] width 181 height 238
type textarea "hero.attack(12"
click at [728, 271] on button "Run ⇧↵" at bounding box center [704, 271] width 204 height 20
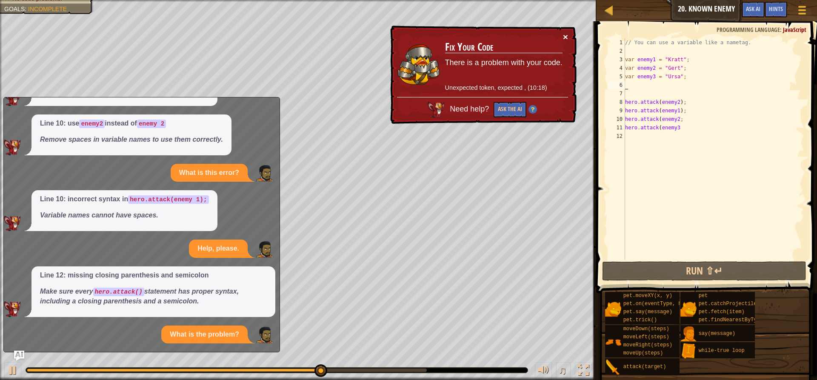
click at [564, 34] on button "×" at bounding box center [565, 36] width 5 height 9
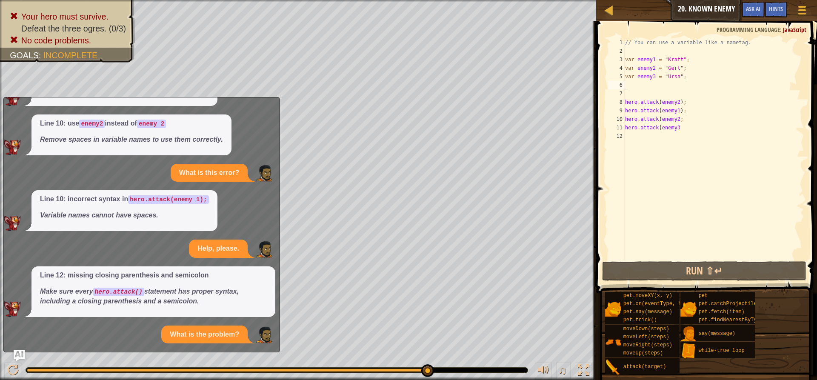
click at [22, 355] on img "Ask AI" at bounding box center [19, 355] width 11 height 11
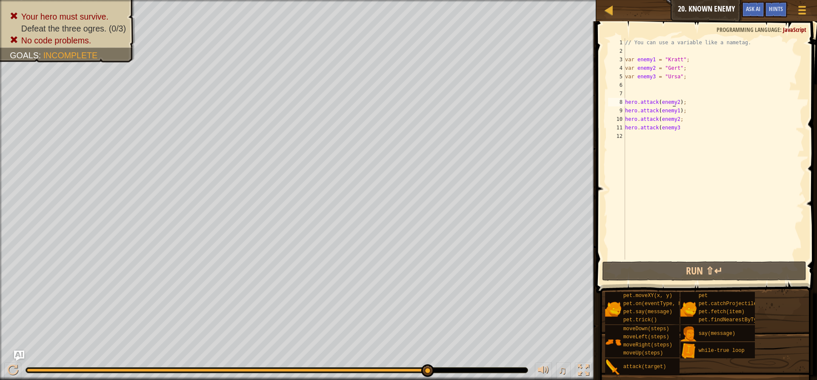
click at [673, 102] on div "// You can use a variable like a nametag. var enemy1 = "[PERSON_NAME]" ; var en…" at bounding box center [714, 157] width 181 height 238
type textarea "hero.attack(enemy2);"
click at [674, 102] on div "// You can use a variable like a nametag. var enemy1 = "[PERSON_NAME]" ; var en…" at bounding box center [714, 157] width 181 height 238
click at [675, 103] on div "// You can use a variable like a nametag. var enemy1 = "[PERSON_NAME]" ; var en…" at bounding box center [714, 157] width 181 height 238
click at [704, 274] on button "Run ⇧↵" at bounding box center [704, 271] width 204 height 20
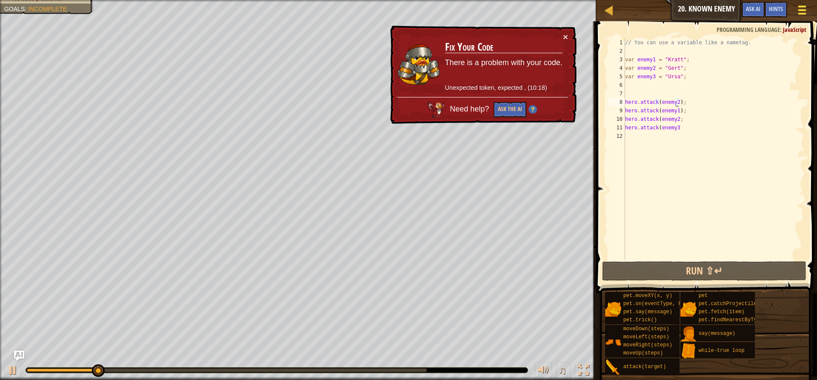
click at [804, 7] on span at bounding box center [803, 7] width 8 height 2
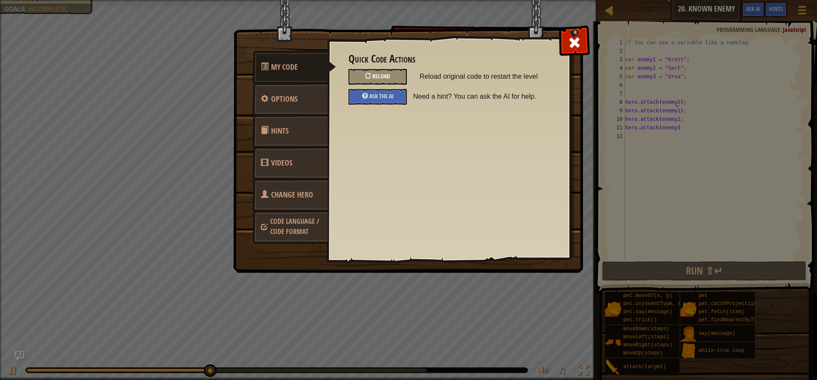
click at [389, 73] on span "Reload" at bounding box center [381, 76] width 18 height 8
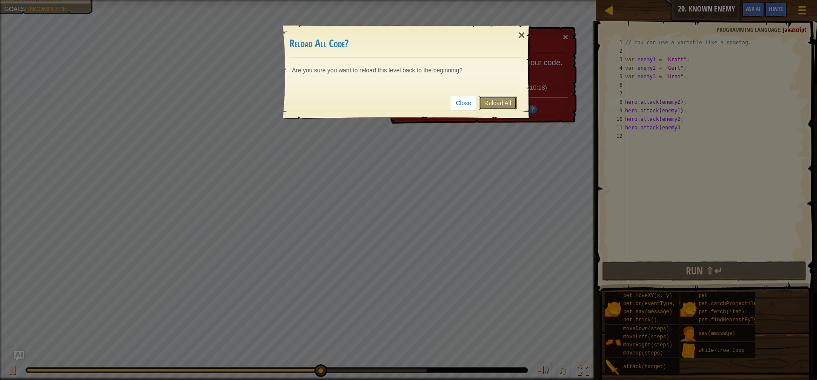
click at [501, 101] on link "Reload All" at bounding box center [498, 103] width 38 height 14
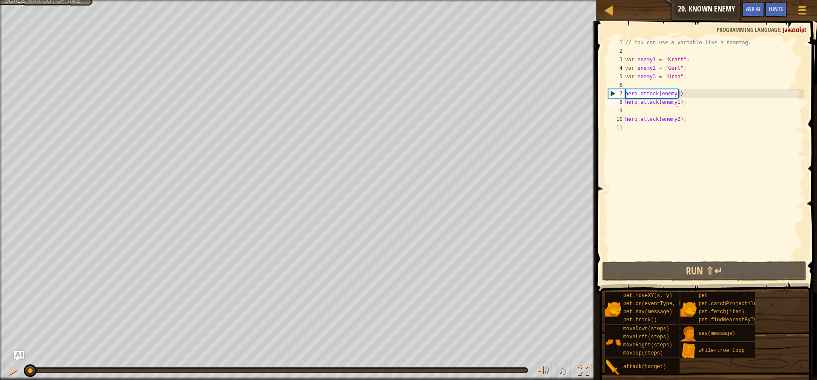
click at [676, 103] on div "// You can use a variable like a nametag. var enemy1 = "[PERSON_NAME]" ; var en…" at bounding box center [714, 157] width 181 height 238
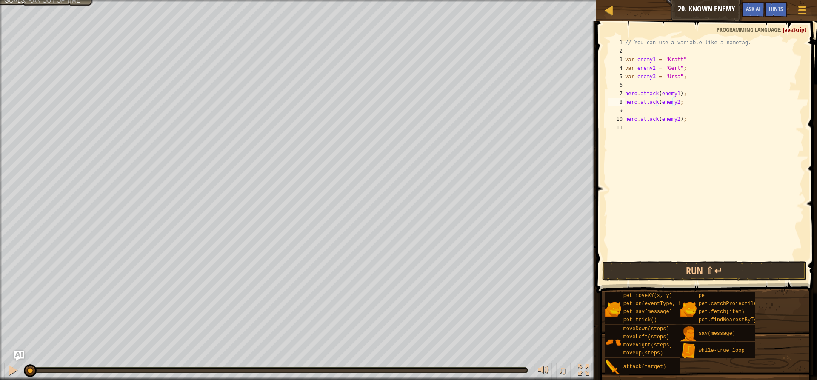
scroll to position [4, 4]
click at [675, 118] on div "// You can use a variable like a nametag. var enemy1 = "[PERSON_NAME]" ; var en…" at bounding box center [714, 157] width 181 height 238
click at [710, 265] on button "Run ⇧↵" at bounding box center [704, 271] width 204 height 20
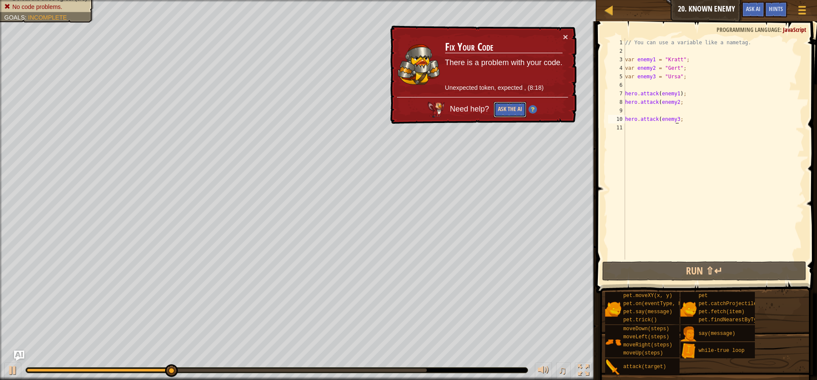
click at [509, 109] on button "Ask the AI" at bounding box center [510, 110] width 33 height 16
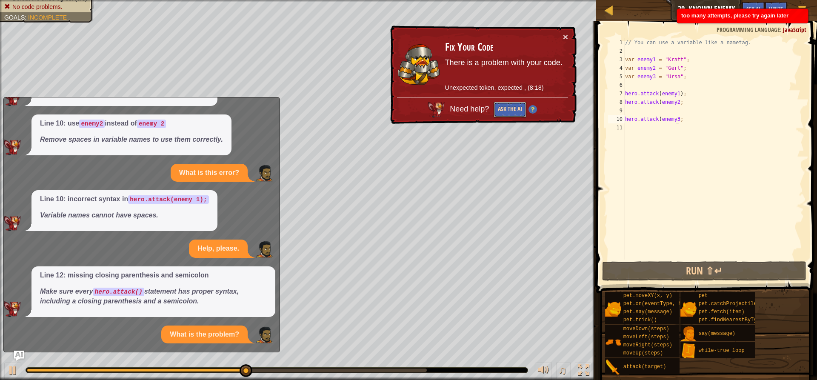
click at [509, 109] on button "Ask the AI" at bounding box center [510, 110] width 33 height 16
click at [509, 109] on button "Ask the AI" at bounding box center [509, 110] width 33 height 16
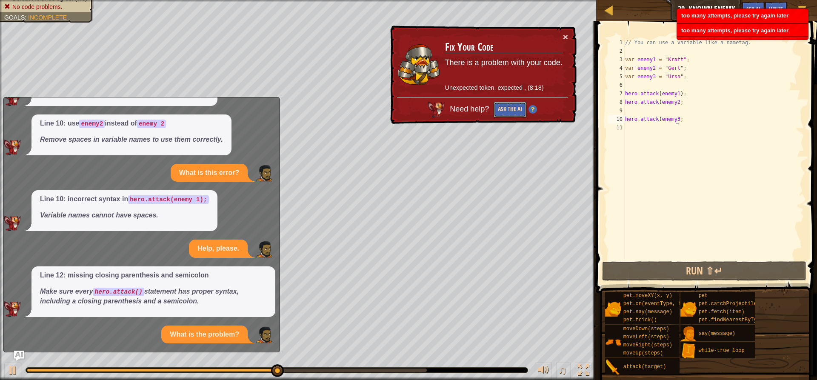
click at [509, 109] on button "Ask the AI" at bounding box center [509, 110] width 33 height 16
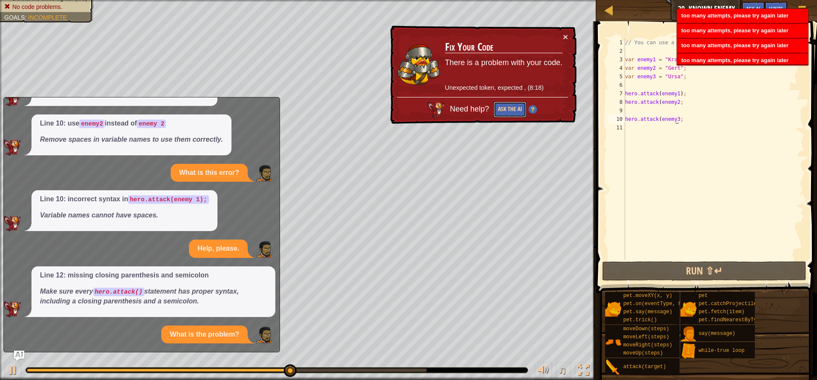
click at [509, 109] on button "Ask the AI" at bounding box center [510, 110] width 33 height 16
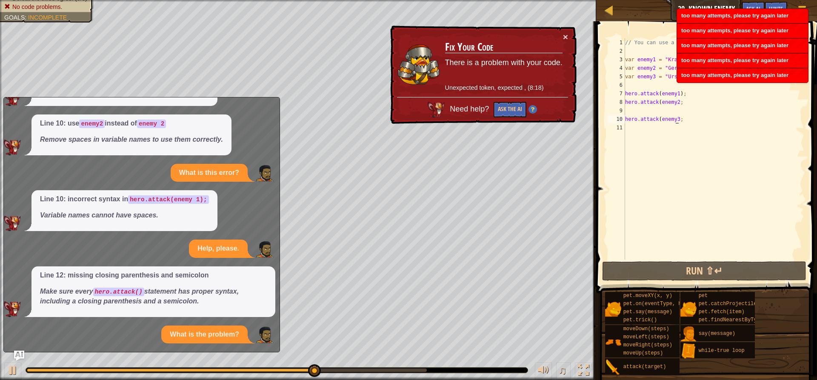
click at [655, 80] on div "// You can use a variable like a nametag. var enemy1 = "[PERSON_NAME]" ; var en…" at bounding box center [714, 157] width 181 height 238
type textarea "var enemy3 = "Ursa";"
click at [641, 85] on div "// You can use a variable like a nametag. var enemy1 = "[PERSON_NAME]" ; var en…" at bounding box center [714, 157] width 181 height 238
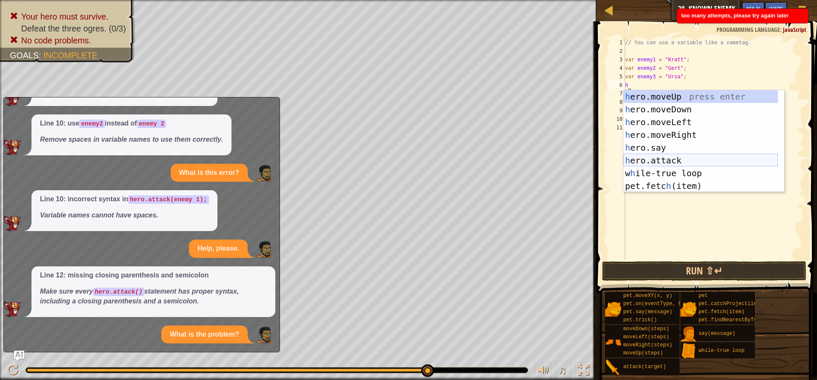
click at [667, 156] on div "h ero.moveUp press enter h ero.moveDown press enter h ero.moveLeft press enter …" at bounding box center [701, 154] width 155 height 128
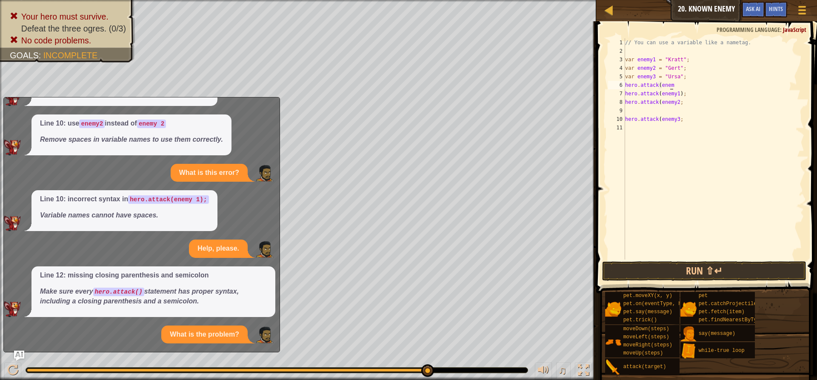
scroll to position [4, 4]
click at [749, 268] on button "Run ⇧↵" at bounding box center [704, 271] width 204 height 20
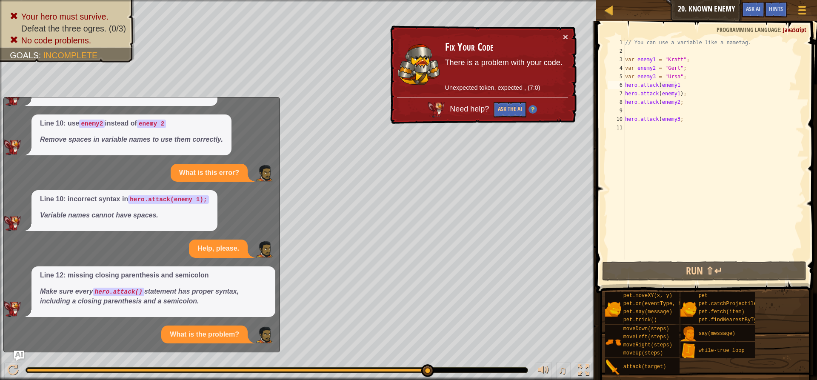
scroll to position [0, 0]
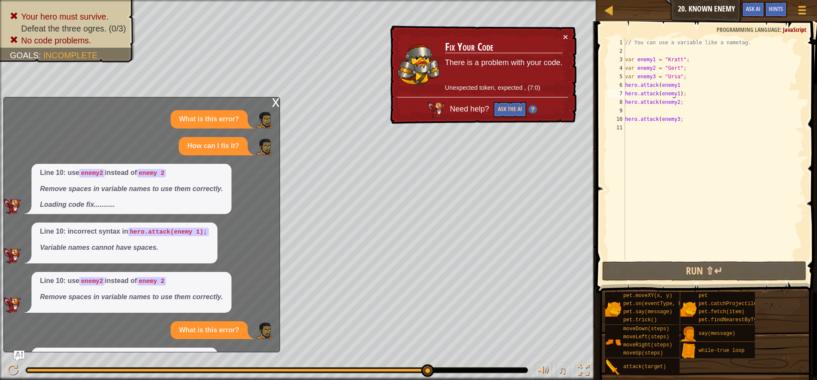
click at [674, 93] on div "// You can use a variable like a nametag. var enemy1 = "[PERSON_NAME]" ; var en…" at bounding box center [714, 157] width 181 height 238
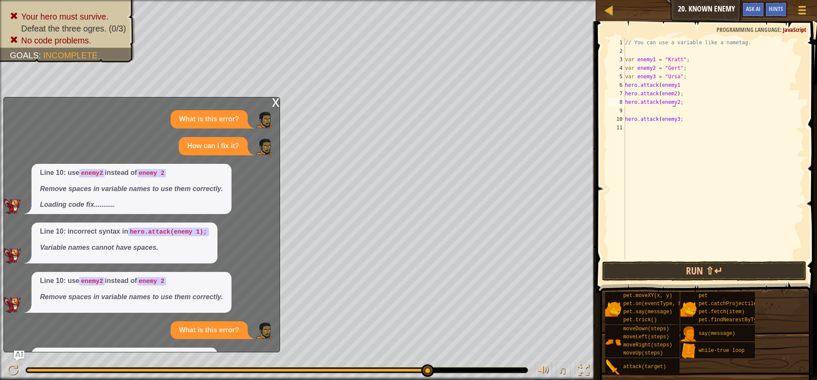
click at [674, 101] on div "// You can use a variable like a nametag. var enemy1 = "[PERSON_NAME]" ; var en…" at bounding box center [714, 157] width 181 height 238
click at [672, 103] on div "// You can use a variable like a nametag. var enemy1 = "[PERSON_NAME]" ; var en…" at bounding box center [714, 157] width 181 height 238
click at [677, 83] on div "// You can use a variable like a nametag. var enemy1 = "[PERSON_NAME]" ; var en…" at bounding box center [714, 157] width 181 height 238
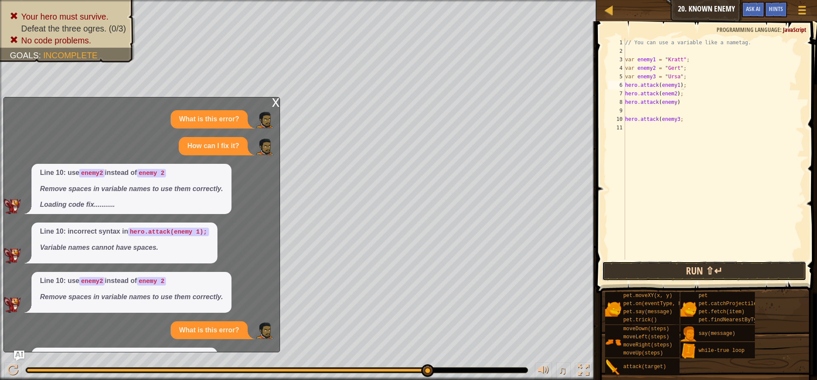
click at [702, 275] on button "Run ⇧↵" at bounding box center [704, 271] width 204 height 20
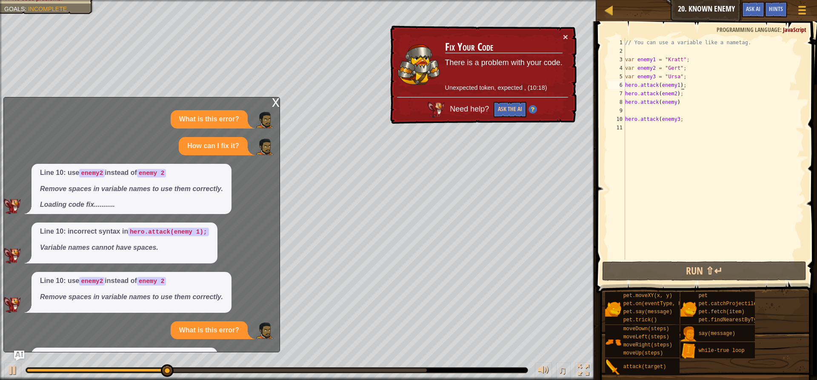
click at [673, 84] on div "// You can use a variable like a nametag. var enemy1 = "[PERSON_NAME]" ; var en…" at bounding box center [714, 157] width 181 height 238
click at [673, 84] on div "// You can use a variable like a nametag. var enemy1 = "[PERSON_NAME]" ; var en…" at bounding box center [714, 148] width 181 height 221
click at [673, 84] on div "// You can use a variable like a nametag. var enemy1 = "[PERSON_NAME]" ; var en…" at bounding box center [714, 157] width 181 height 238
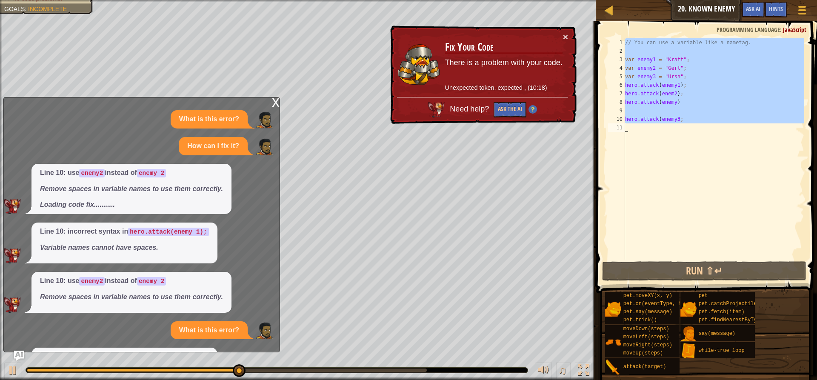
scroll to position [4, 4]
click at [673, 84] on div "// You can use a variable like a nametag. var enemy1 = "[PERSON_NAME]" ; var en…" at bounding box center [714, 157] width 181 height 238
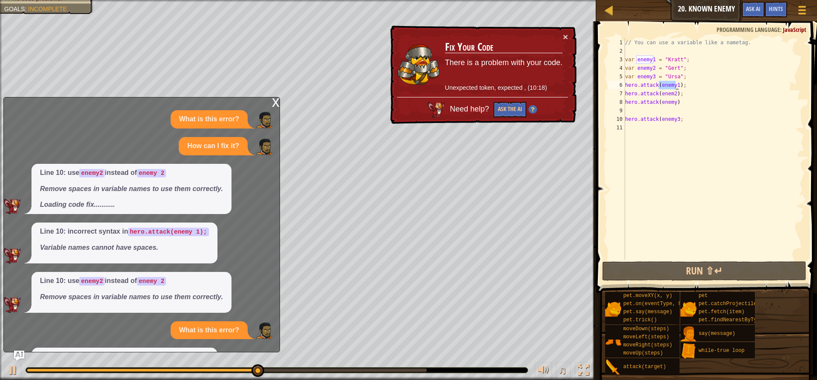
click at [673, 84] on div "// You can use a variable like a nametag. var enemy1 = "[PERSON_NAME]" ; var en…" at bounding box center [714, 157] width 181 height 238
type textarea "hero.attack(enemy3;"
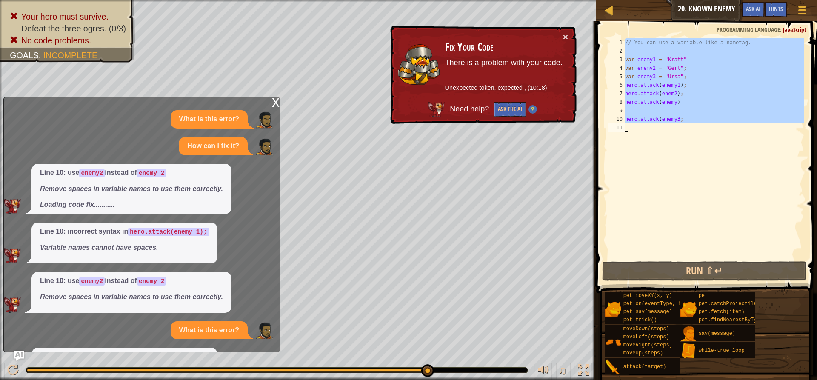
click at [274, 106] on div "x" at bounding box center [276, 101] width 8 height 9
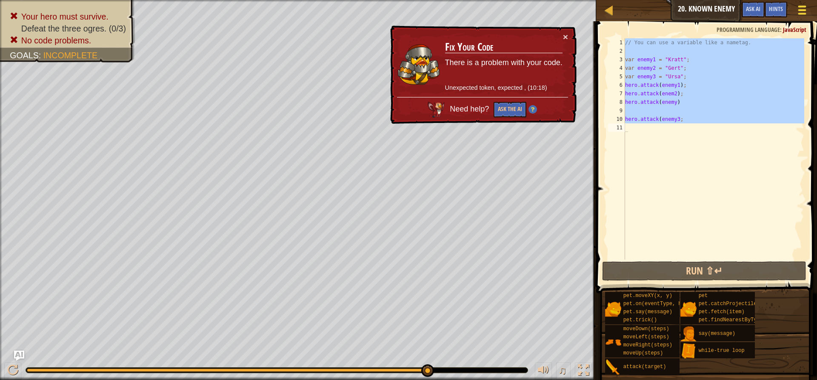
click at [802, 7] on div at bounding box center [801, 10] width 11 height 12
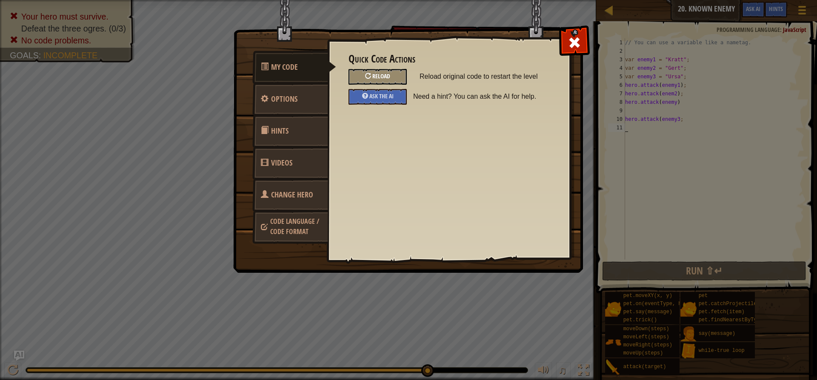
click at [383, 73] on span "Reload" at bounding box center [381, 76] width 18 height 8
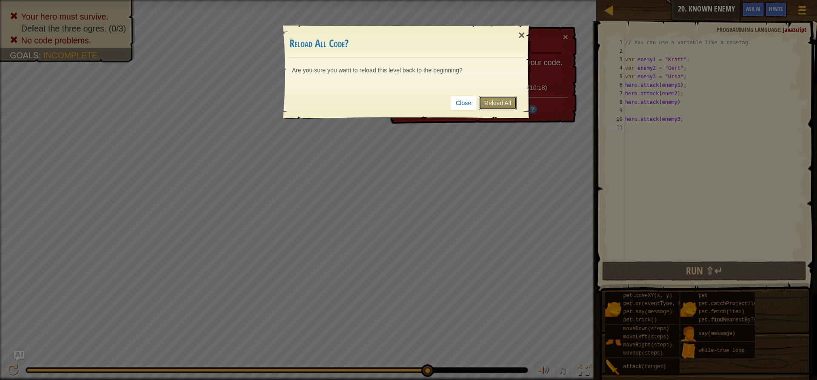
click at [492, 102] on link "Reload All" at bounding box center [498, 103] width 38 height 14
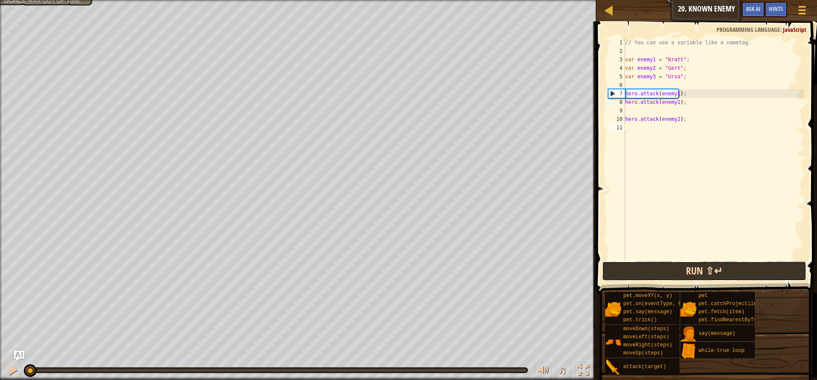
click at [765, 279] on button "Run ⇧↵" at bounding box center [704, 271] width 204 height 20
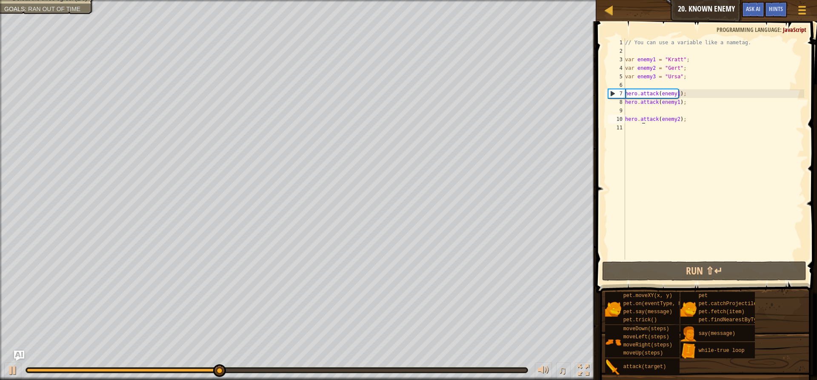
click at [641, 119] on div "// You can use a variable like a nametag. var enemy1 = "[PERSON_NAME]" ; var en…" at bounding box center [714, 157] width 181 height 238
type textarea "hero.attack(enemy2);"
click at [633, 109] on div "// You can use a variable like a nametag. var enemy1 = "[PERSON_NAME]" ; var en…" at bounding box center [714, 157] width 181 height 238
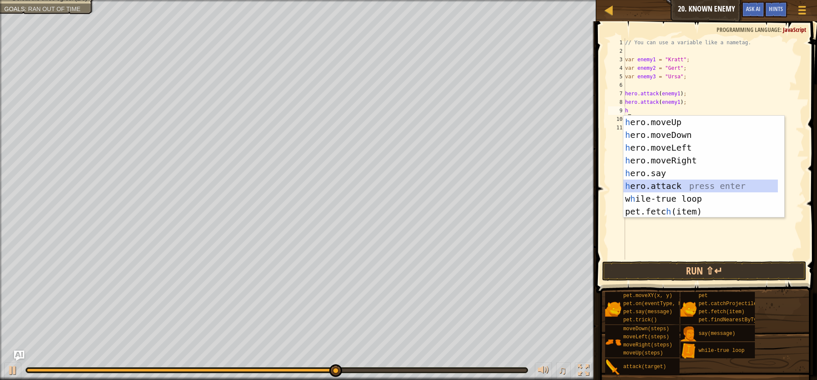
click at [688, 182] on div "h ero.moveUp press enter h ero.moveDown press enter h ero.moveLeft press enter …" at bounding box center [704, 180] width 161 height 128
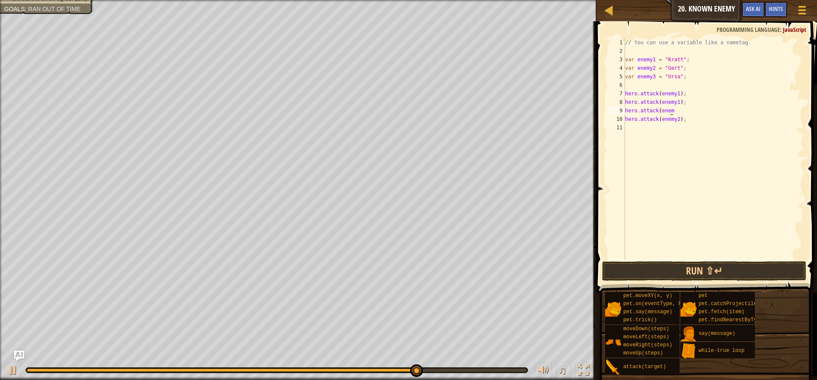
scroll to position [4, 4]
click at [672, 263] on button "Run ⇧↵" at bounding box center [704, 271] width 204 height 20
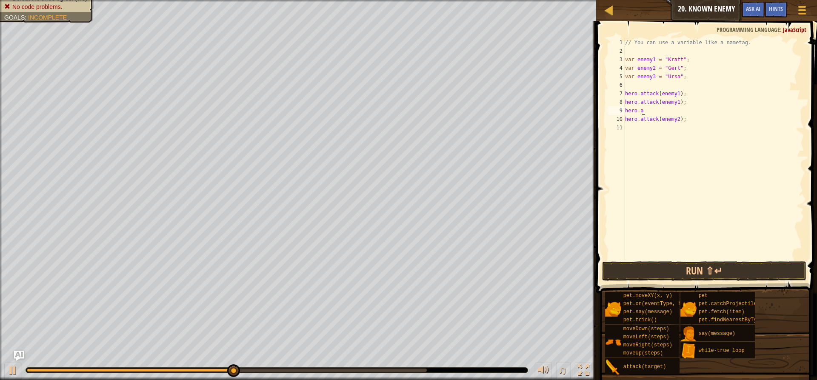
scroll to position [4, 0]
type textarea "h"
click at [628, 87] on div "// You can use a variable like a nametag. var enemy1 = "[PERSON_NAME]" ; var en…" at bounding box center [714, 157] width 181 height 238
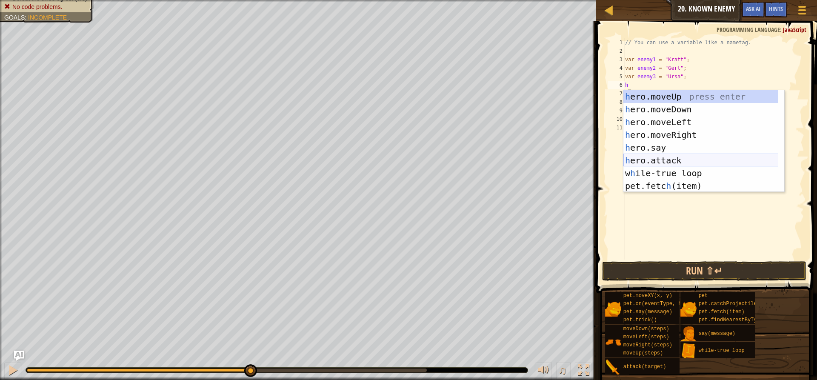
click at [687, 153] on div "h ero.moveUp press enter h ero.moveDown press enter h ero.moveLeft press enter …" at bounding box center [704, 154] width 161 height 128
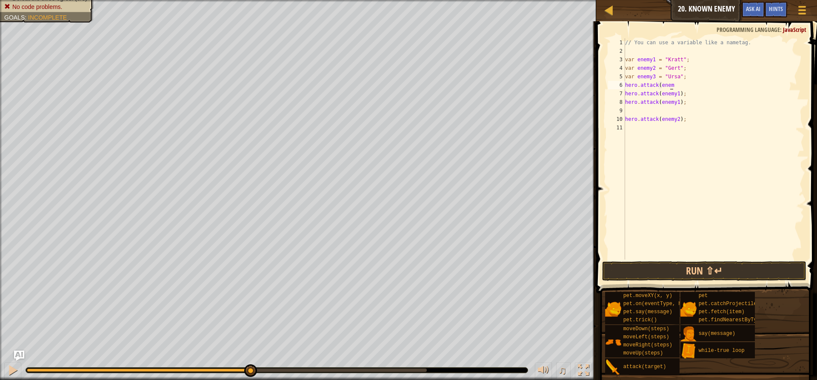
scroll to position [4, 4]
type textarea "hero.attack(enemy3);"
click at [670, 87] on div "// You can use a variable like a nametag. var enemy1 = "[PERSON_NAME]" ; var en…" at bounding box center [714, 157] width 181 height 238
click at [673, 86] on div "// You can use a variable like a nametag. var enemy1 = "[PERSON_NAME]" ; var en…" at bounding box center [714, 157] width 181 height 238
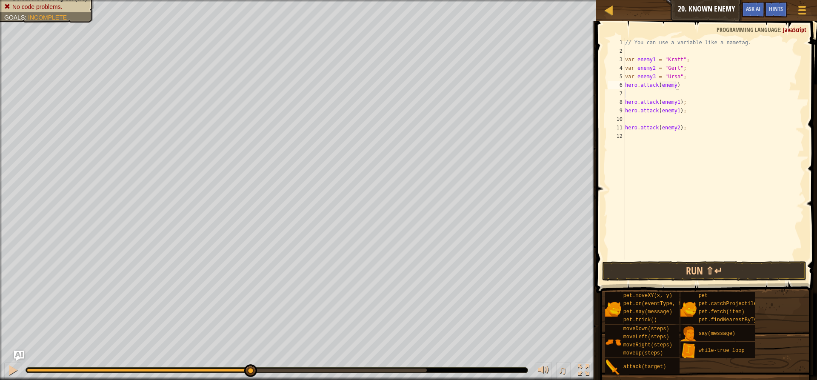
scroll to position [4, 4]
click at [673, 86] on div "// You can use a variable like a nametag. var enemy1 = "[PERSON_NAME]" ; var en…" at bounding box center [714, 157] width 181 height 238
click at [666, 268] on button "Run ⇧↵" at bounding box center [704, 271] width 204 height 20
type textarea "hero.attack(enemy3)"
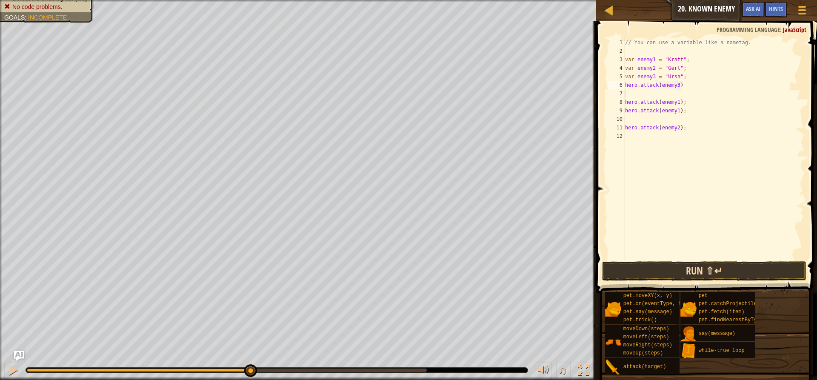
scroll to position [4, 4]
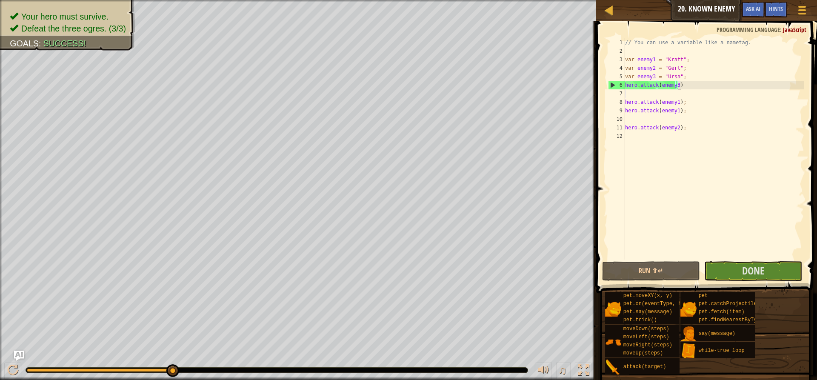
click at [291, 0] on html "Map Introduction to Computer Science 20. Known Enemy Game Menu Done Hints Ask A…" at bounding box center [408, 0] width 817 height 0
click at [759, 270] on span "Done" at bounding box center [753, 271] width 22 height 14
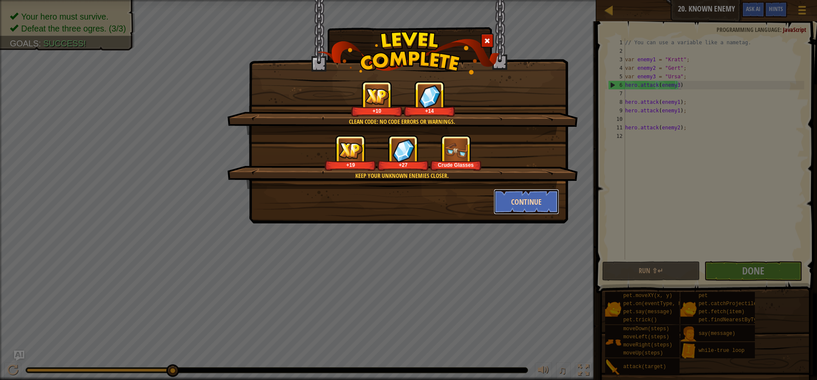
click at [547, 203] on button "Continue" at bounding box center [527, 202] width 66 height 26
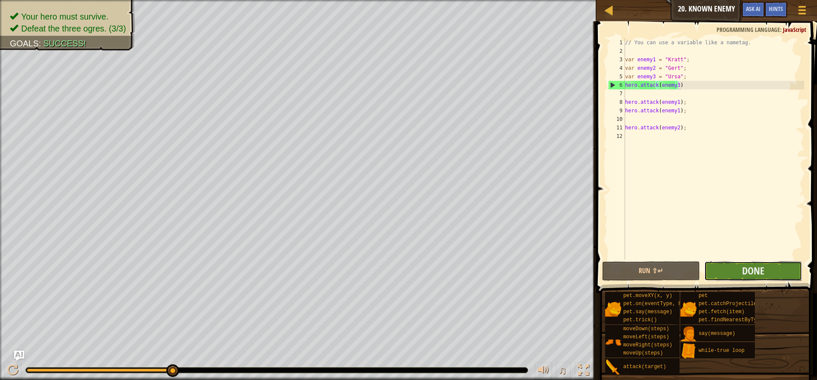
drag, startPoint x: 741, startPoint y: 268, endPoint x: 738, endPoint y: 274, distance: 7.1
click at [738, 274] on button "Done" at bounding box center [753, 271] width 98 height 20
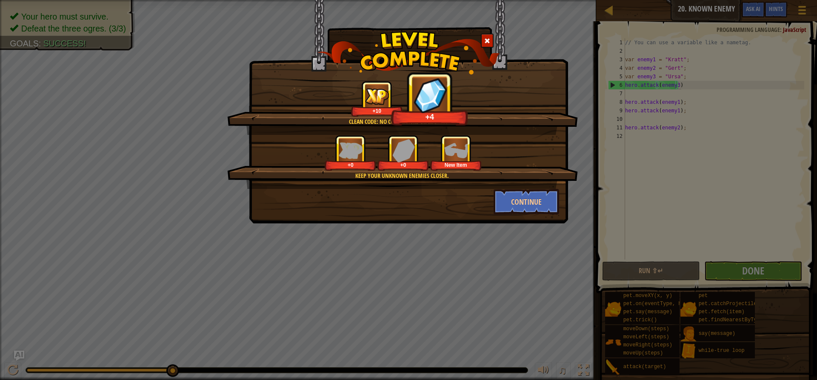
drag, startPoint x: 381, startPoint y: 39, endPoint x: 404, endPoint y: 54, distance: 27.6
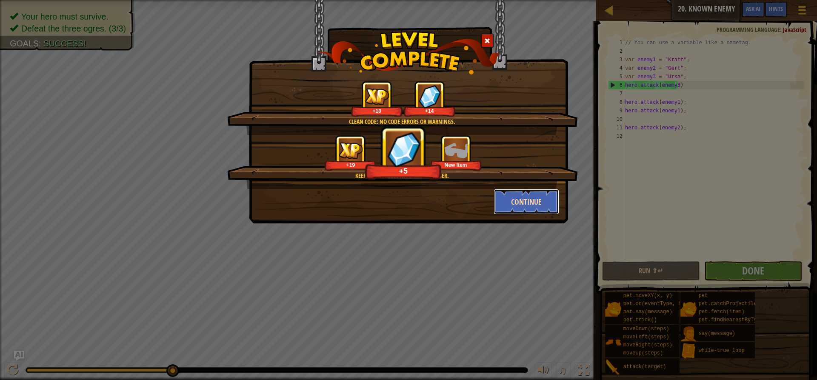
click at [523, 203] on button "Continue" at bounding box center [527, 202] width 66 height 26
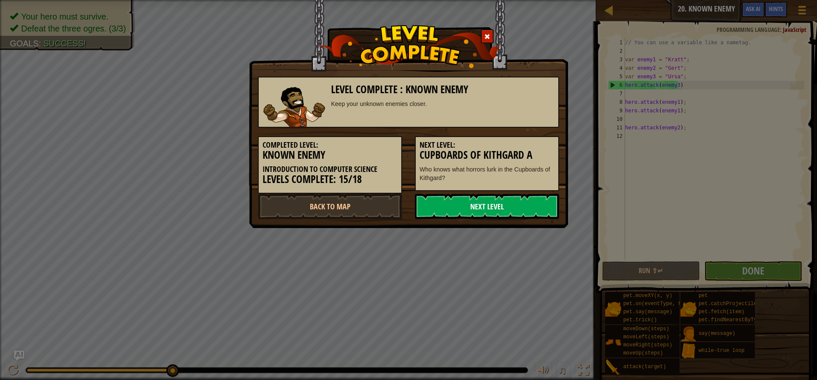
click at [509, 200] on link "Next Level" at bounding box center [487, 207] width 144 height 26
click at [488, 202] on link "Next Level" at bounding box center [487, 207] width 144 height 26
click at [508, 205] on link "Next Level" at bounding box center [487, 207] width 144 height 26
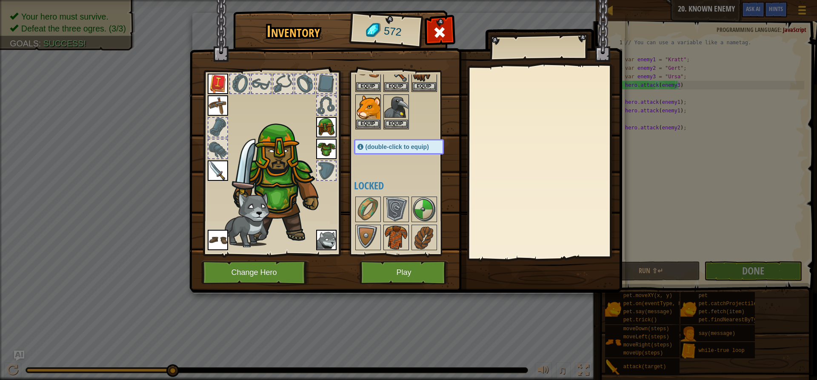
scroll to position [85, 0]
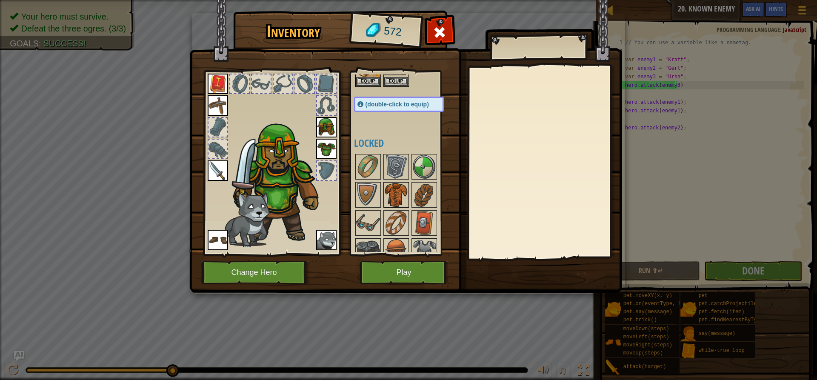
click at [398, 202] on img at bounding box center [396, 195] width 24 height 24
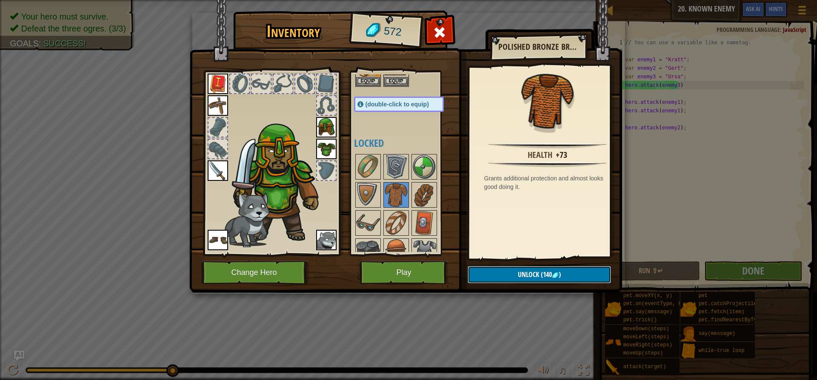
click at [532, 280] on button "Unlock (140 )" at bounding box center [539, 274] width 143 height 17
click at [529, 277] on button "Confirm" at bounding box center [539, 274] width 143 height 17
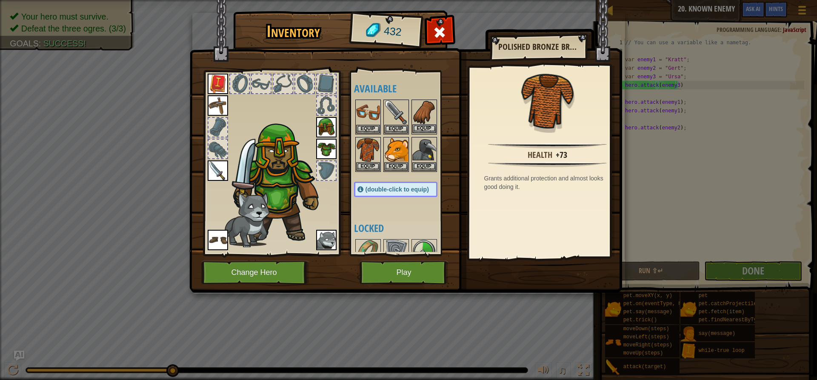
click at [424, 117] on img at bounding box center [424, 112] width 24 height 24
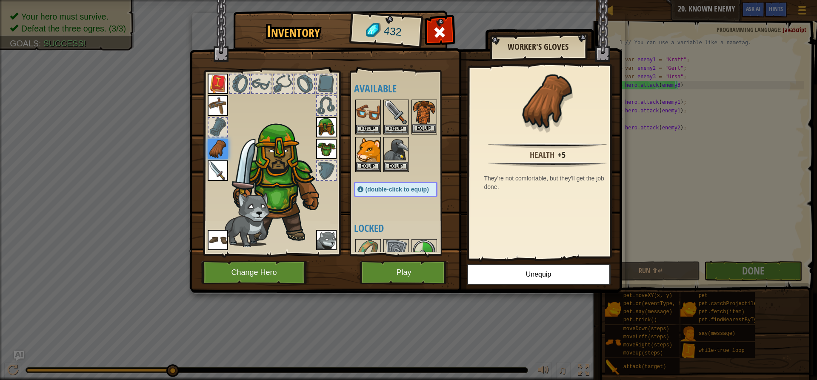
click at [436, 111] on div "Equip" at bounding box center [425, 117] width 26 height 35
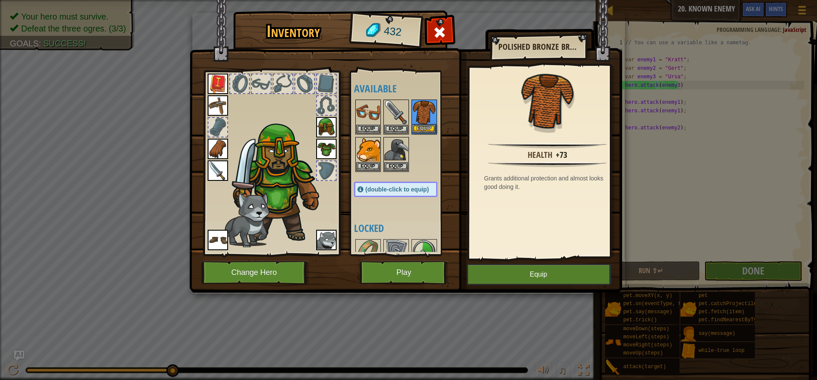
click at [436, 111] on div "Equip" at bounding box center [425, 117] width 26 height 35
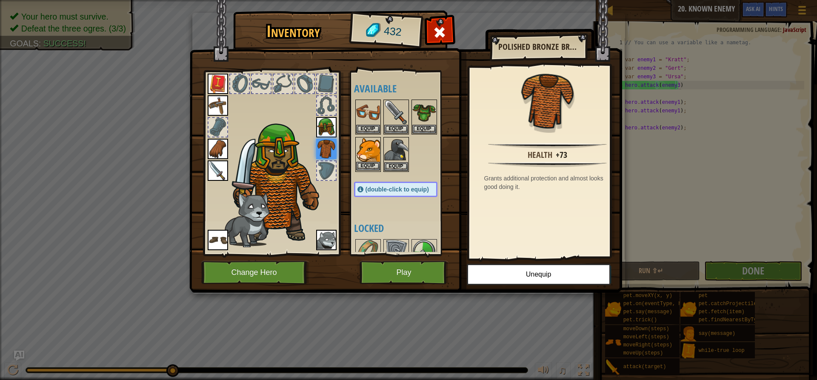
click at [366, 152] on img at bounding box center [368, 150] width 24 height 24
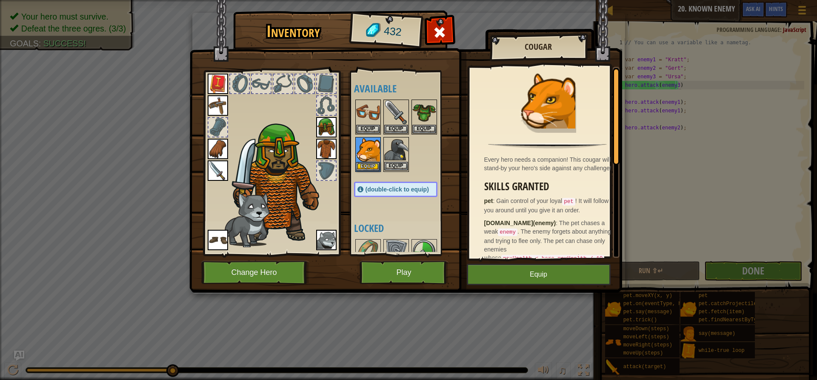
click at [390, 149] on img at bounding box center [396, 150] width 24 height 24
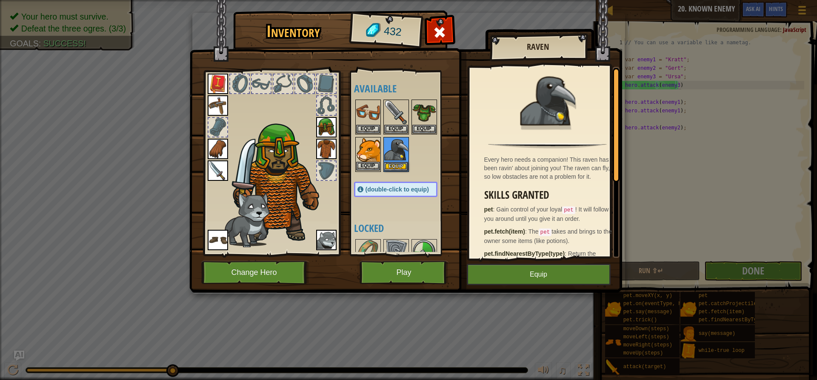
click at [375, 148] on img at bounding box center [368, 150] width 24 height 24
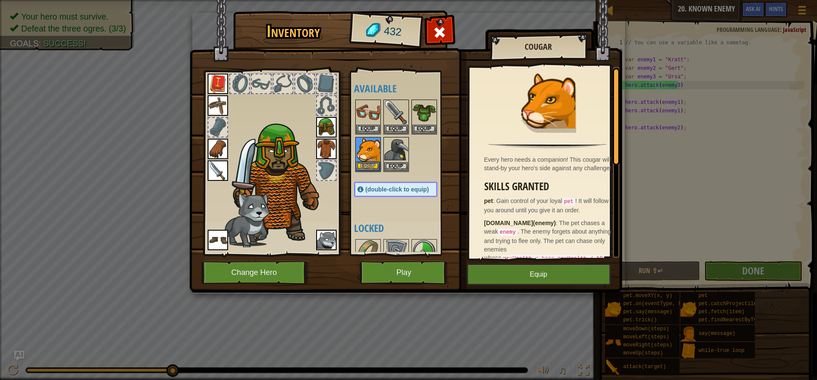
click at [374, 148] on img at bounding box center [368, 150] width 24 height 24
